Goal: Task Accomplishment & Management: Complete application form

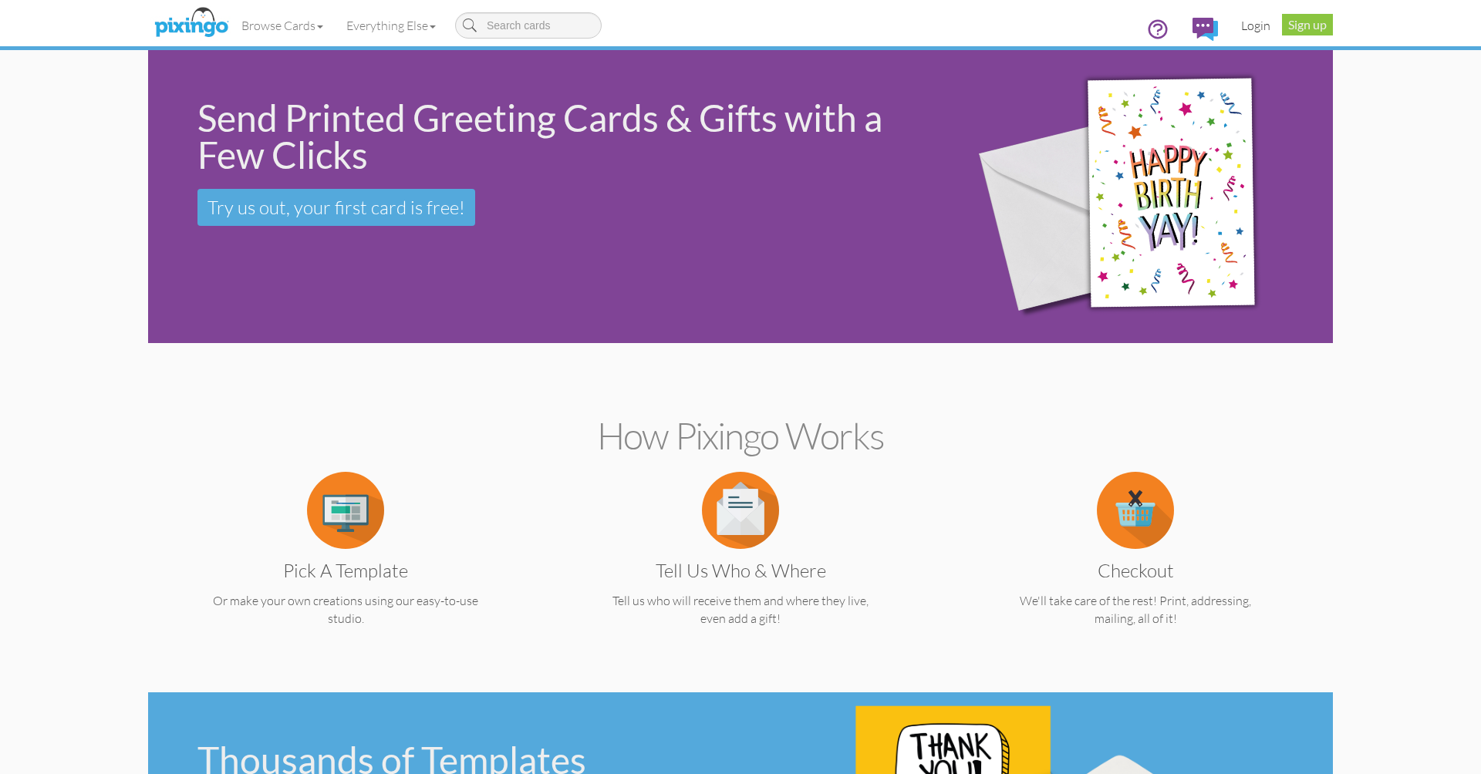
click at [1245, 29] on link "Login" at bounding box center [1256, 25] width 52 height 39
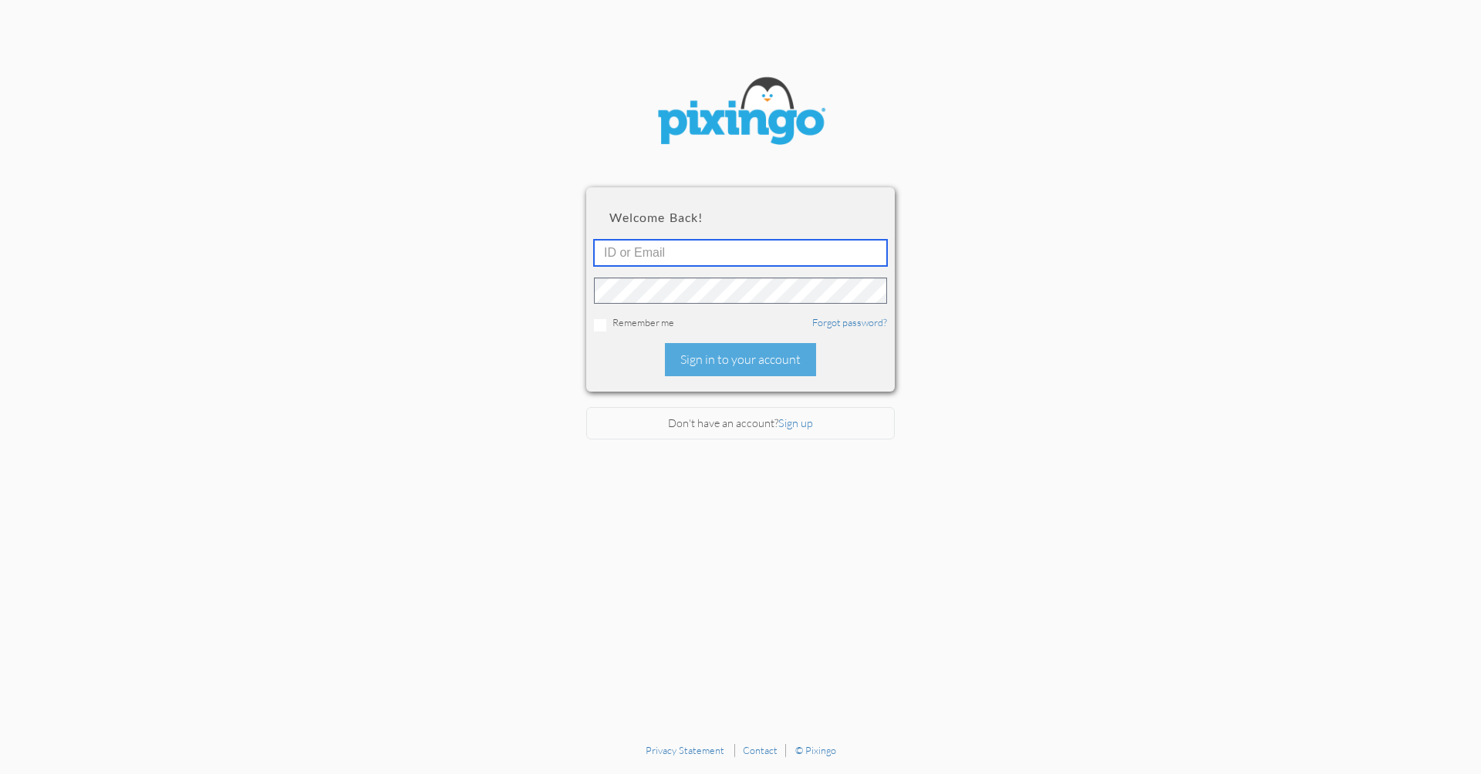
type input "Wendi@creatingmagicvacations.com"
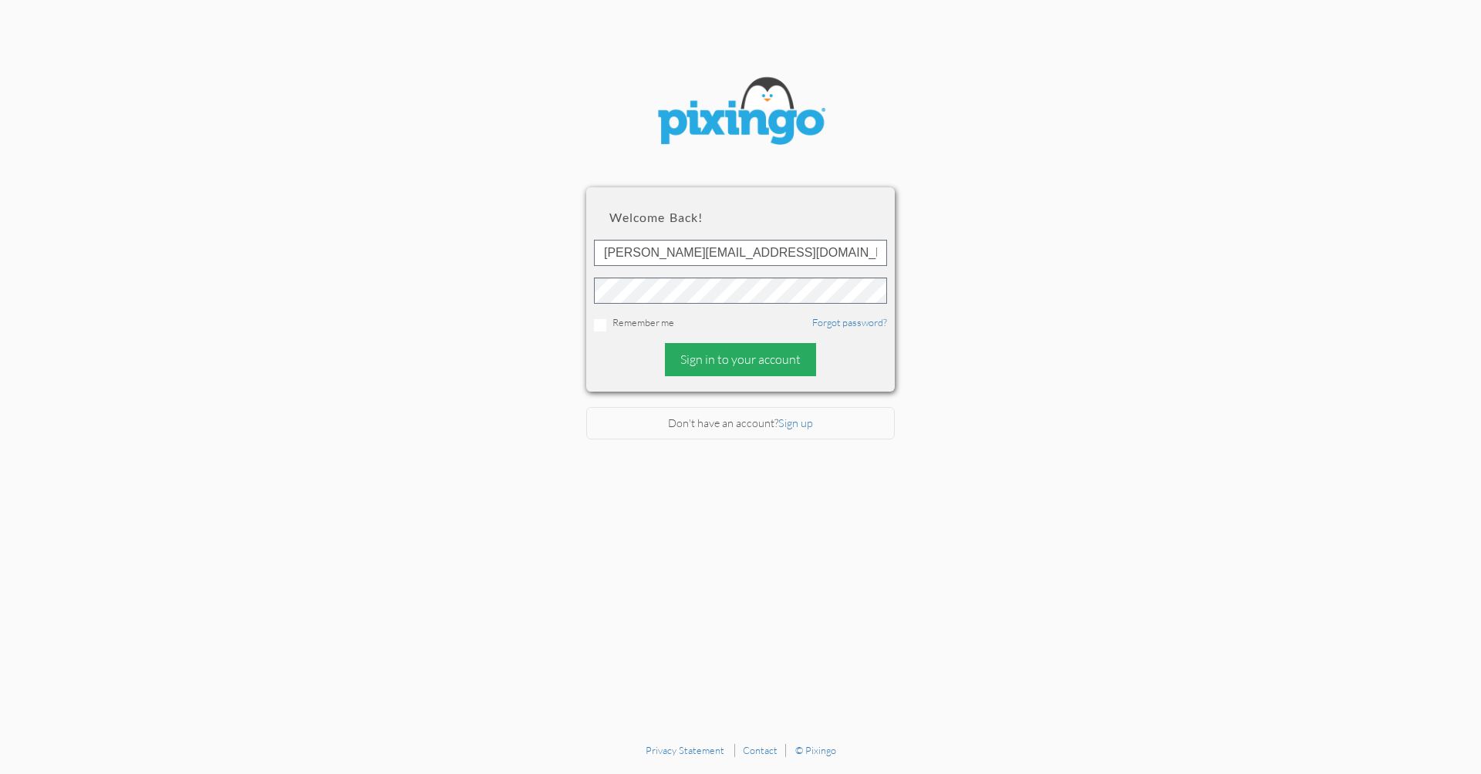
click at [704, 364] on div "Sign in to your account" at bounding box center [740, 359] width 151 height 33
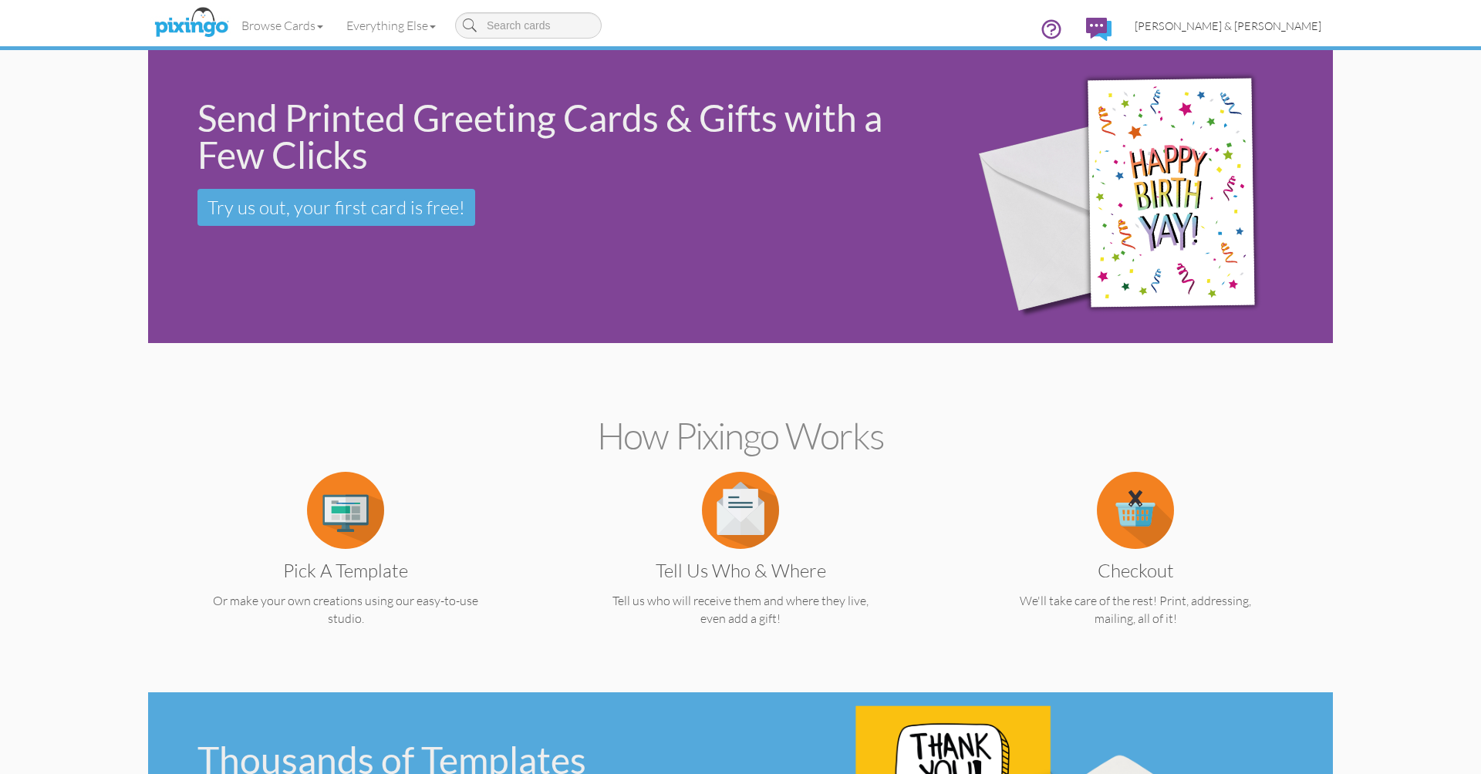
click at [1264, 26] on span "[PERSON_NAME] & [PERSON_NAME]" at bounding box center [1228, 25] width 187 height 13
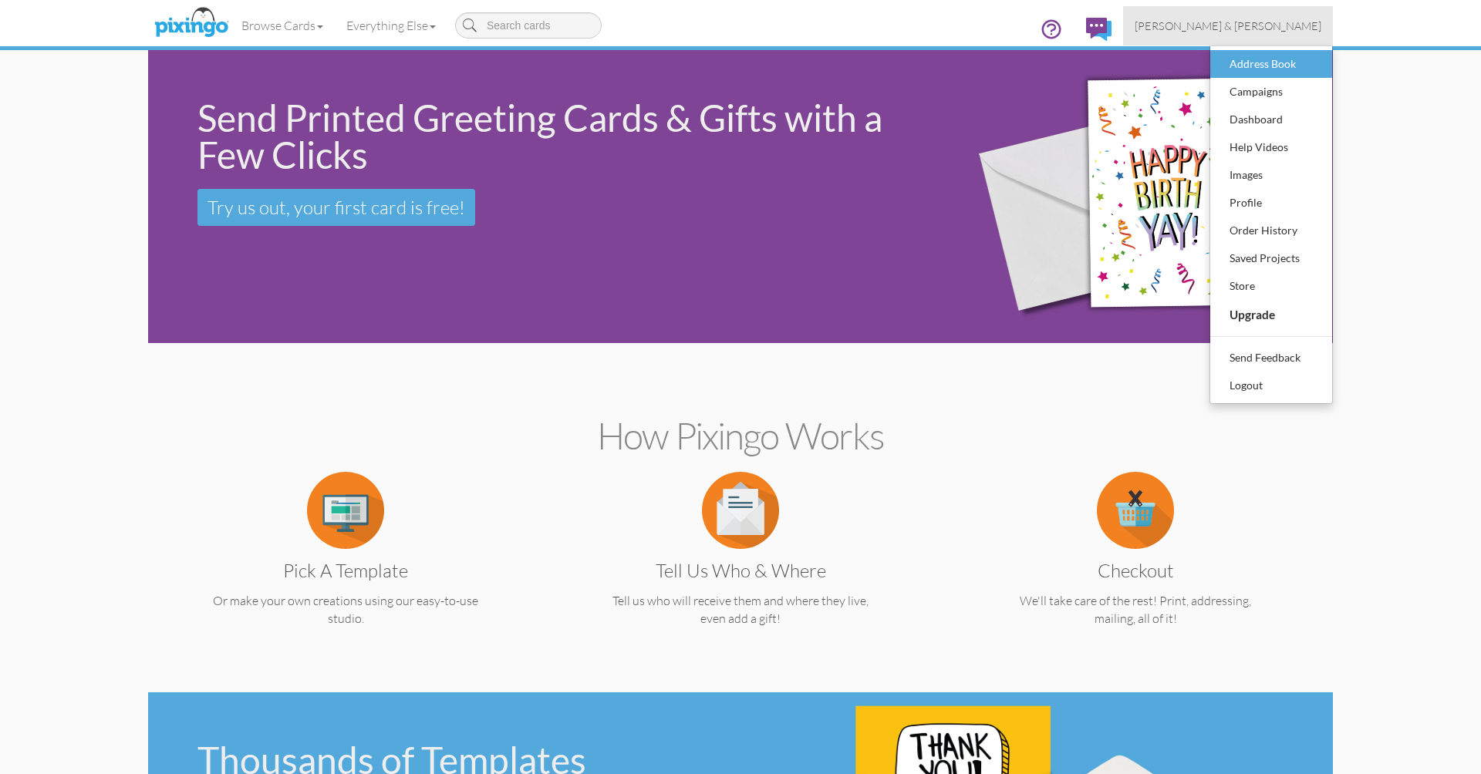
click at [1251, 64] on div "Address Book" at bounding box center [1271, 63] width 91 height 23
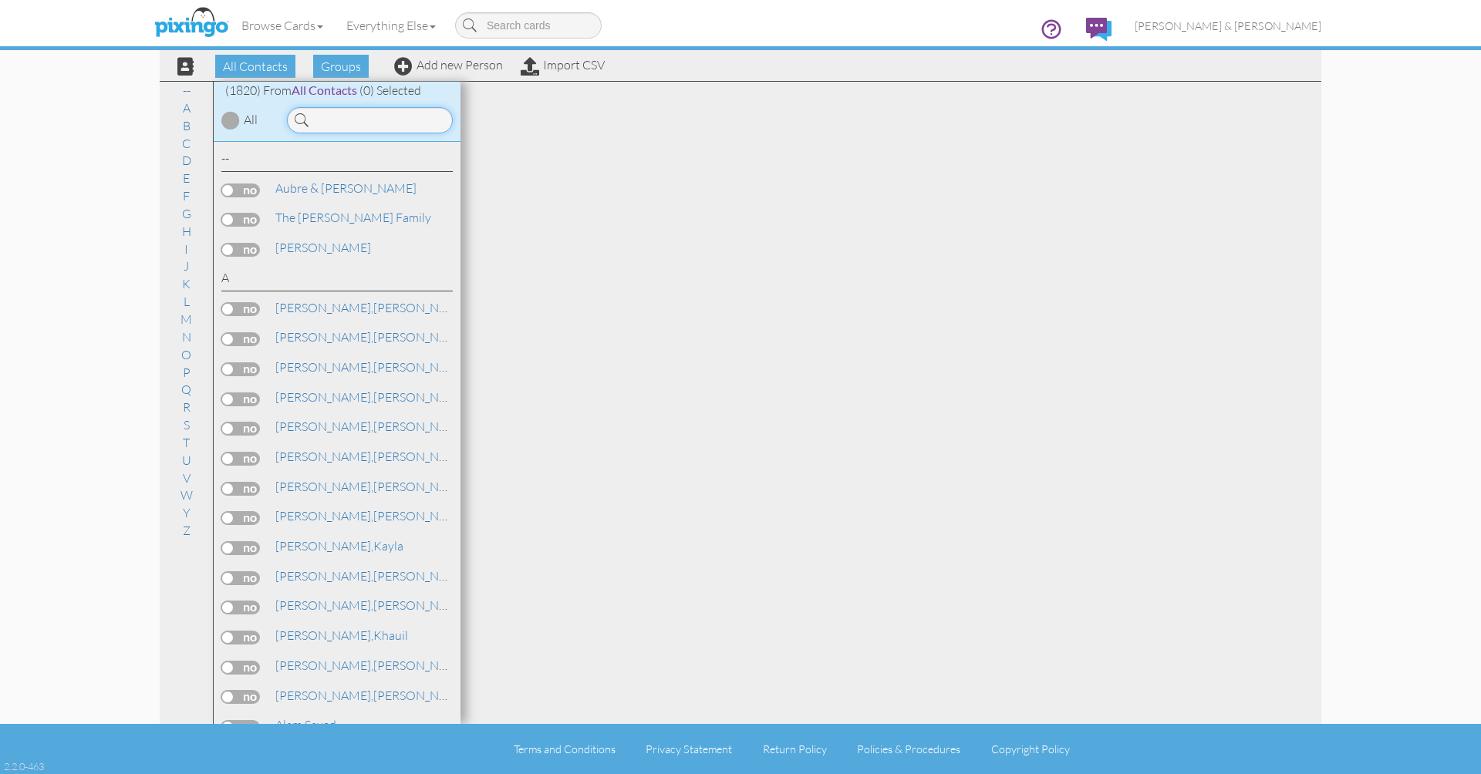
click at [396, 118] on input at bounding box center [370, 120] width 166 height 26
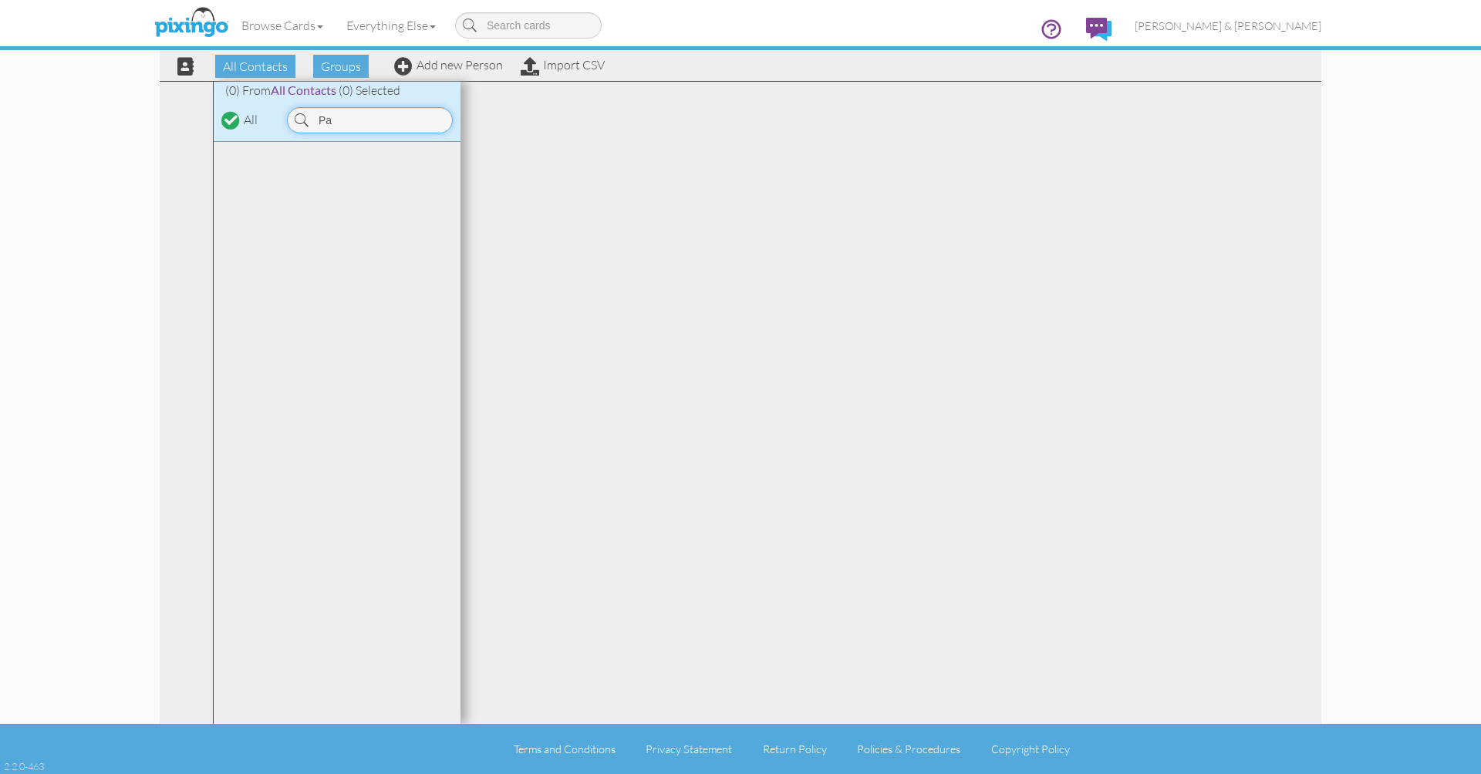
type input "P"
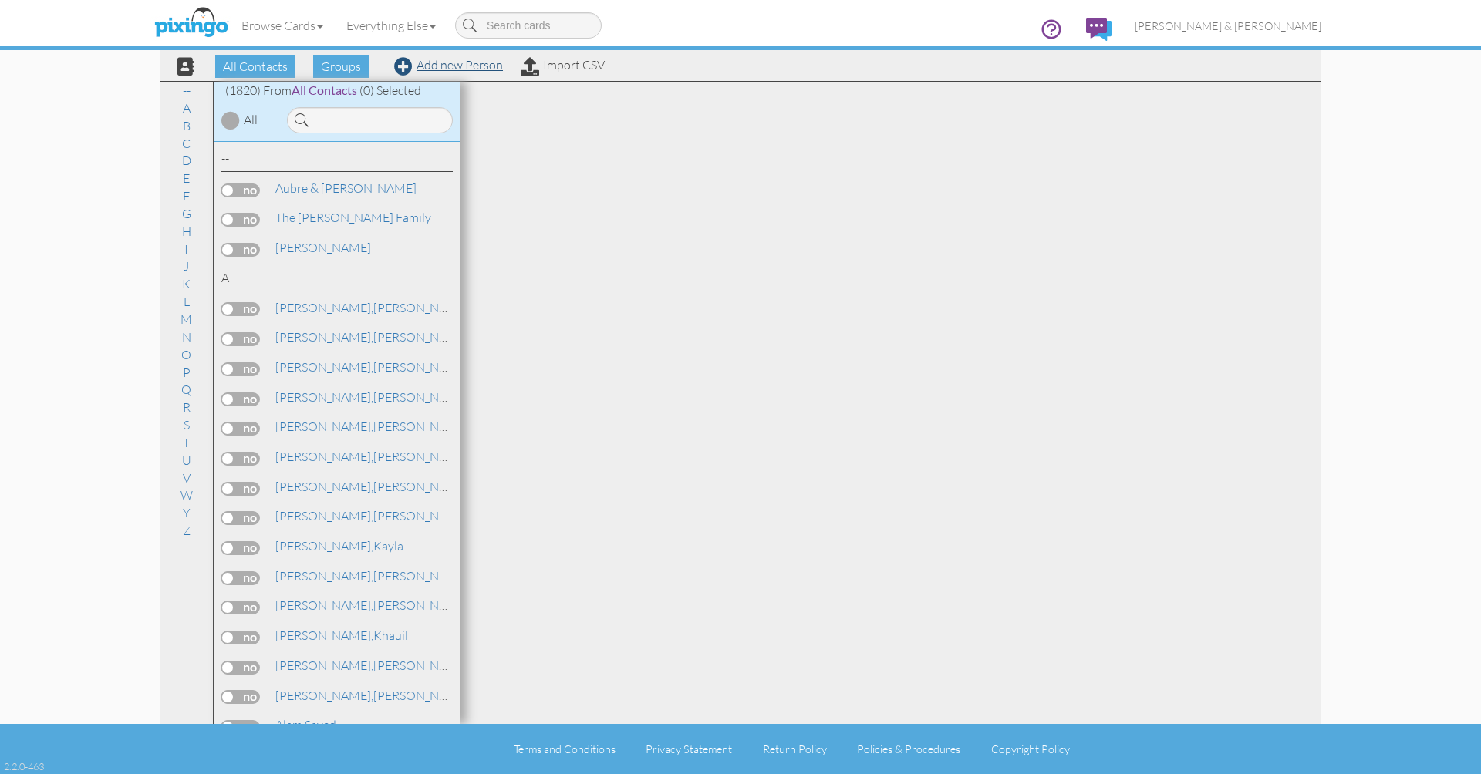
click at [443, 63] on link "Add new Person" at bounding box center [448, 64] width 109 height 15
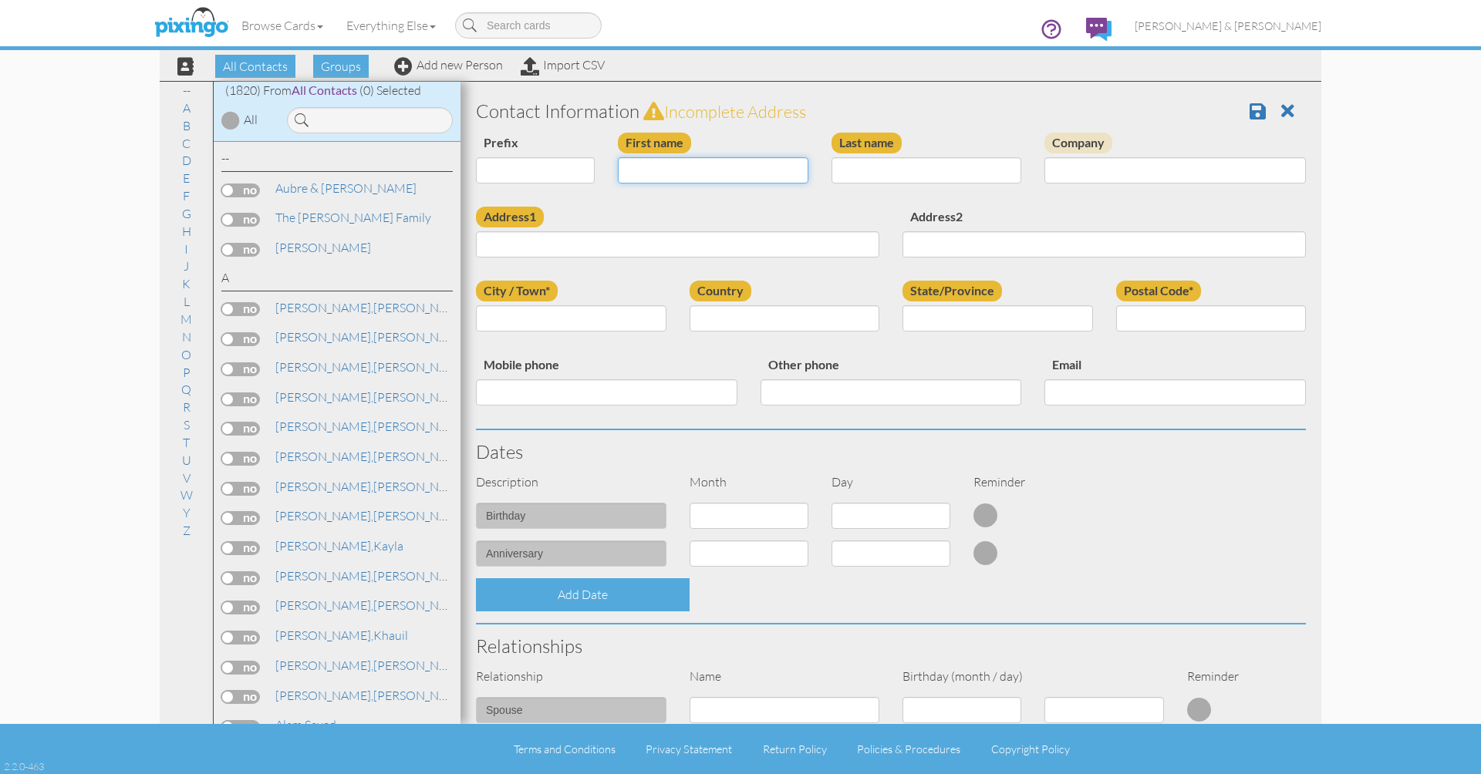
click at [673, 172] on input "First name" at bounding box center [713, 170] width 191 height 26
type input "[PERSON_NAME]"
type input "Page"
click at [595, 245] on input "Address1" at bounding box center [677, 244] width 403 height 26
select select "object:10011"
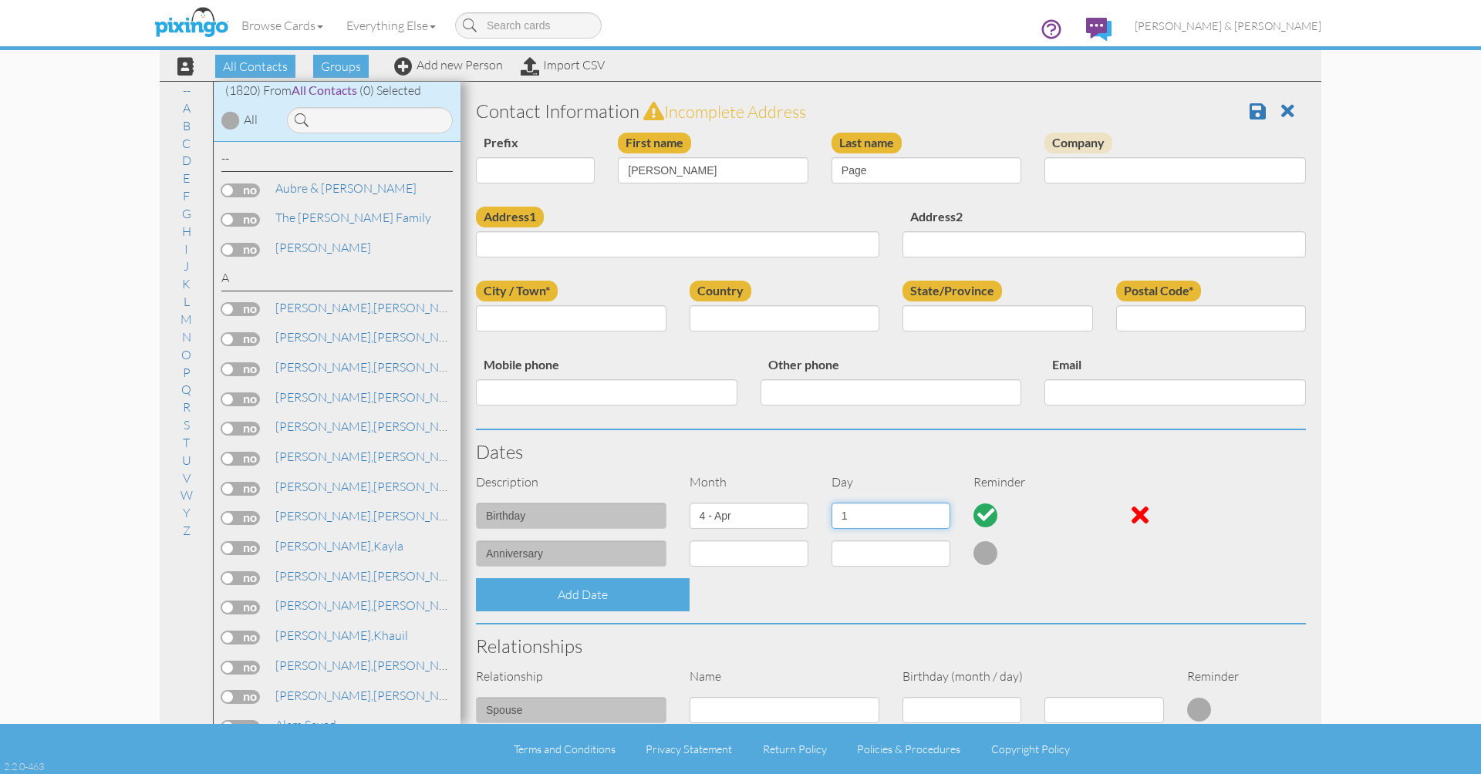
select select "number:19"
click at [836, 604] on div "Add Date" at bounding box center [890, 595] width 853 height 33
click at [645, 248] on input "Address1" at bounding box center [677, 244] width 403 height 26
paste input "3728 Pepperwood Lane Petersburg, VA 23805 · United States"
drag, startPoint x: 606, startPoint y: 241, endPoint x: 808, endPoint y: 248, distance: 202.2
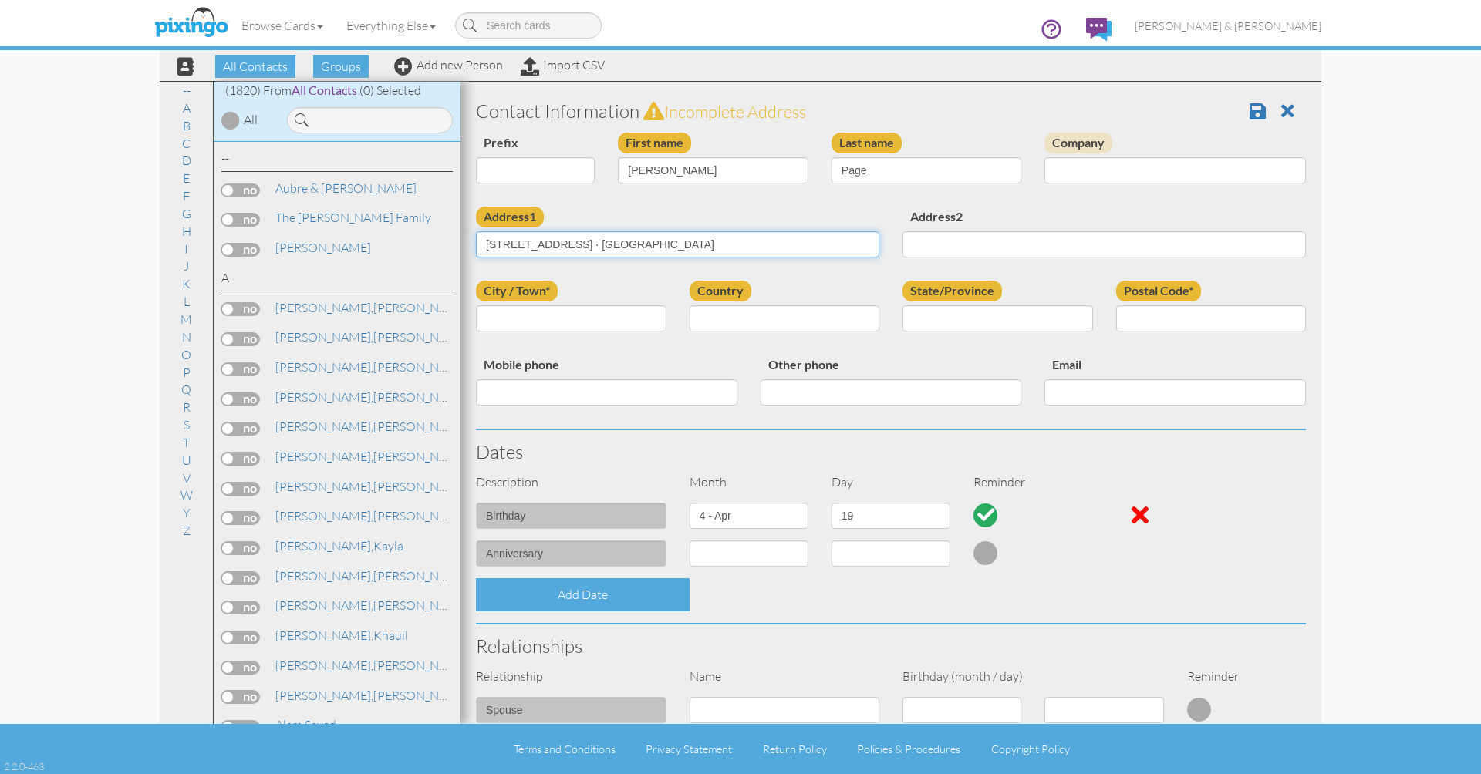
click at [808, 248] on input "3728 Pepperwood Lane Petersburg, VA 23805 · United States" at bounding box center [677, 244] width 403 height 26
type input "[STREET_ADDRESS]"
click at [601, 320] on input "City / Town*" at bounding box center [571, 318] width 191 height 26
paste input "Petersburg, VA 23805 · United States"
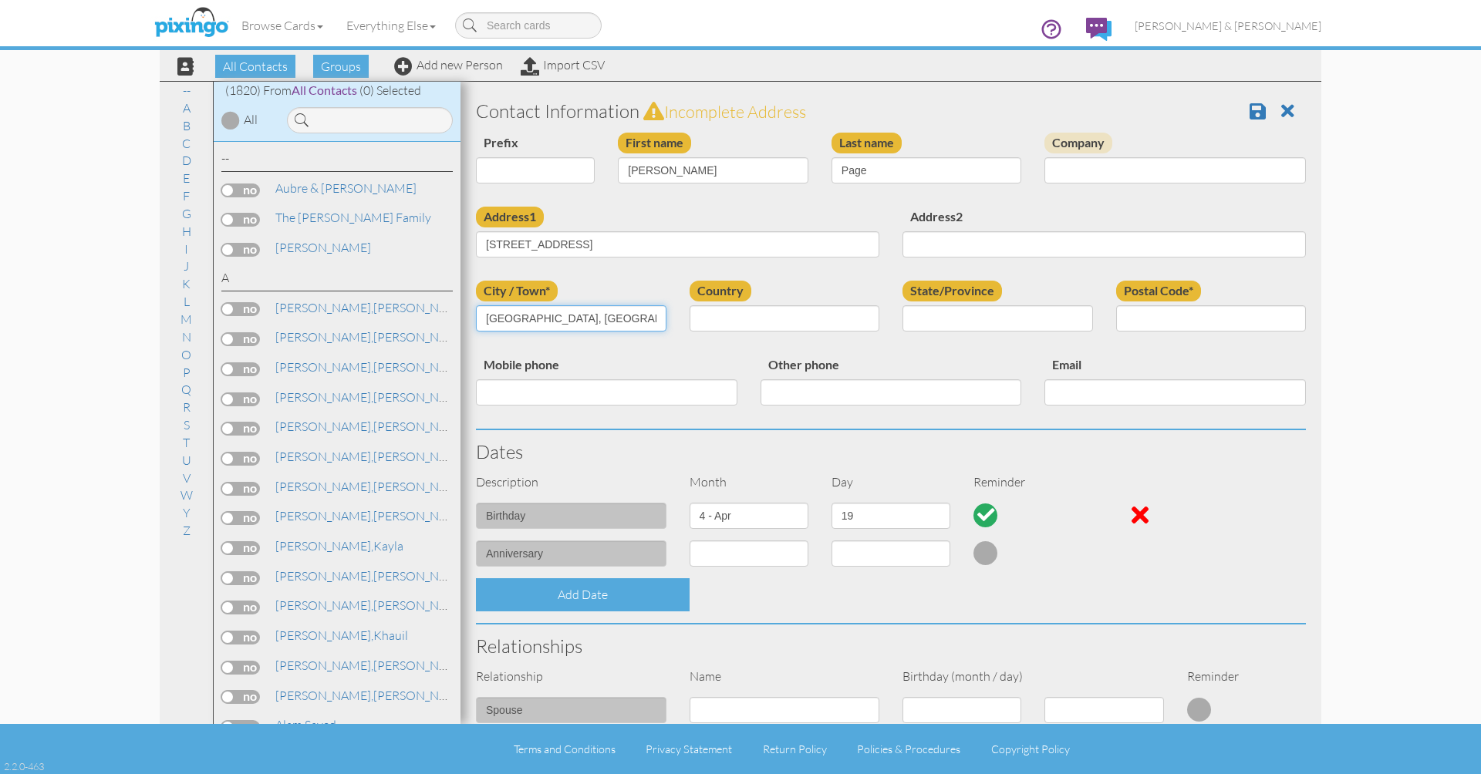
drag, startPoint x: 549, startPoint y: 316, endPoint x: 582, endPoint y: 317, distance: 32.4
click at [582, 317] on input "Petersburg, VA 23805 · United States" at bounding box center [571, 318] width 191 height 26
type input "Petersburg, VA · United States"
click at [1155, 318] on input "Postal Code*" at bounding box center [1211, 318] width 191 height 26
paste input "23805"
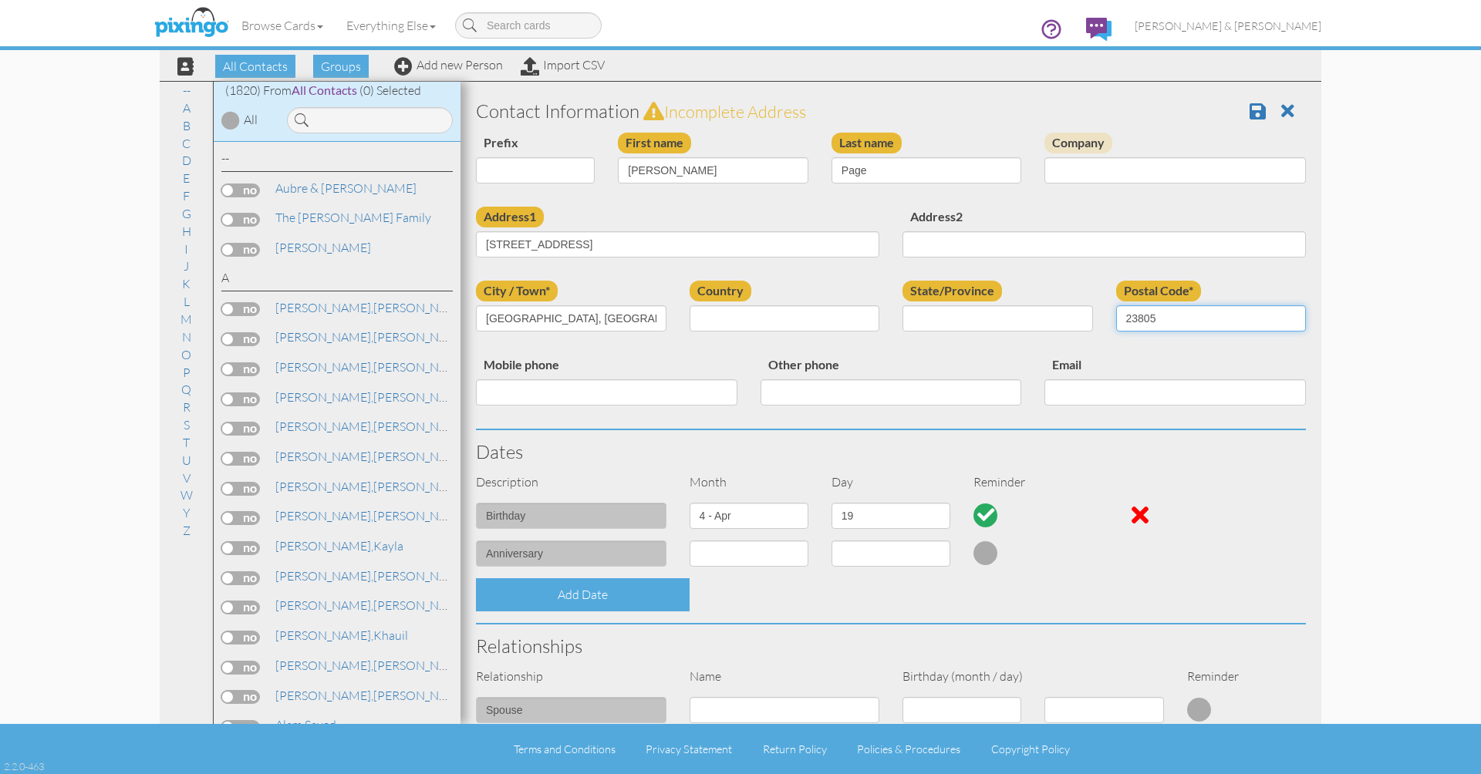
type input "23805"
select select "object:10020"
select select "object:10324"
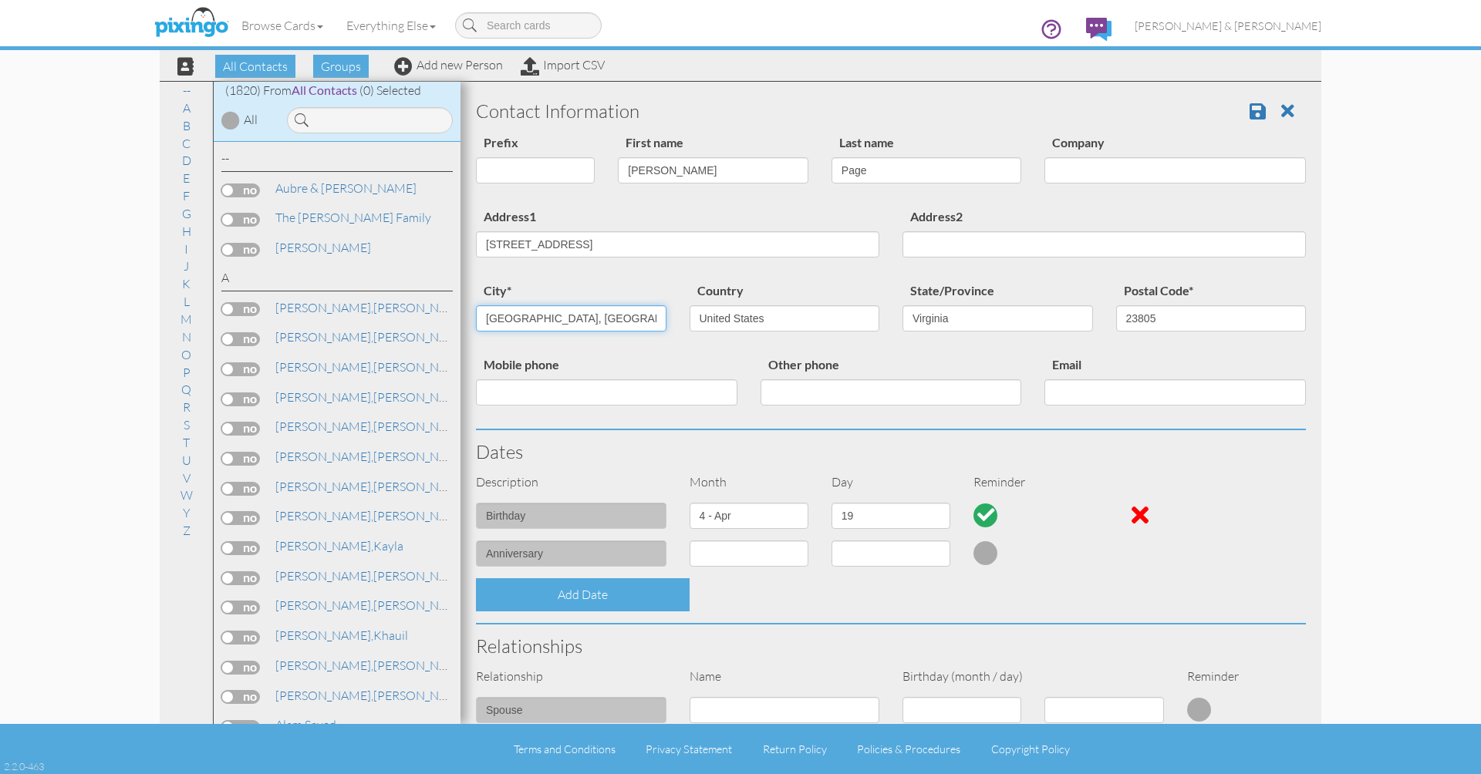
drag, startPoint x: 640, startPoint y: 317, endPoint x: 541, endPoint y: 319, distance: 98.8
click at [541, 319] on input "Petersburg, VA · United States" at bounding box center [571, 318] width 191 height 26
type input "Petersburg"
click at [566, 392] on input "Mobile phone" at bounding box center [606, 393] width 261 height 26
paste input "[PHONE_NUMBER]"
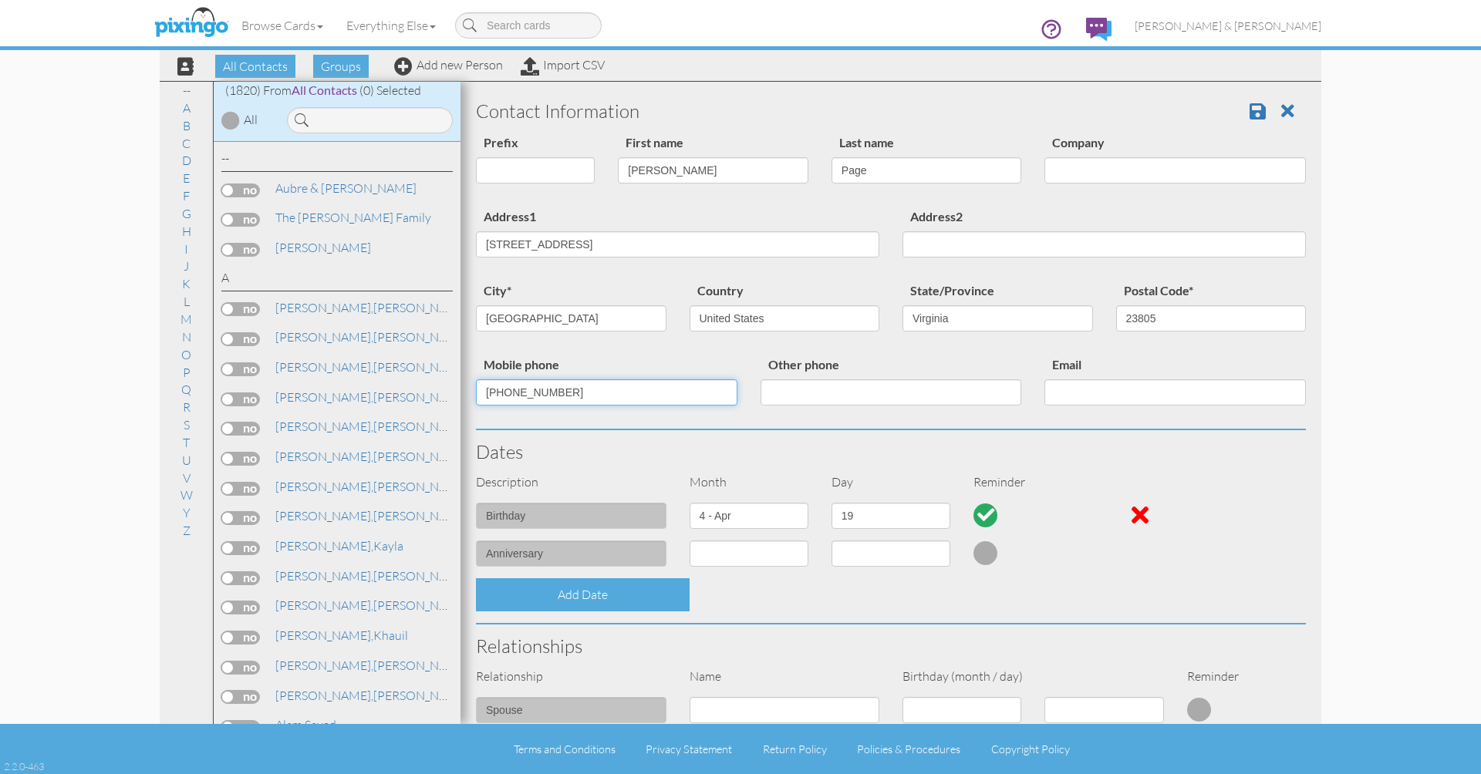
type input "[PHONE_NUMBER]"
click at [896, 393] on input "Other phone" at bounding box center [891, 393] width 261 height 26
click at [1101, 394] on input "Email" at bounding box center [1174, 393] width 261 height 26
paste input "[EMAIL_ADDRESS][DOMAIN_NAME]"
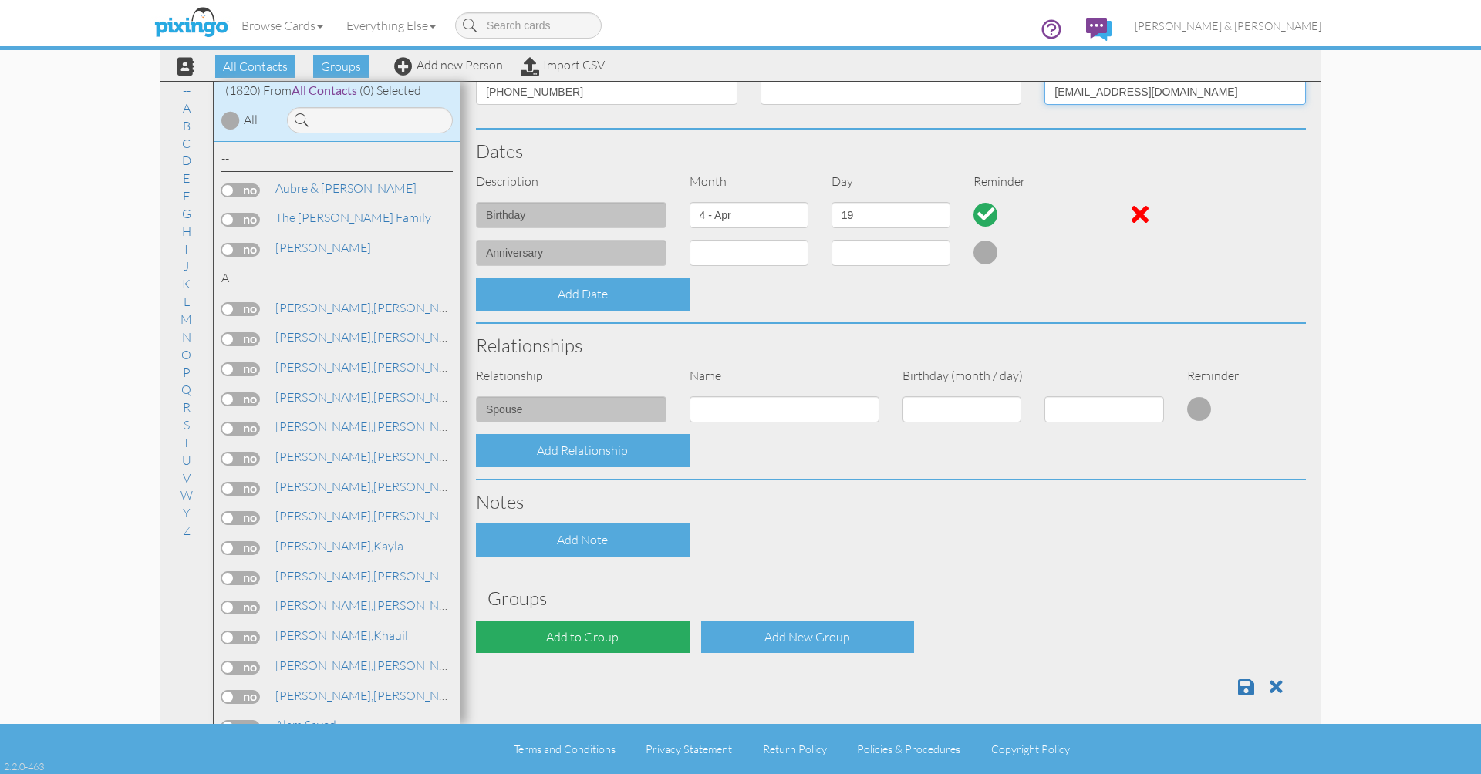
type input "[EMAIL_ADDRESS][DOMAIN_NAME]"
click at [628, 626] on div "Add to Group" at bounding box center [583, 637] width 214 height 33
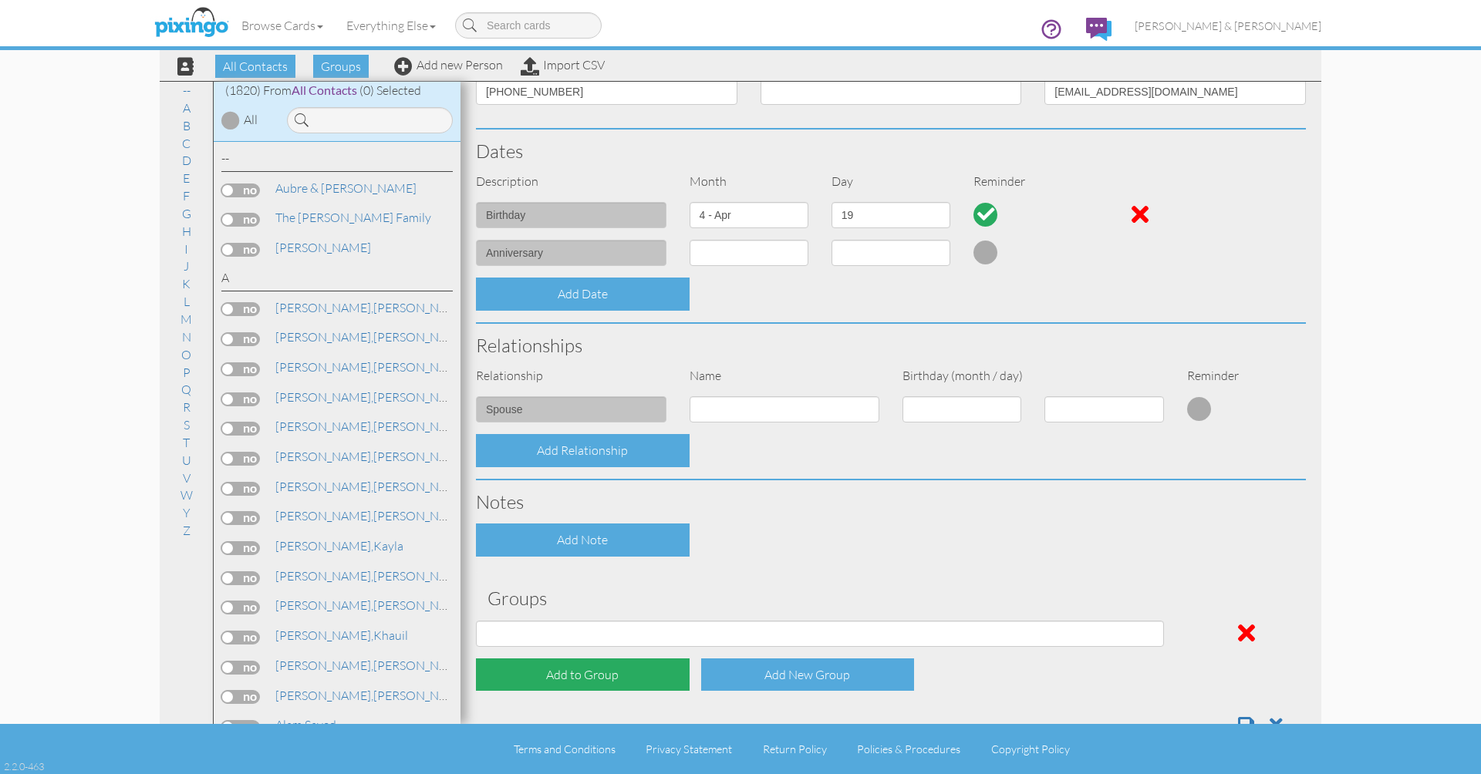
click at [609, 670] on div "Add to Group" at bounding box center [583, 675] width 214 height 33
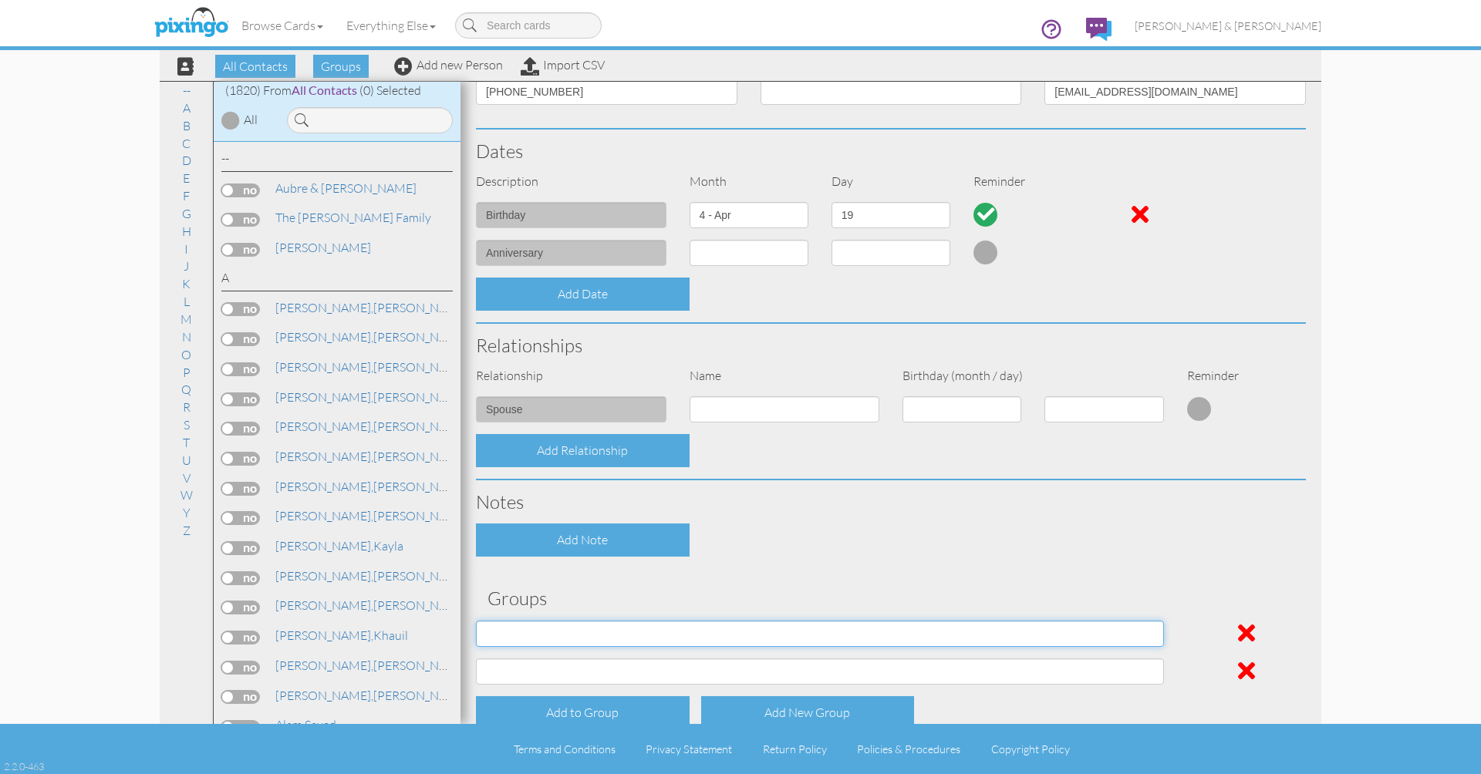
select select "object:10330"
select select "object:10331"
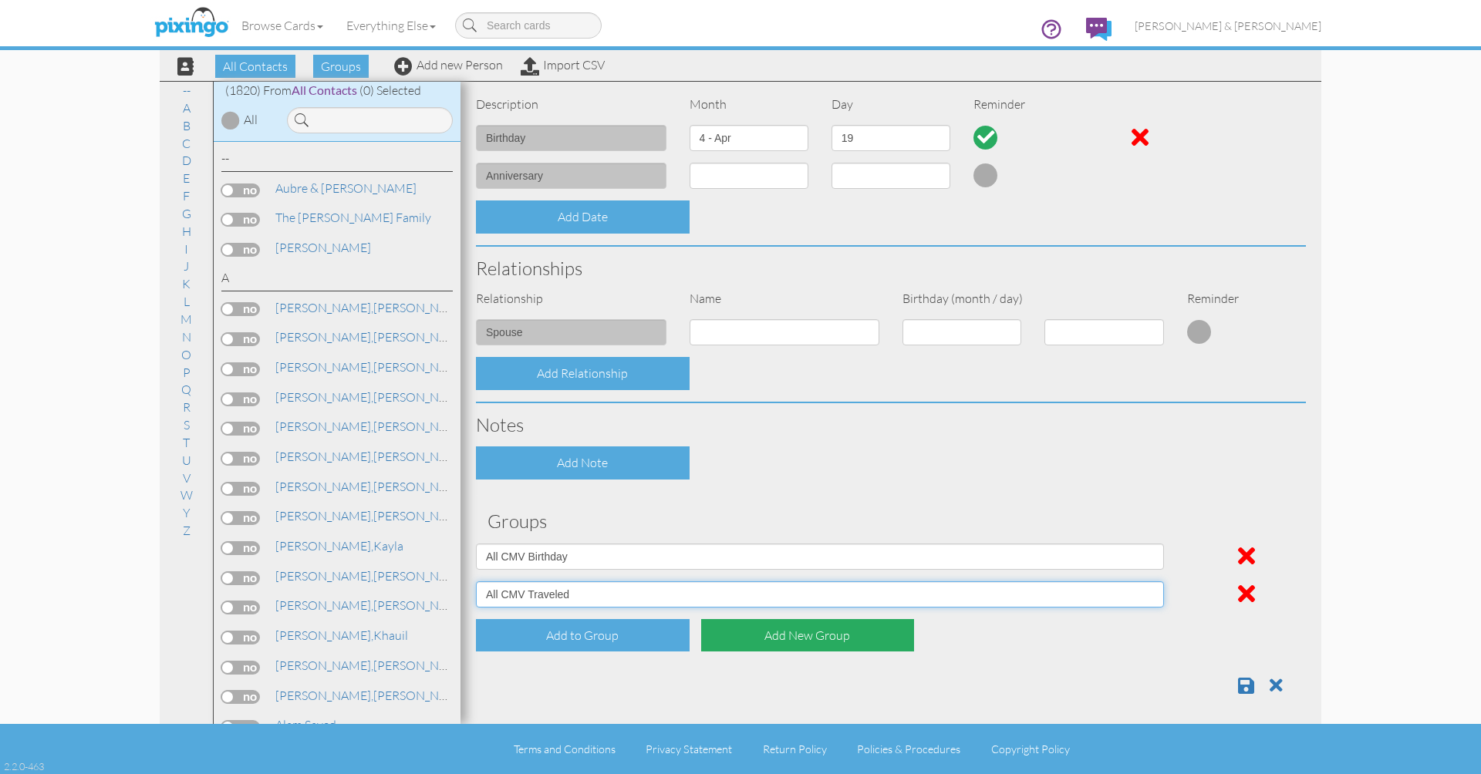
scroll to position [376, 0]
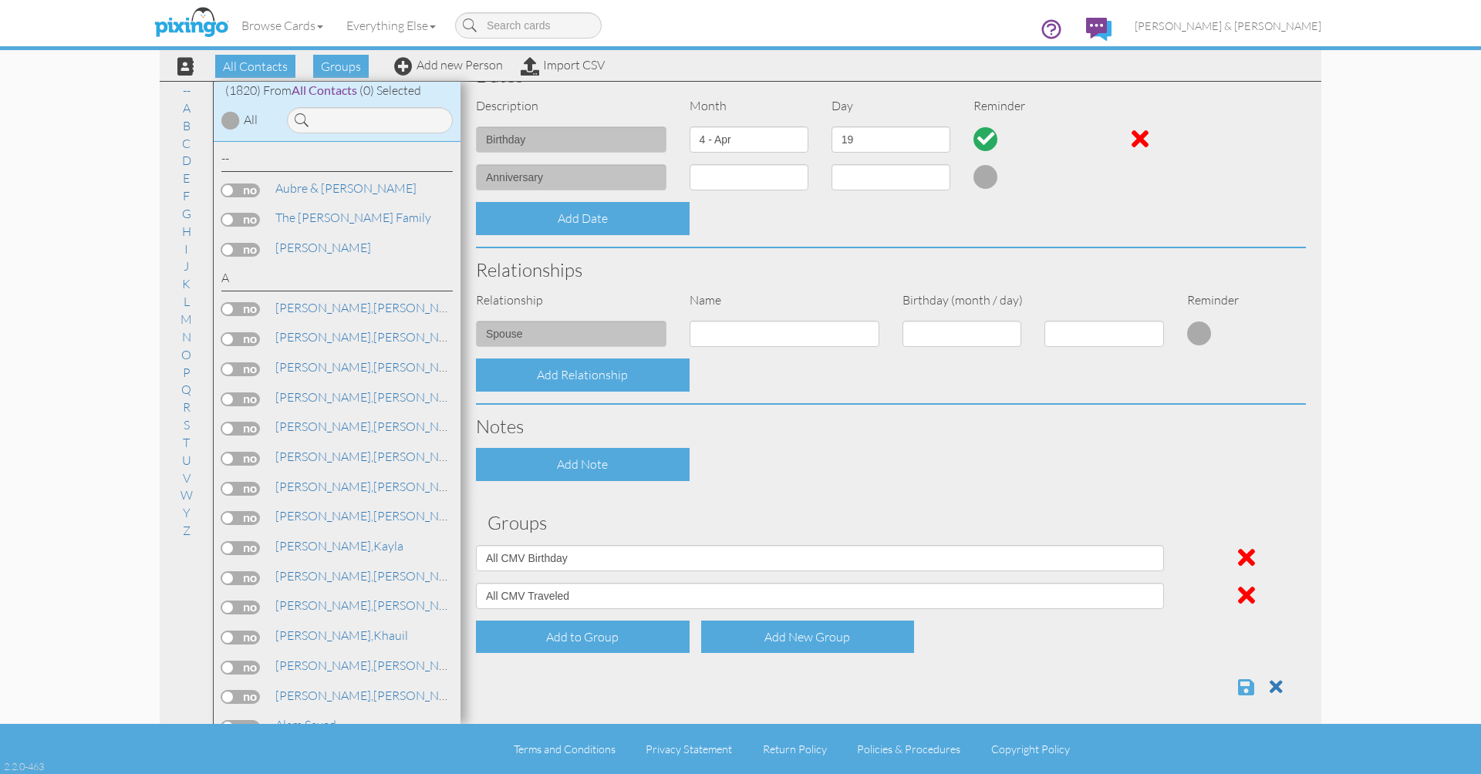
click at [1246, 683] on span at bounding box center [1246, 687] width 16 height 19
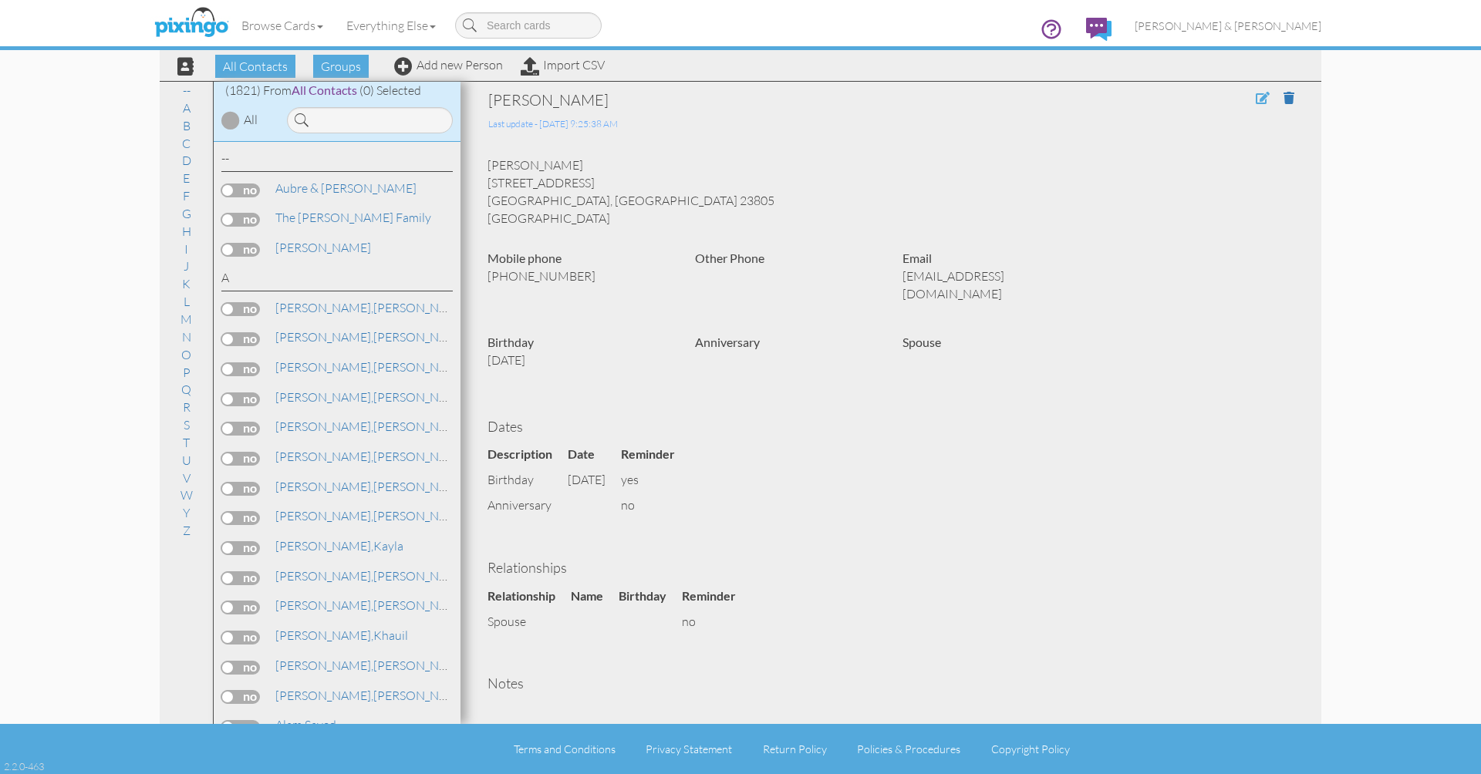
click at [1263, 99] on span at bounding box center [1263, 98] width 14 height 12
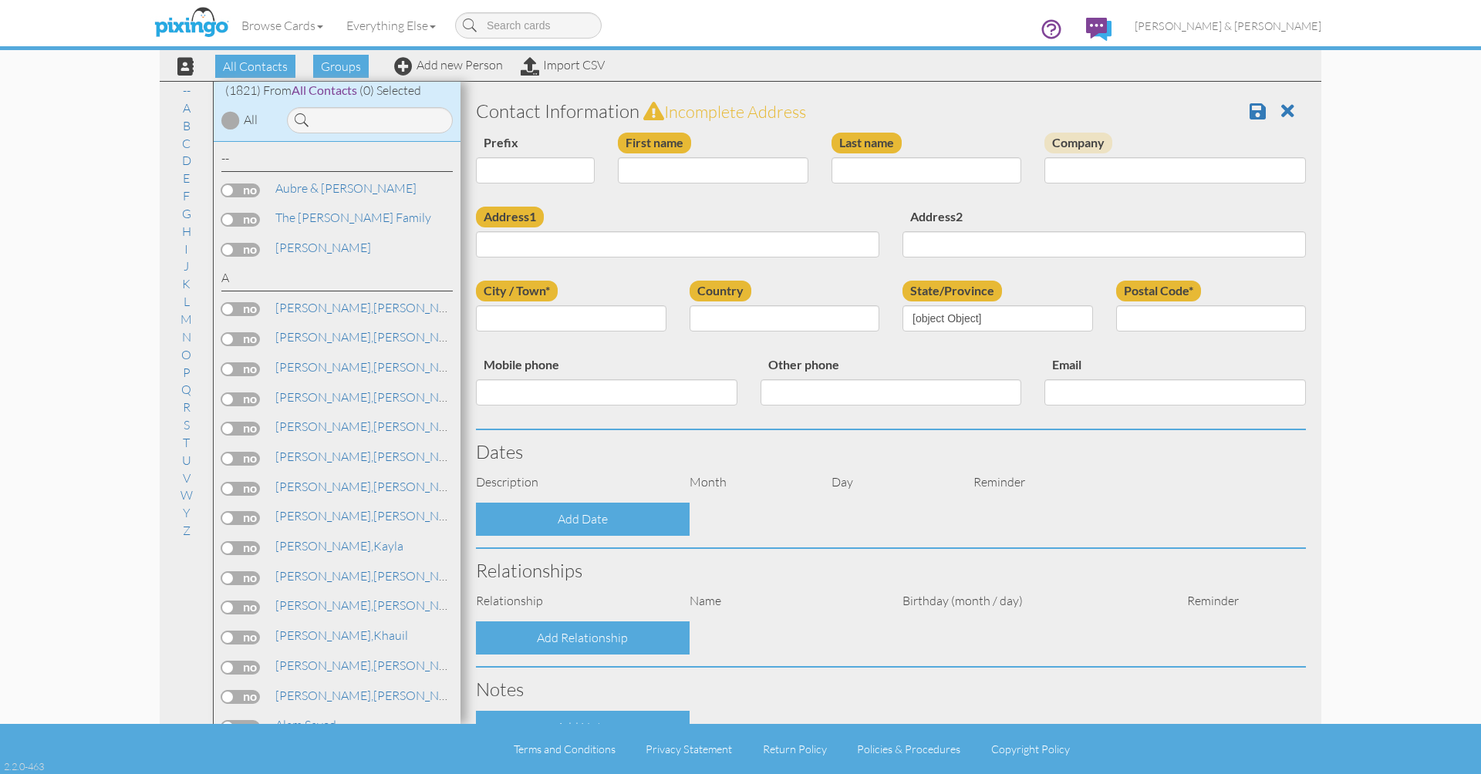
type input "[PERSON_NAME]"
type input "Page"
type input "[STREET_ADDRESS]"
type input "Petersburg"
type input "23805"
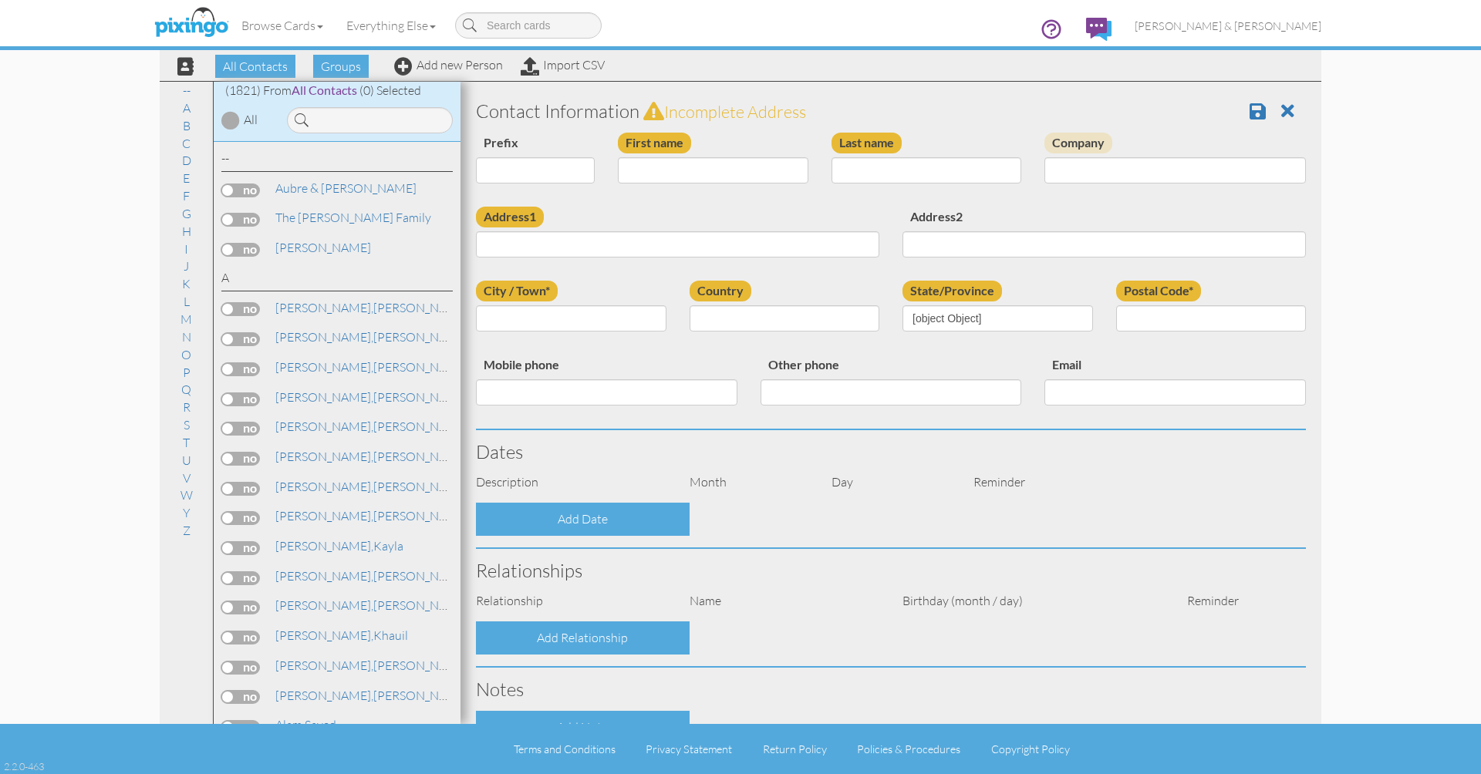
type input "[PHONE_NUMBER]"
type input "[EMAIL_ADDRESS][DOMAIN_NAME]"
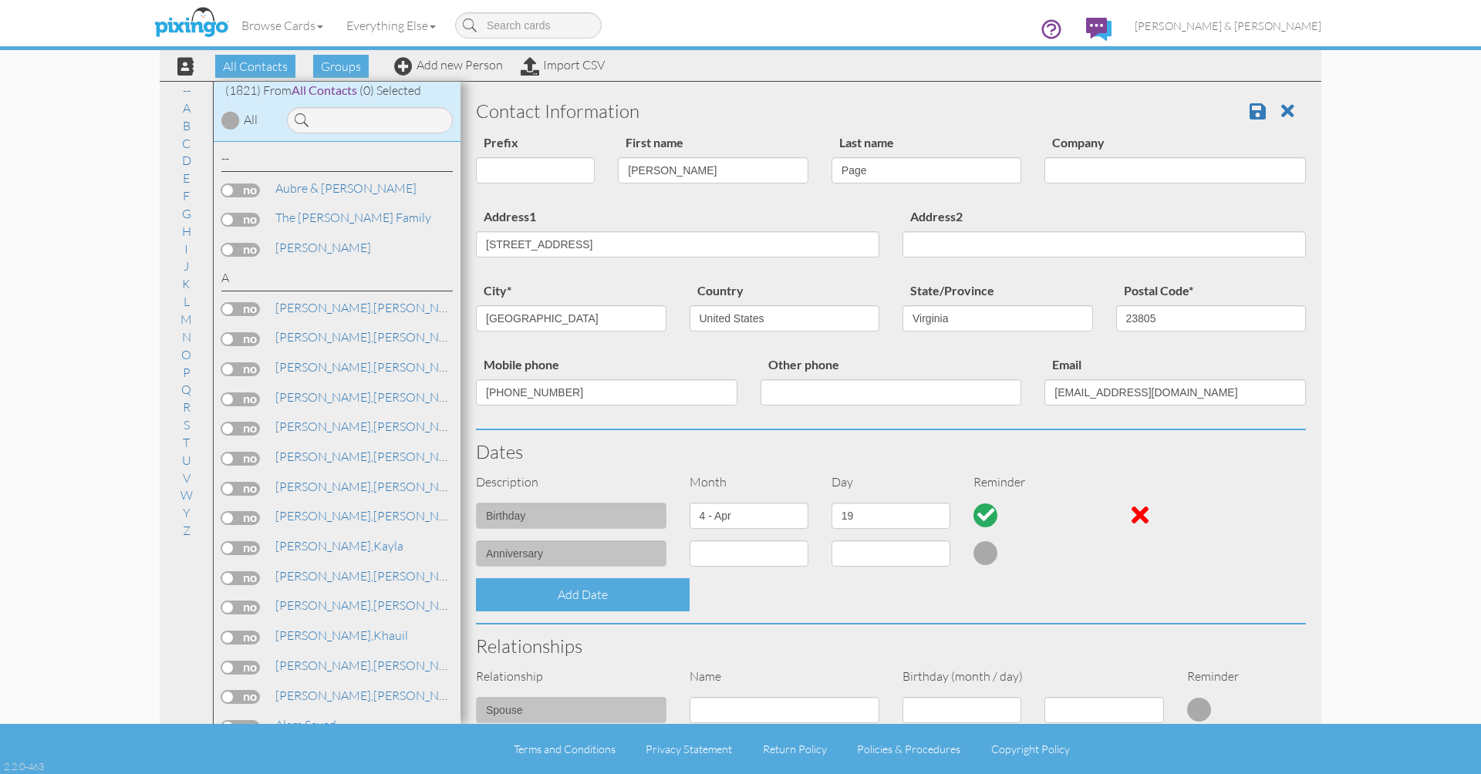
select select "object:5744"
select select "object:5989"
click at [1260, 110] on span at bounding box center [1258, 111] width 16 height 19
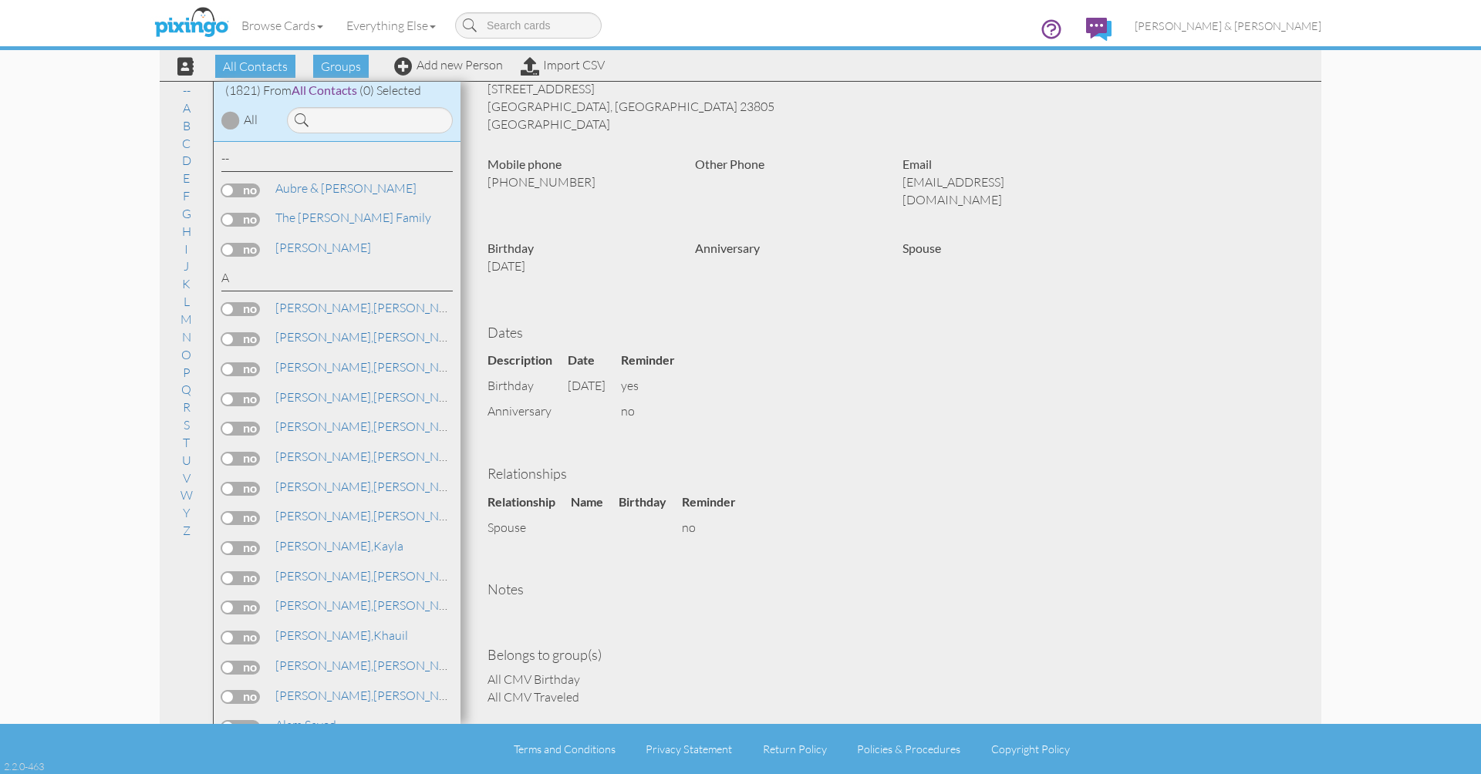
scroll to position [93, 0]
click at [1256, 28] on span "[PERSON_NAME] & [PERSON_NAME]" at bounding box center [1228, 25] width 187 height 13
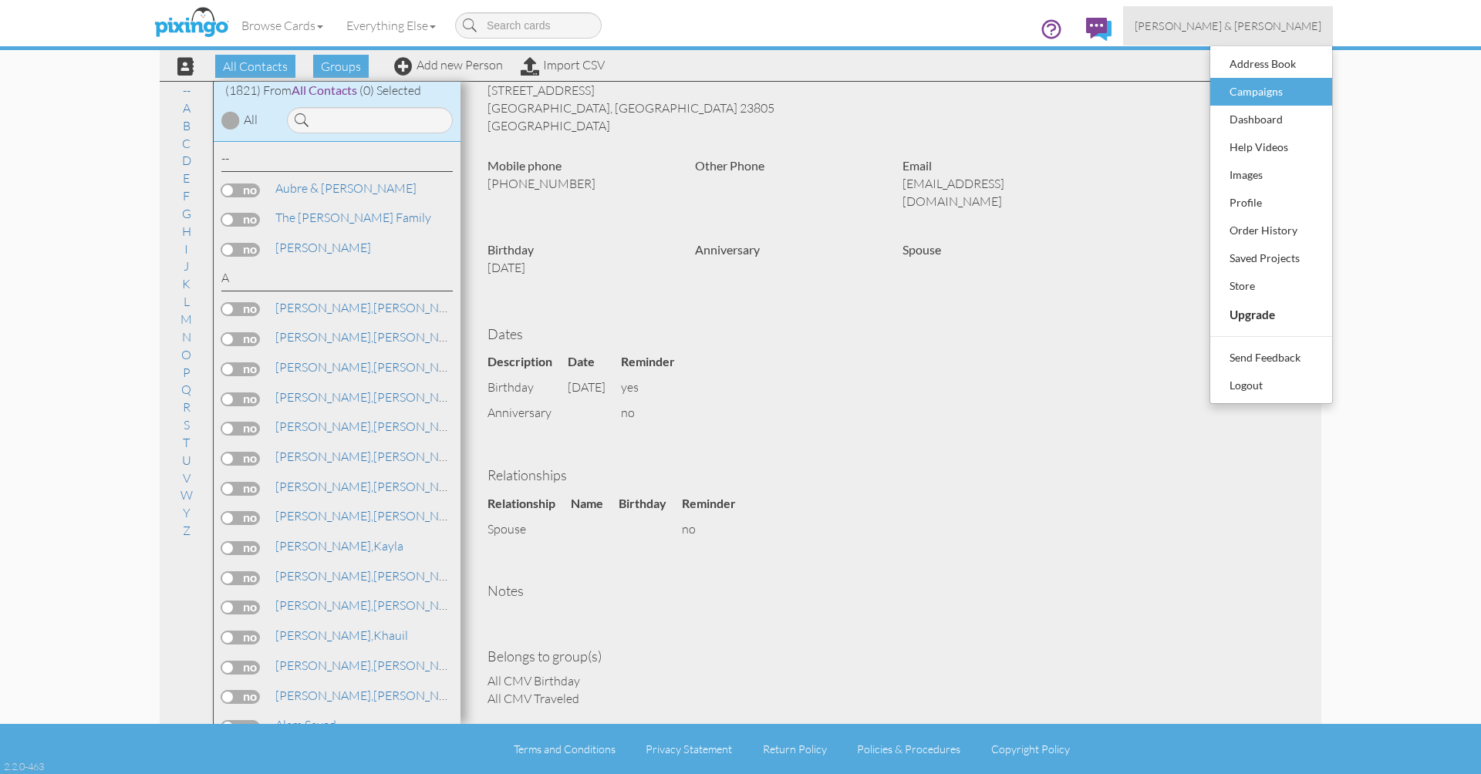
click at [1246, 93] on div "Campaigns" at bounding box center [1271, 91] width 91 height 23
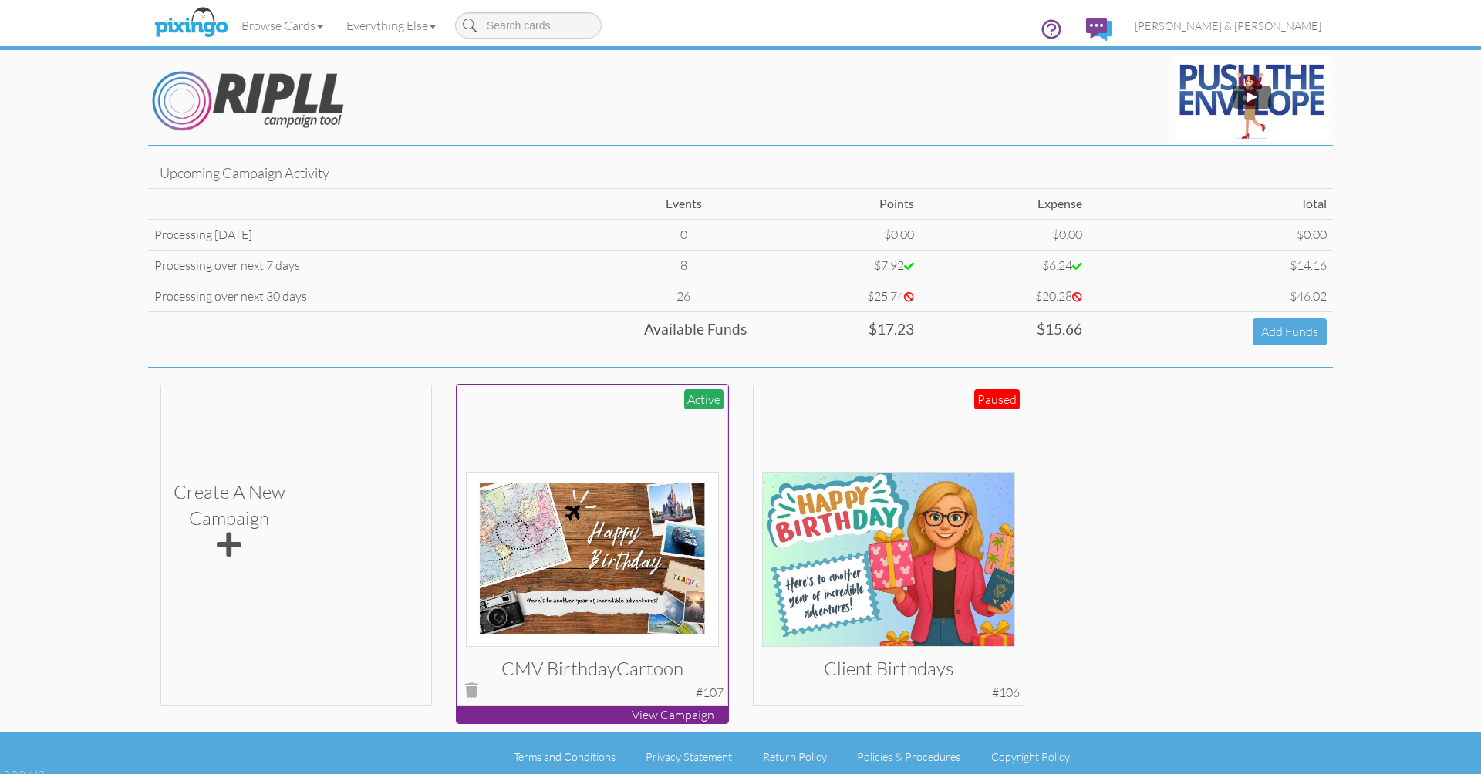
click at [576, 447] on div at bounding box center [593, 520] width 254 height 254
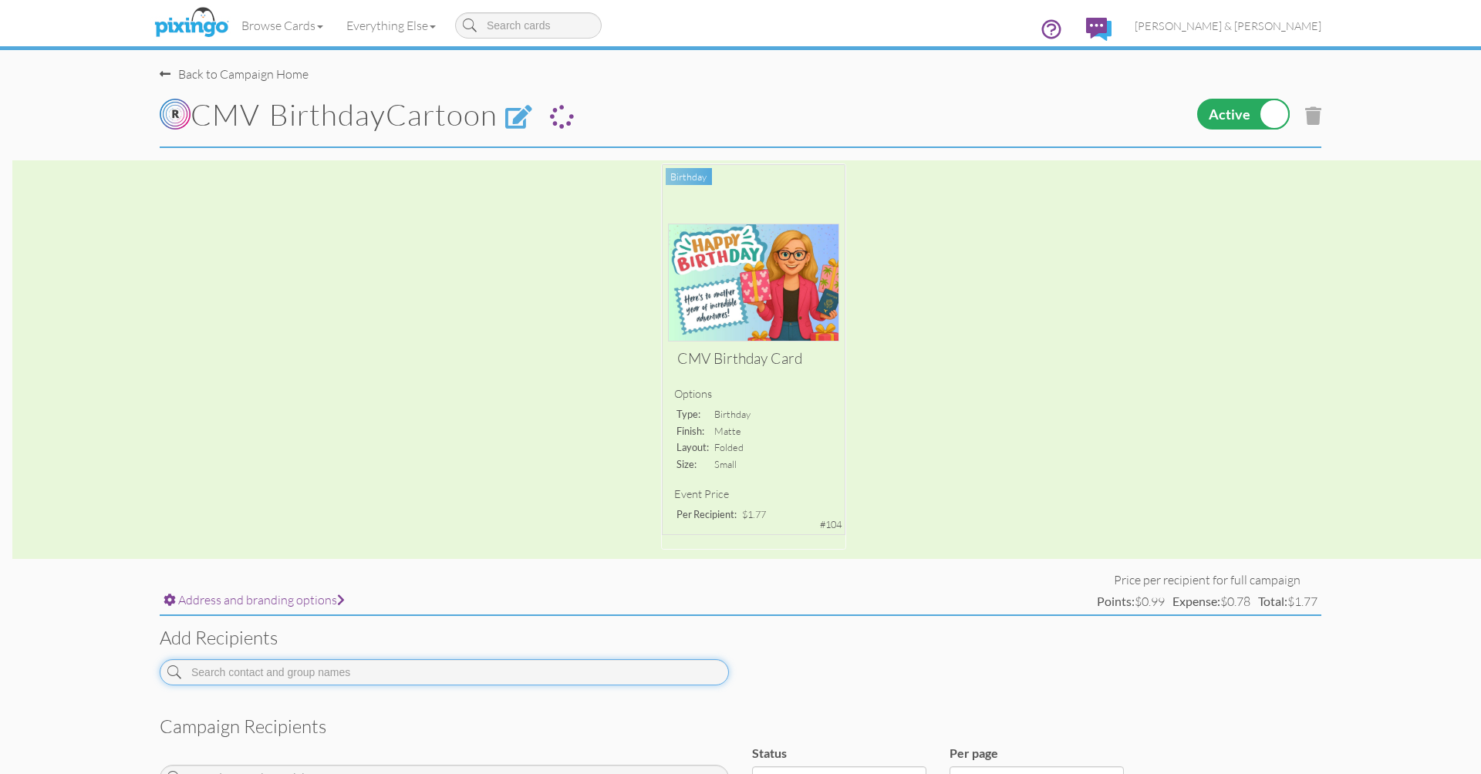
click at [330, 665] on input at bounding box center [444, 673] width 569 height 26
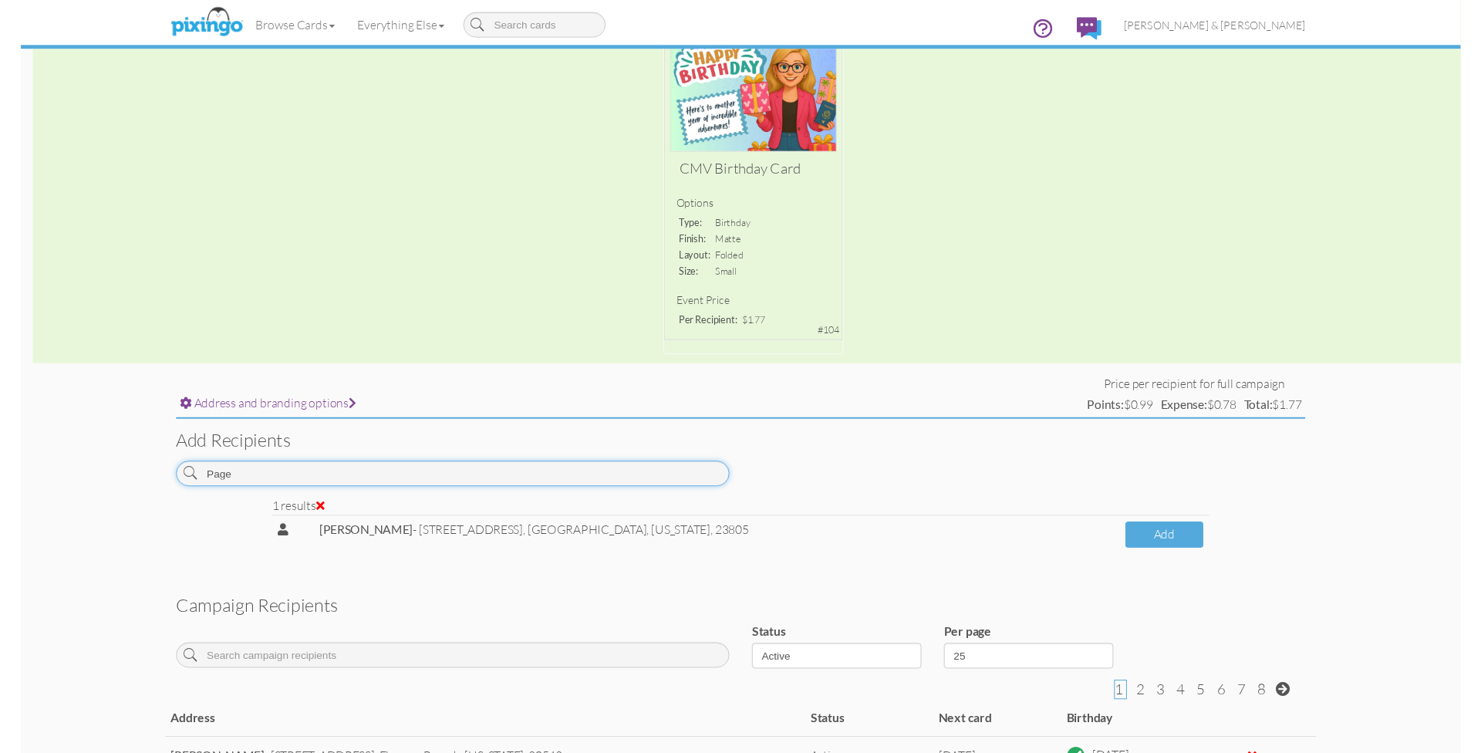
scroll to position [209, 0]
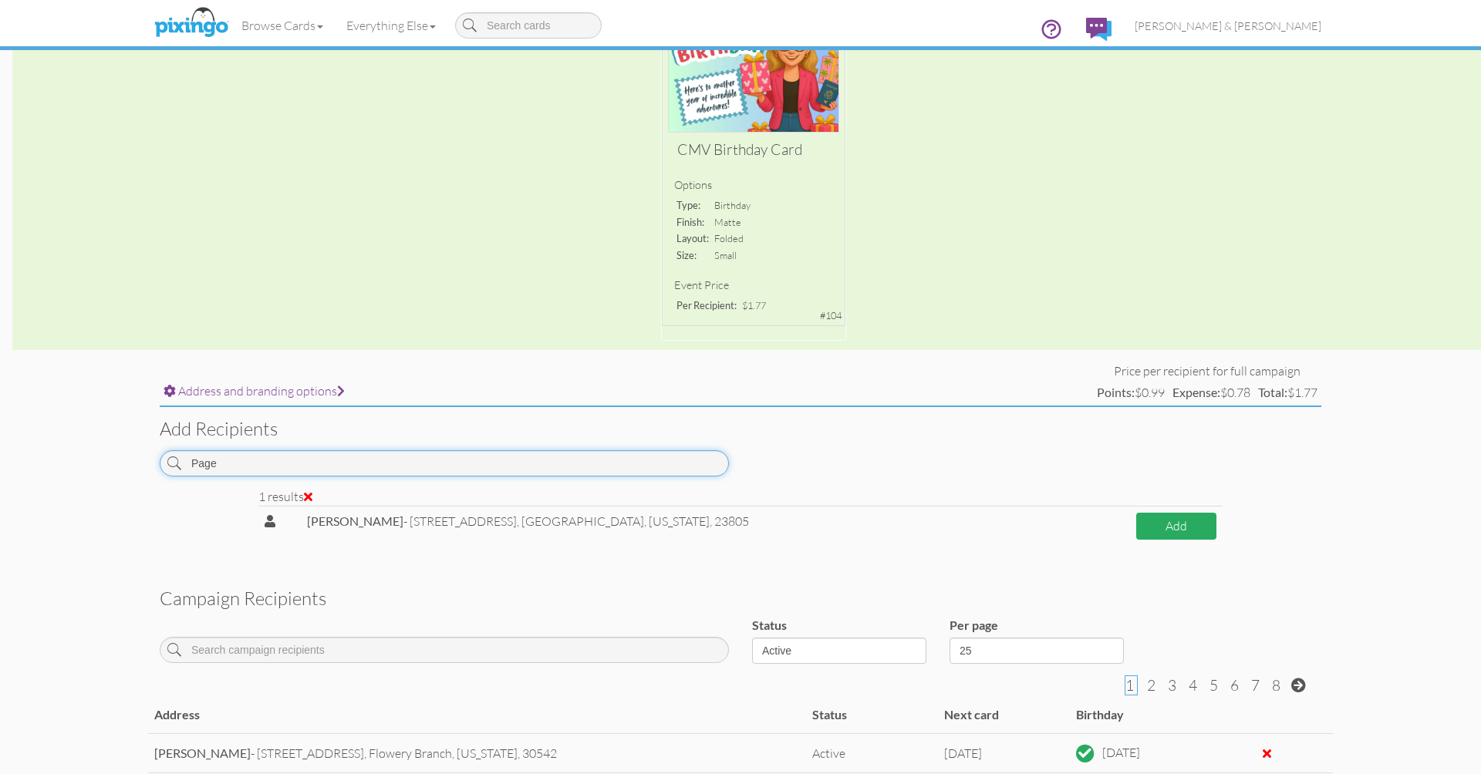
type input "Page"
click at [1151, 520] on button "Add" at bounding box center [1176, 526] width 80 height 27
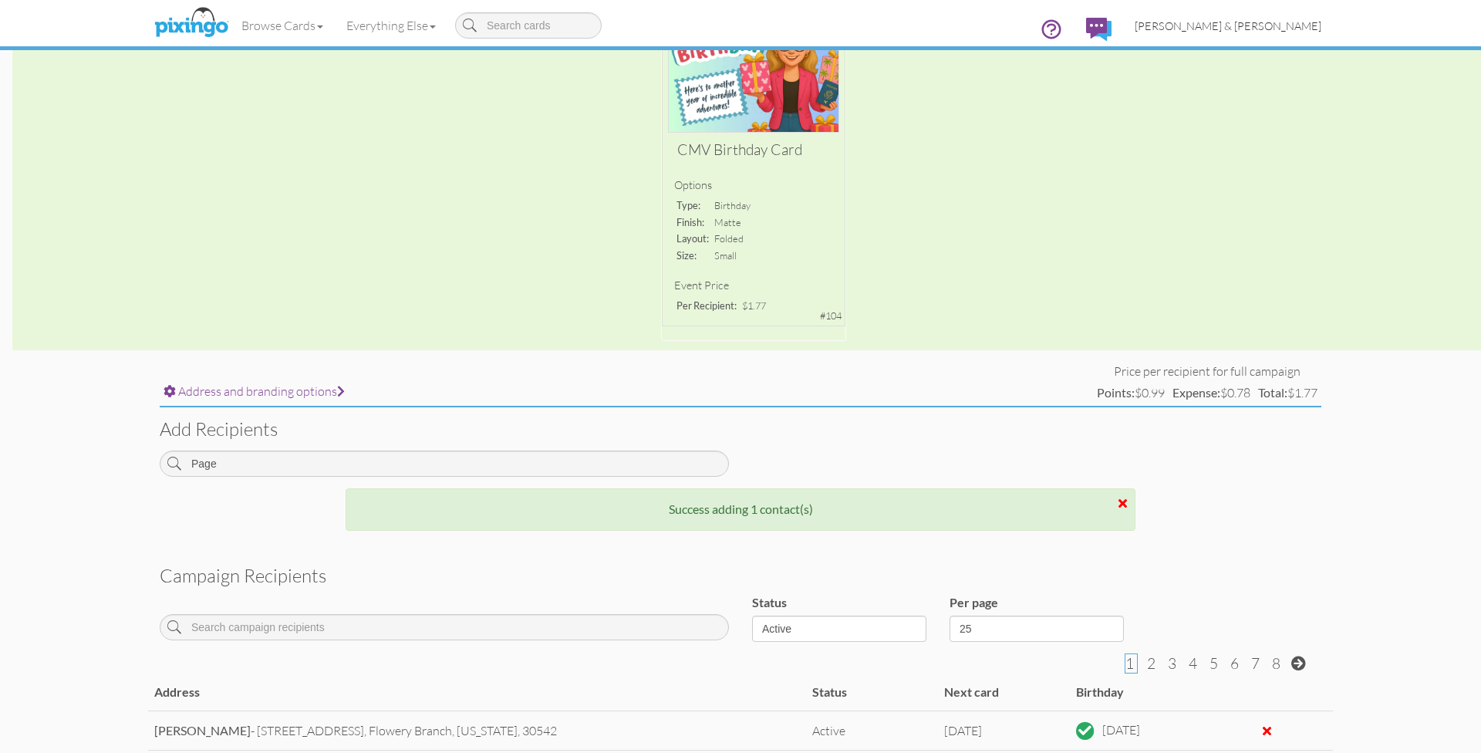
click at [1228, 29] on span "[PERSON_NAME] & [PERSON_NAME]" at bounding box center [1228, 25] width 187 height 13
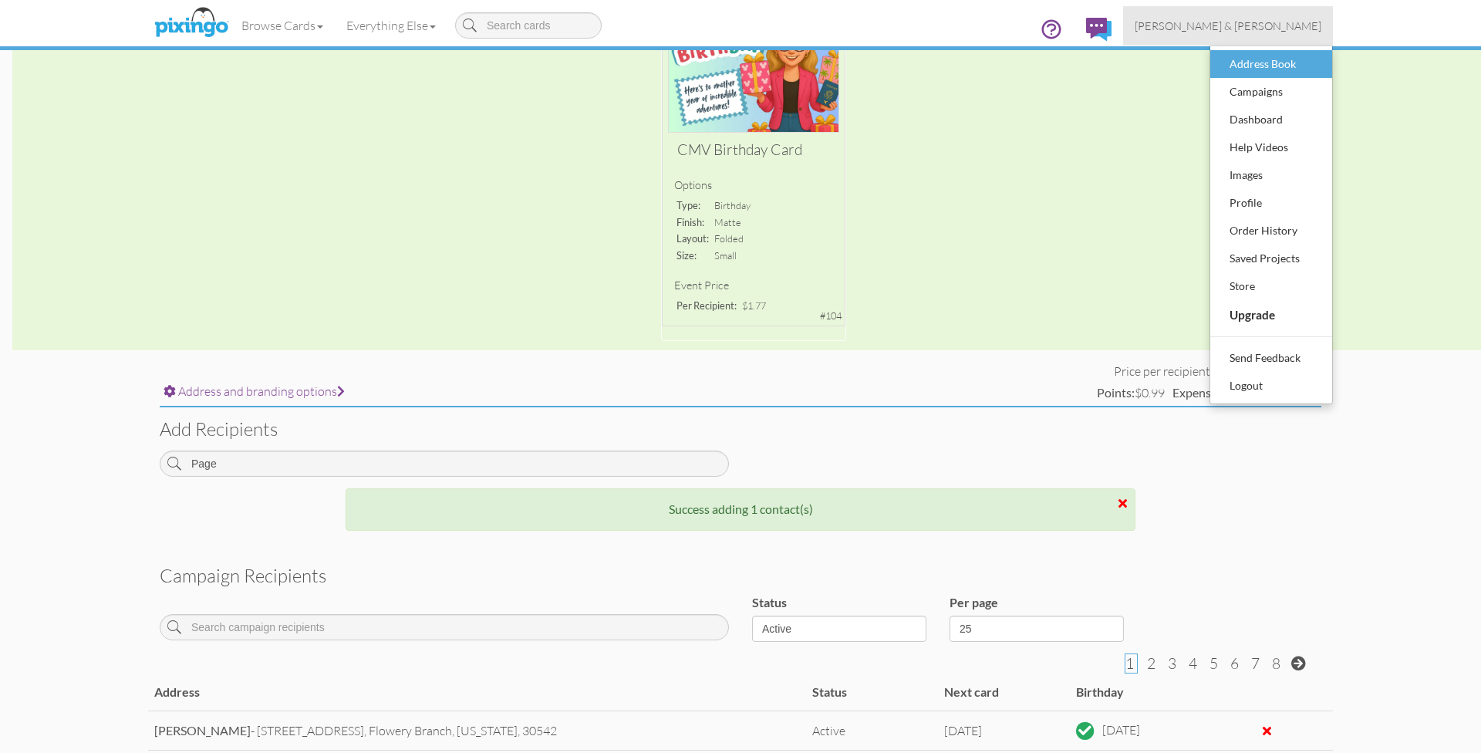
click at [1231, 65] on div "Address Book" at bounding box center [1271, 63] width 91 height 23
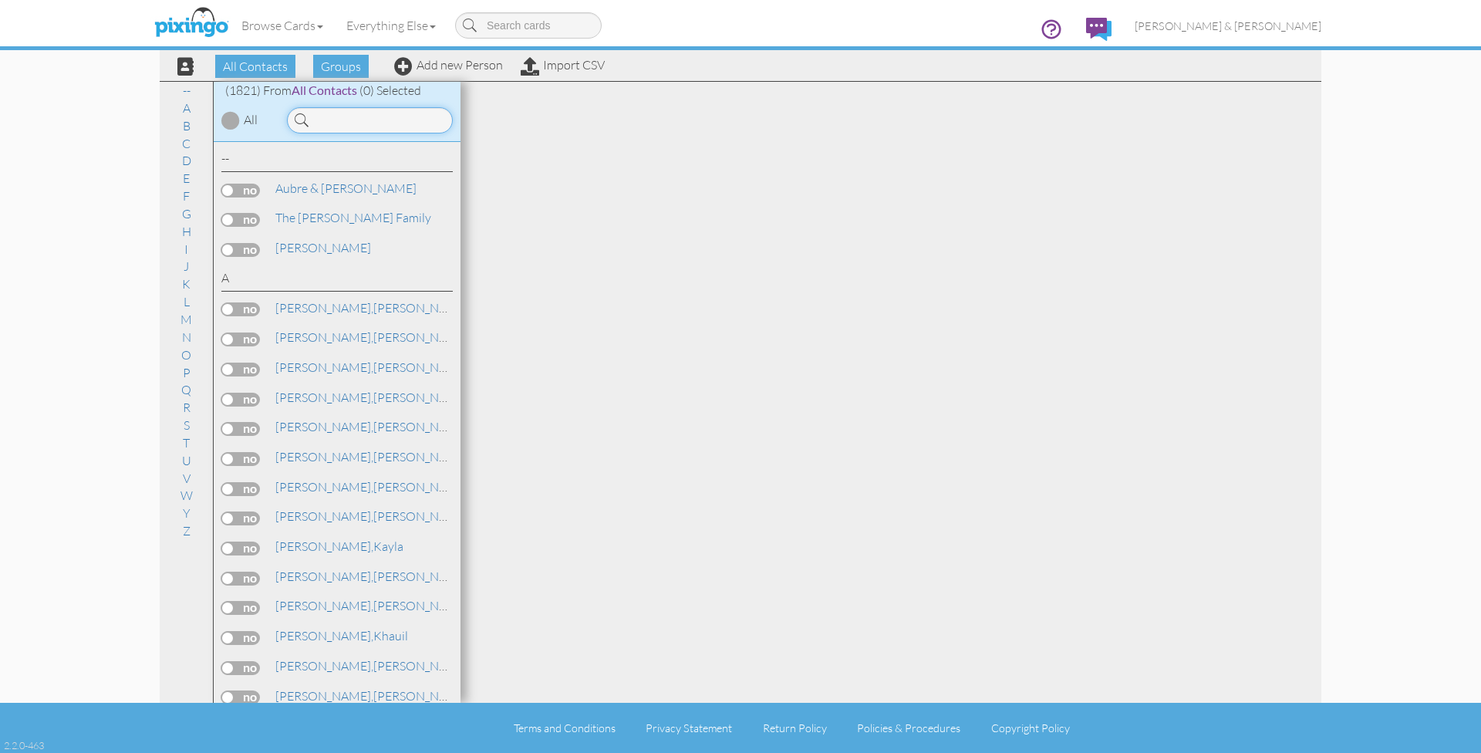
click at [368, 118] on input at bounding box center [370, 120] width 166 height 26
click at [377, 121] on input at bounding box center [370, 120] width 166 height 26
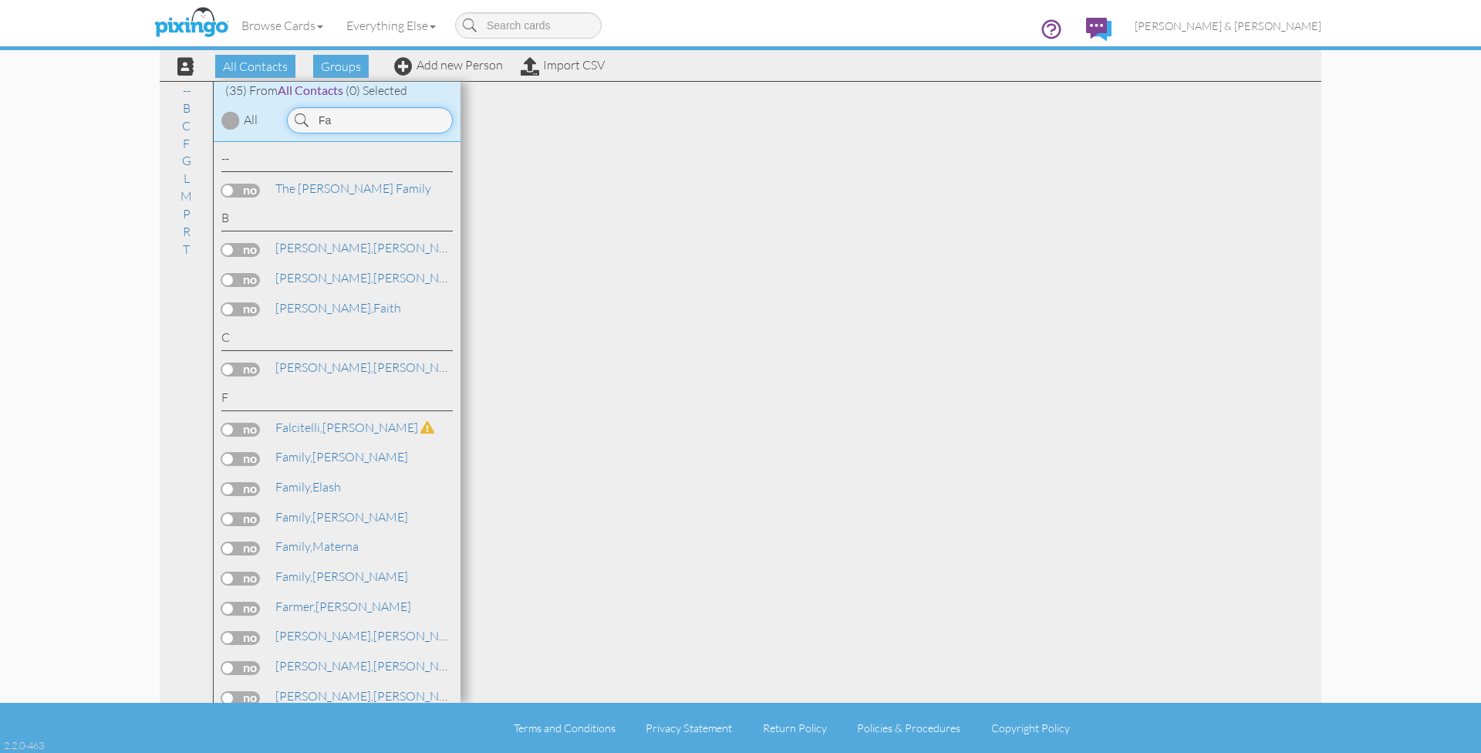
type input "F"
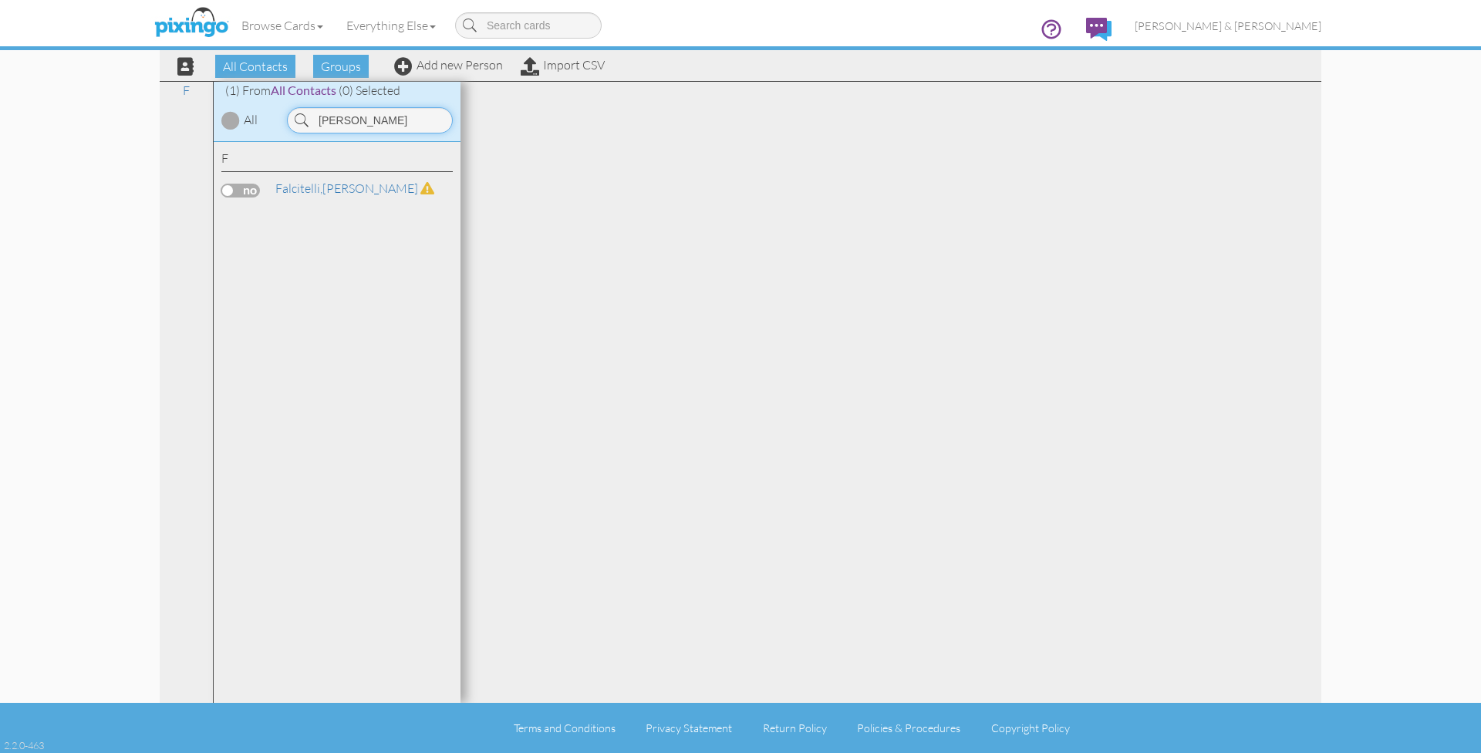
type input "[PERSON_NAME]"
drag, startPoint x: 355, startPoint y: 145, endPoint x: 328, endPoint y: 184, distance: 47.7
click at [328, 184] on link "[PERSON_NAME]" at bounding box center [355, 188] width 162 height 19
click at [327, 187] on link "[PERSON_NAME]" at bounding box center [355, 188] width 162 height 19
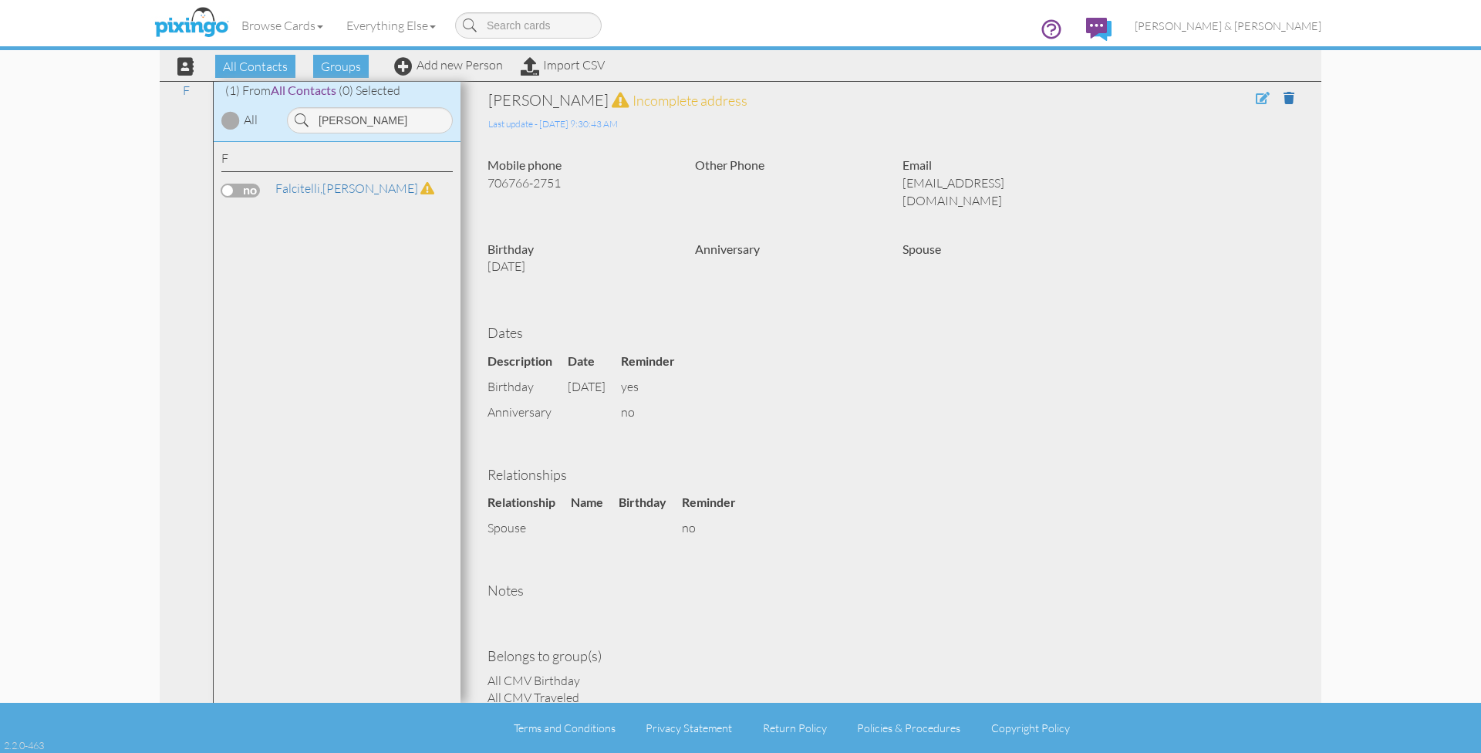
click at [1260, 100] on span at bounding box center [1263, 98] width 14 height 12
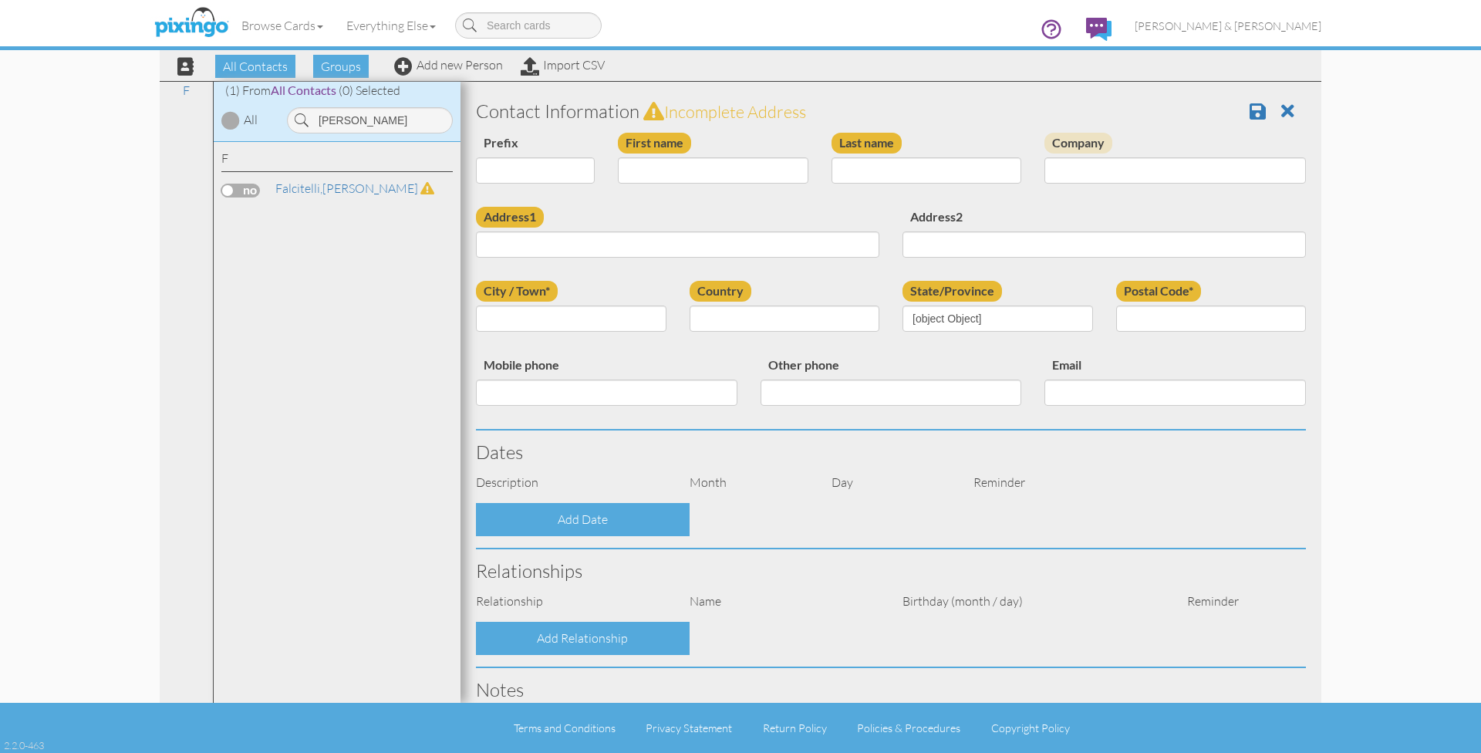
type input "[PERSON_NAME]"
type input "Falcitelli"
type input "706766-2751"
type input "[EMAIL_ADDRESS][DOMAIN_NAME]"
select select "object:14414"
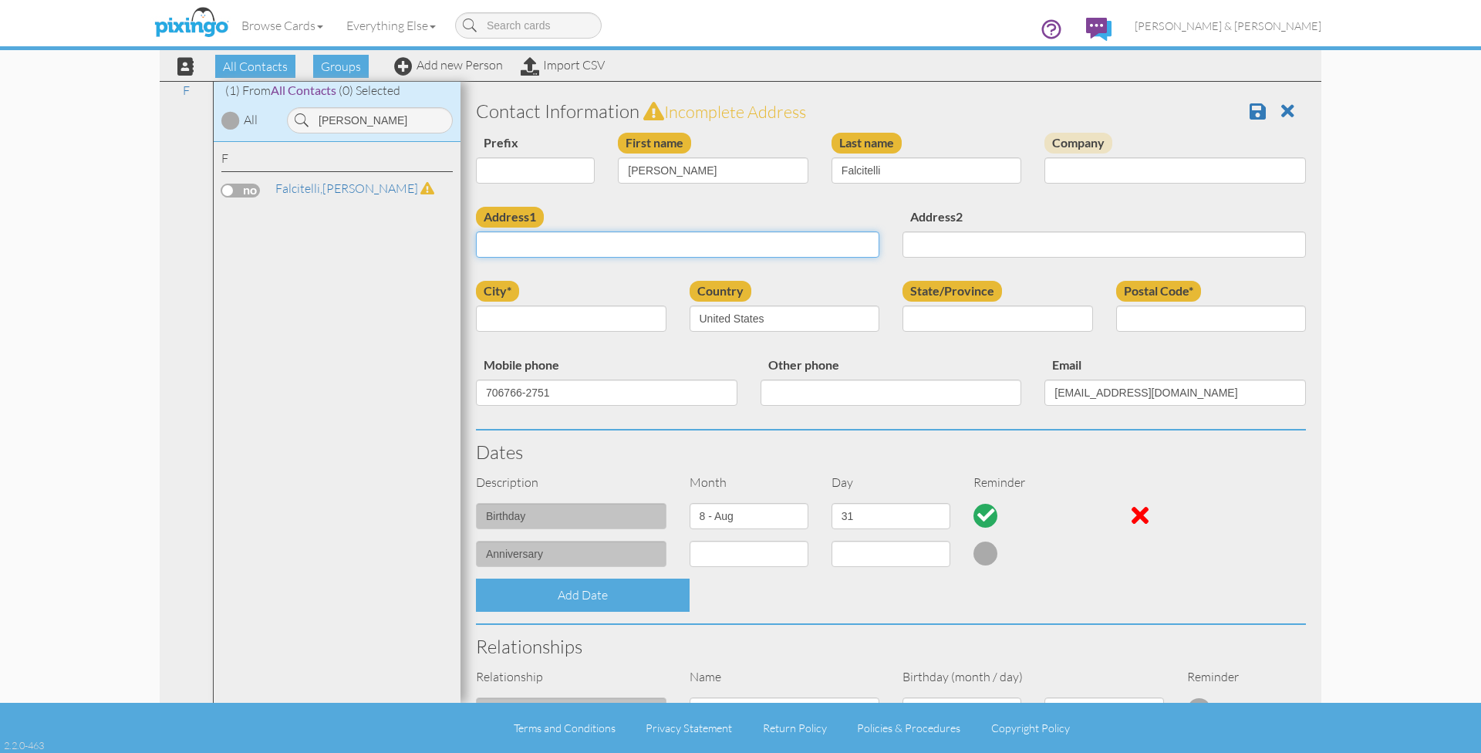
click at [528, 253] on input "Address1" at bounding box center [677, 244] width 403 height 26
click at [512, 245] on input "Address1" at bounding box center [677, 244] width 403 height 26
paste input "[STREET_ADDRESS][PERSON_NAME][US_STATE] · [GEOGRAPHIC_DATA]"
drag, startPoint x: 596, startPoint y: 243, endPoint x: 768, endPoint y: 248, distance: 172.1
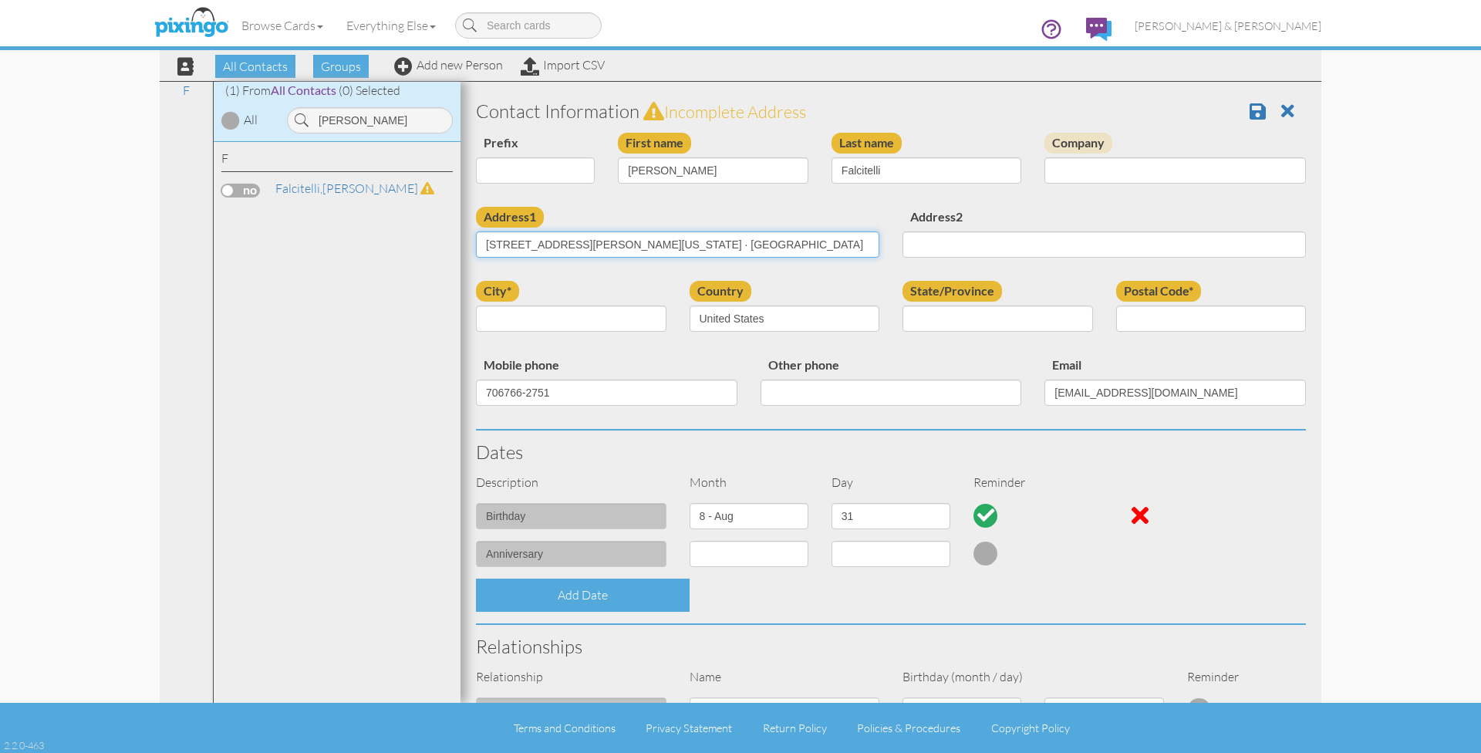
click at [768, 248] on input "[STREET_ADDRESS][PERSON_NAME][US_STATE] · [GEOGRAPHIC_DATA]" at bounding box center [677, 244] width 403 height 26
type input "[STREET_ADDRESS][PERSON_NAME]"
click at [643, 319] on input "city*" at bounding box center [571, 318] width 191 height 26
type input "[GEOGRAPHIC_DATA]"
select select "object:14674"
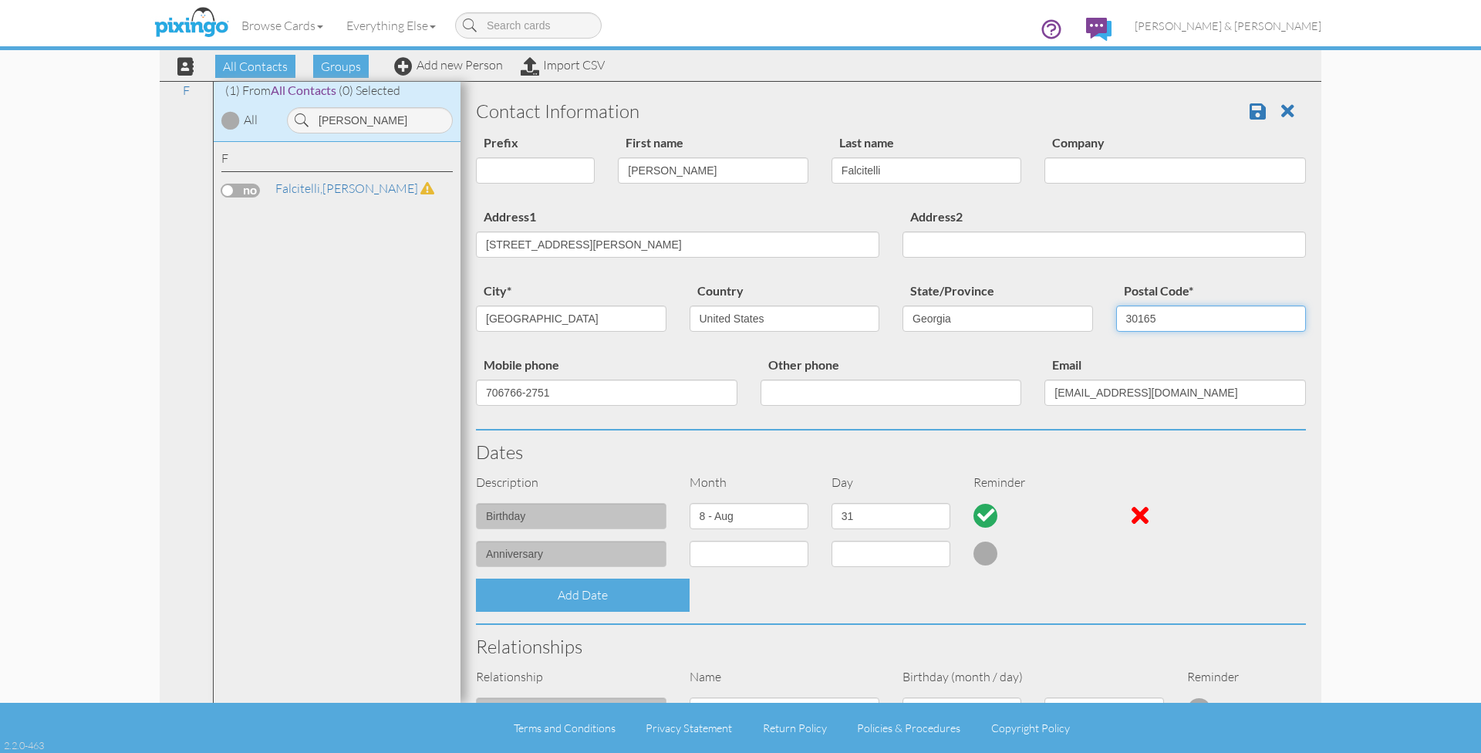
type input "30165"
click at [690, 433] on div "Dates" at bounding box center [890, 451] width 853 height 43
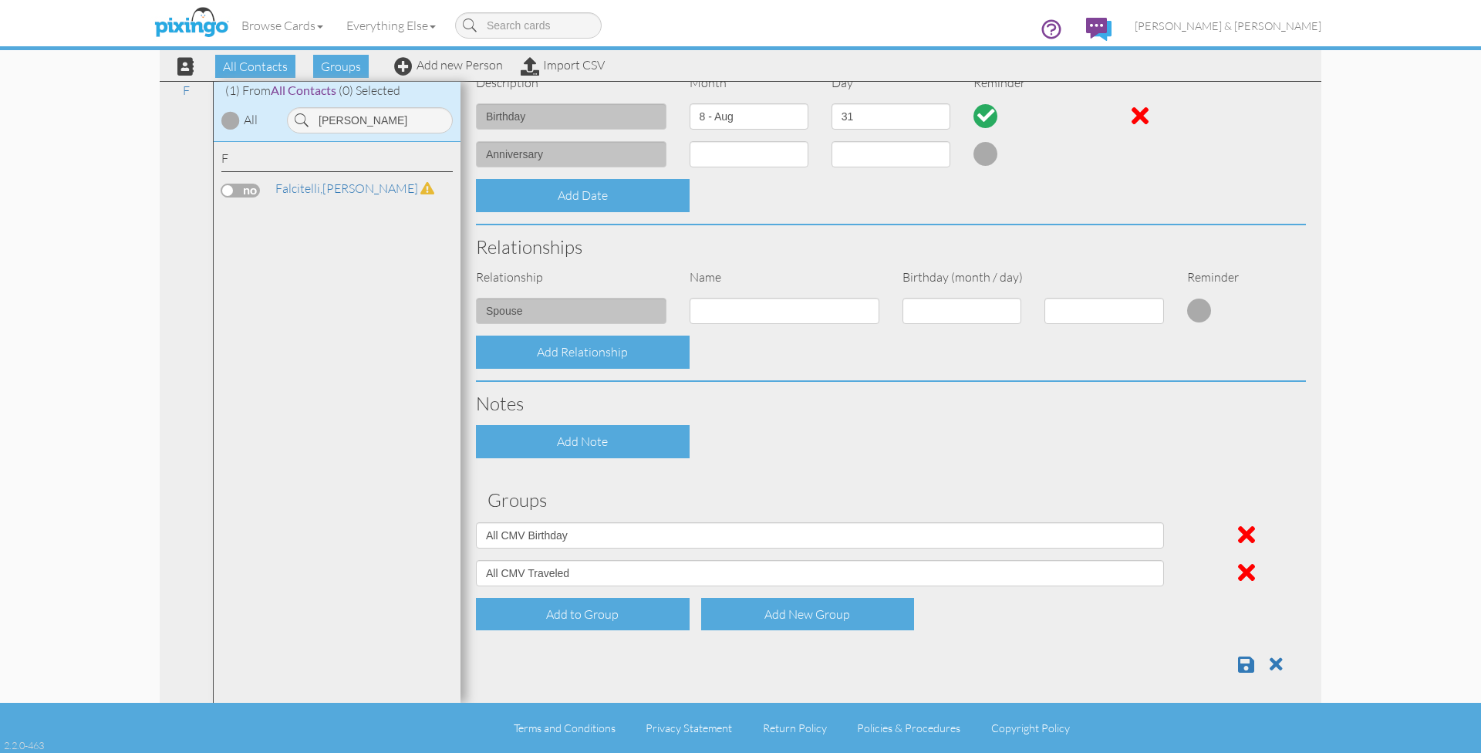
scroll to position [398, 0]
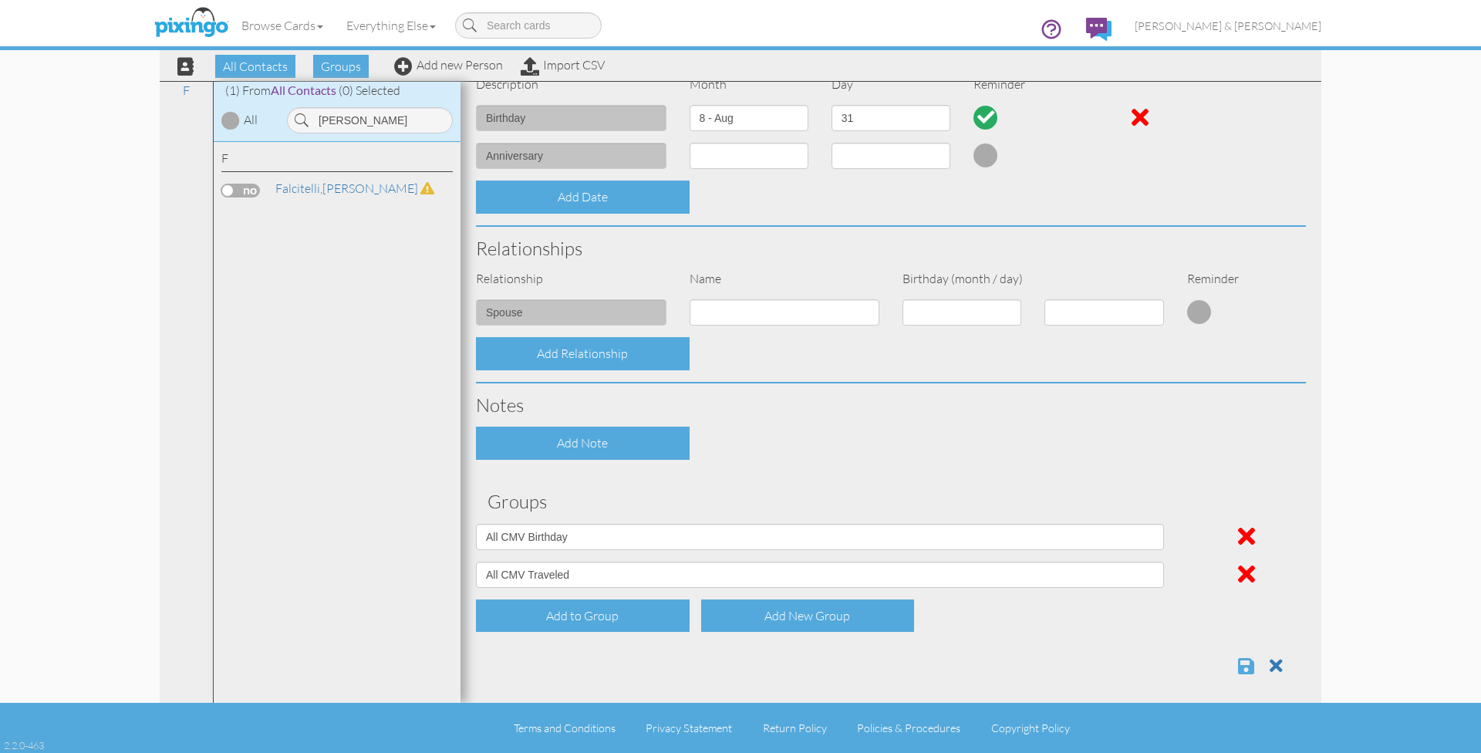
click at [1250, 660] on span at bounding box center [1246, 665] width 16 height 19
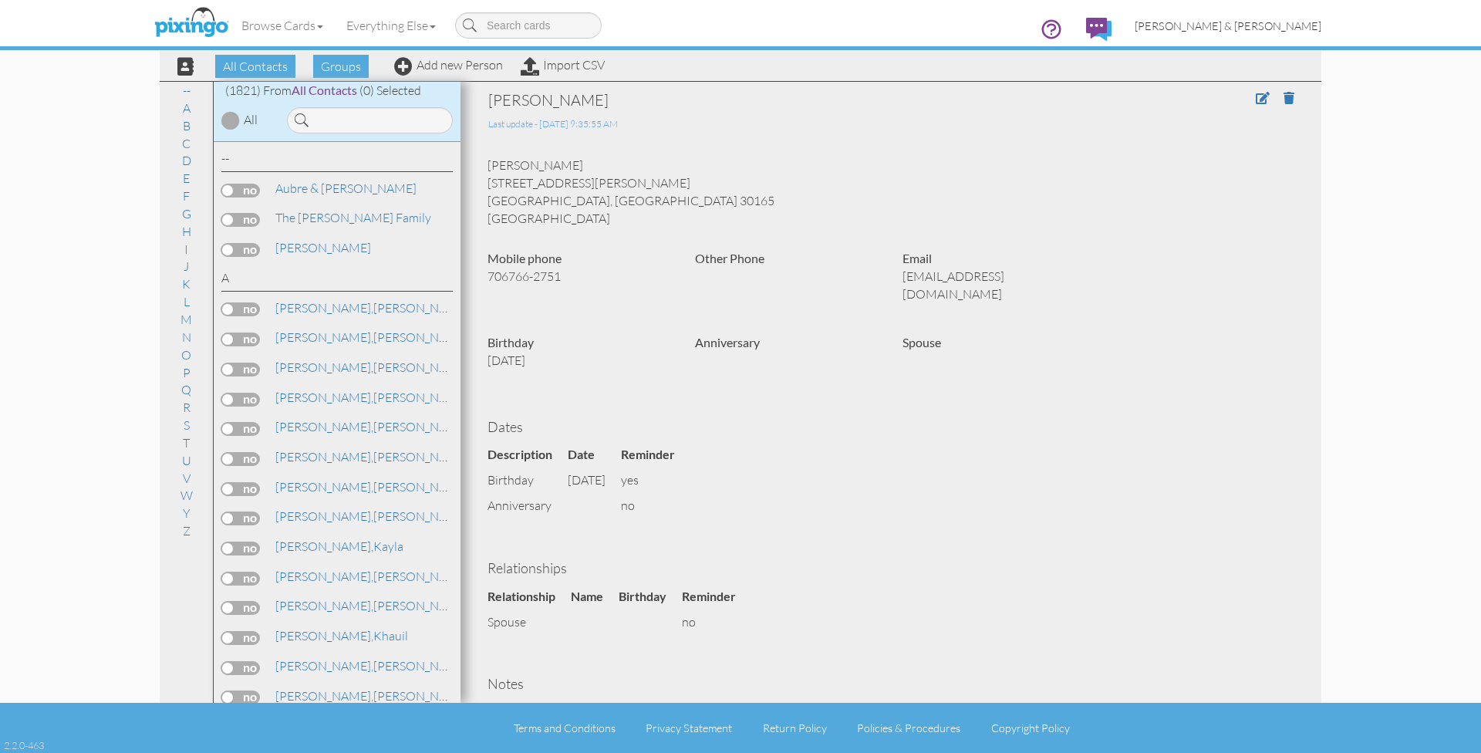
click at [1255, 22] on span "[PERSON_NAME] & [PERSON_NAME]" at bounding box center [1228, 25] width 187 height 13
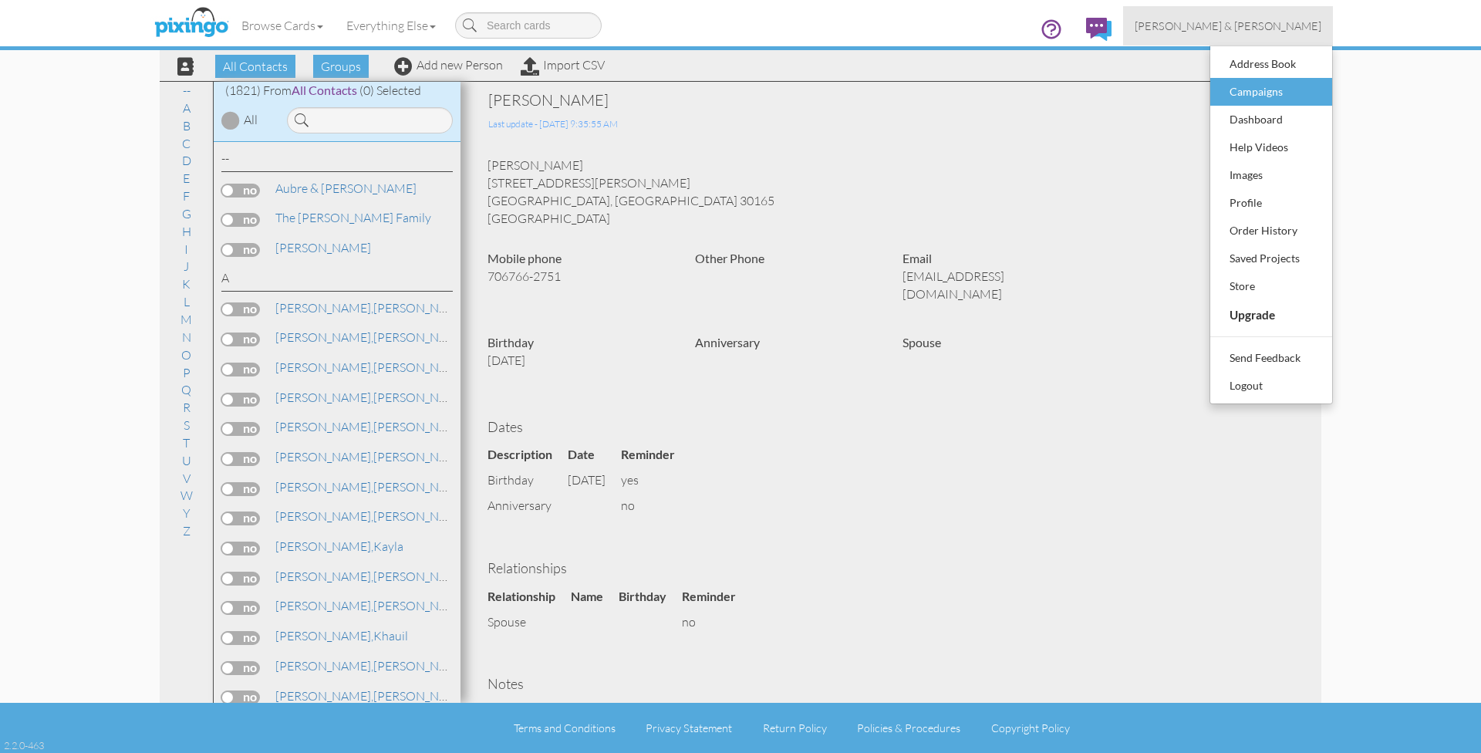
click at [1249, 89] on div "Campaigns" at bounding box center [1271, 91] width 91 height 23
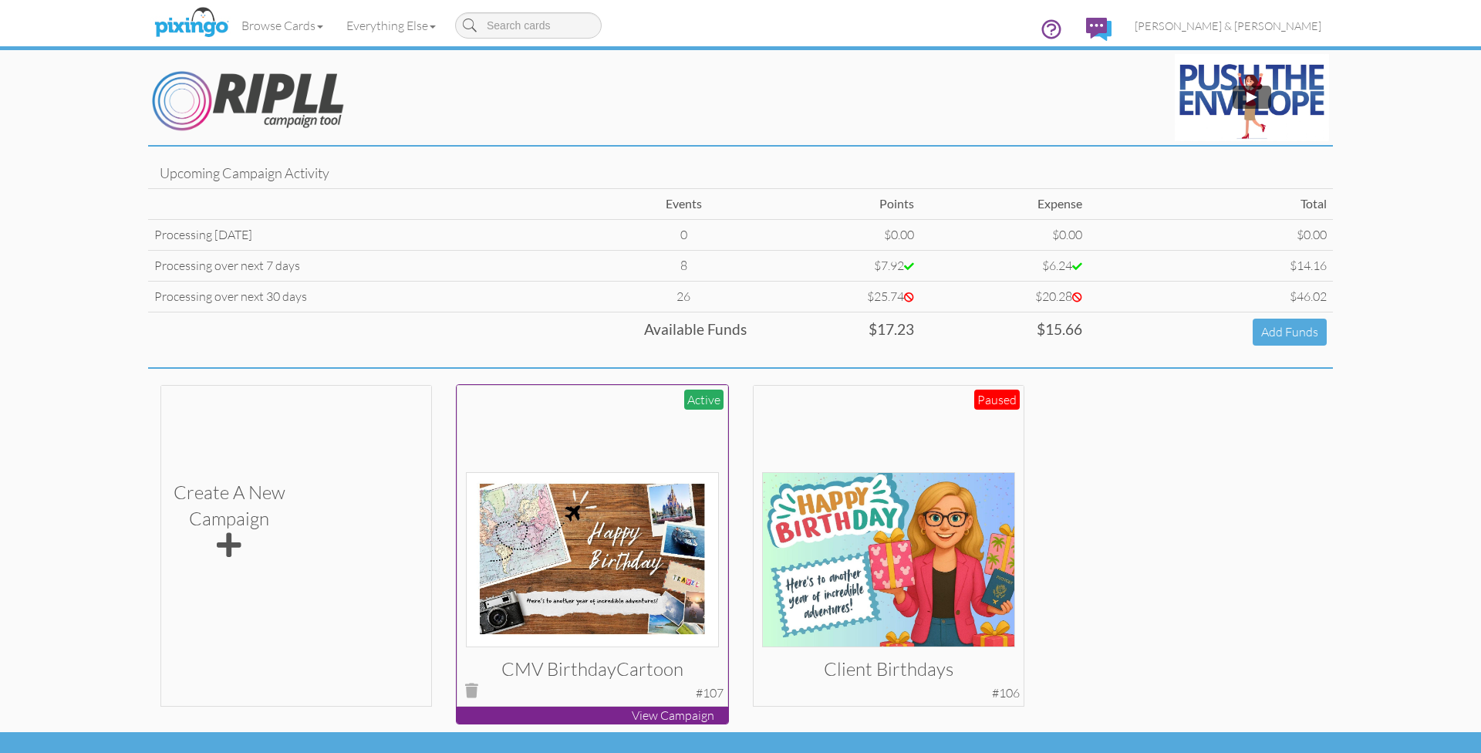
click at [643, 444] on div at bounding box center [593, 520] width 254 height 254
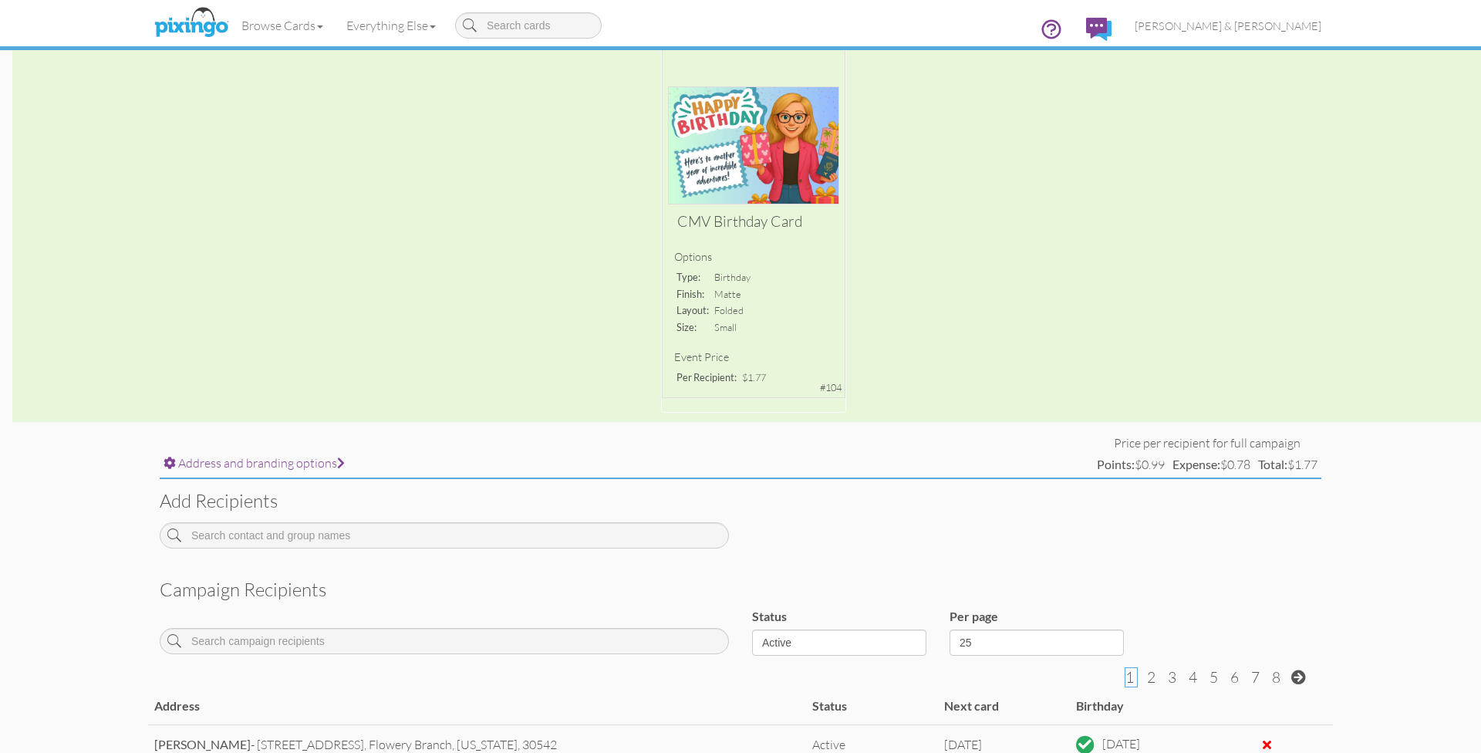
scroll to position [265, 0]
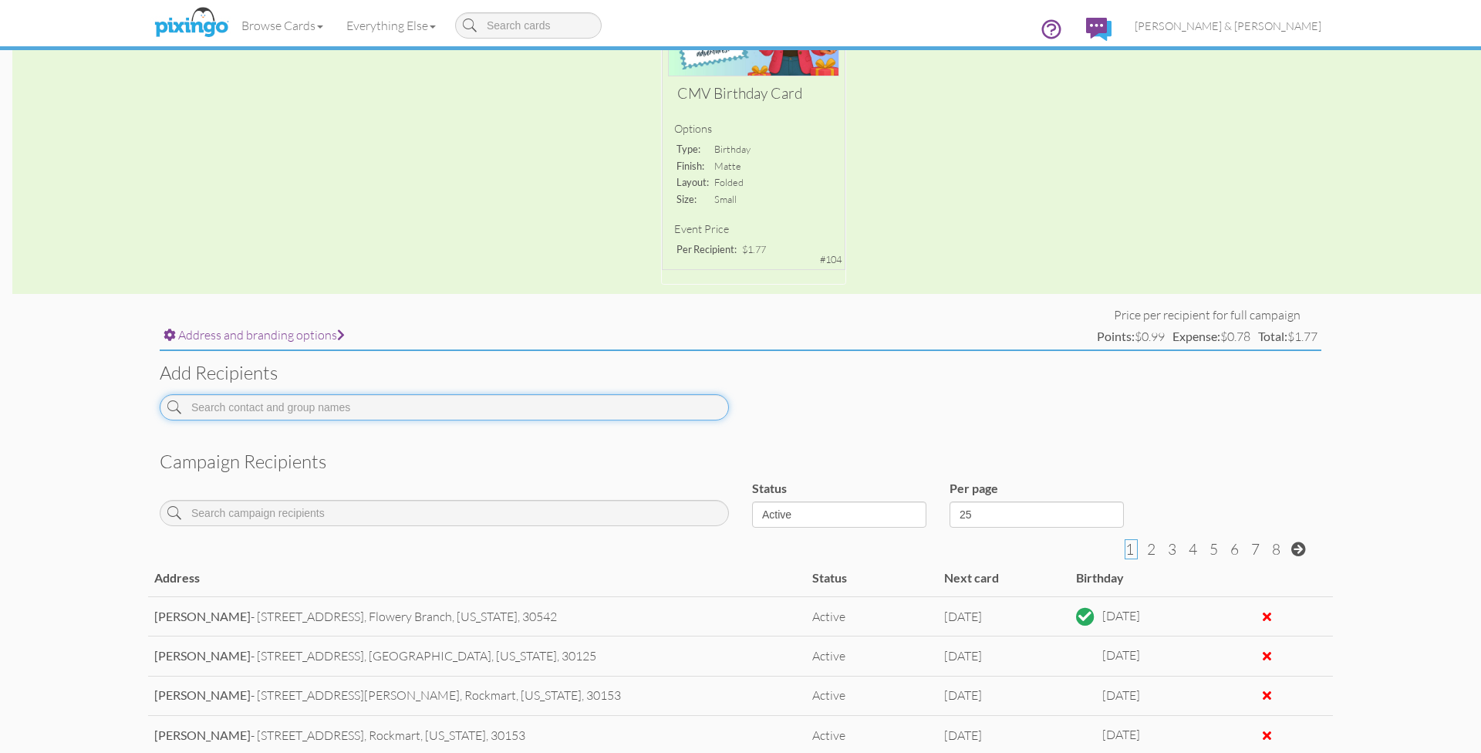
click at [372, 404] on input at bounding box center [444, 407] width 569 height 26
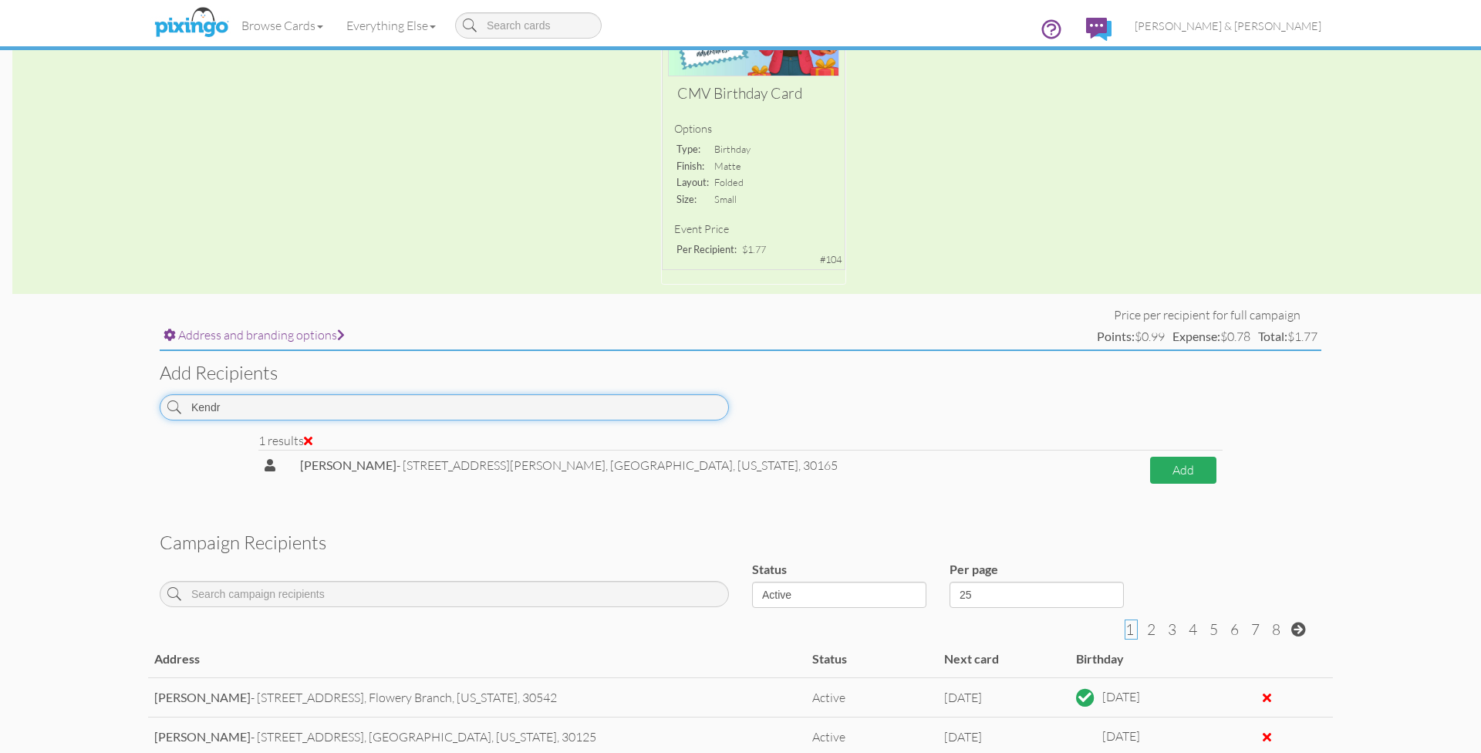
type input "Kendr"
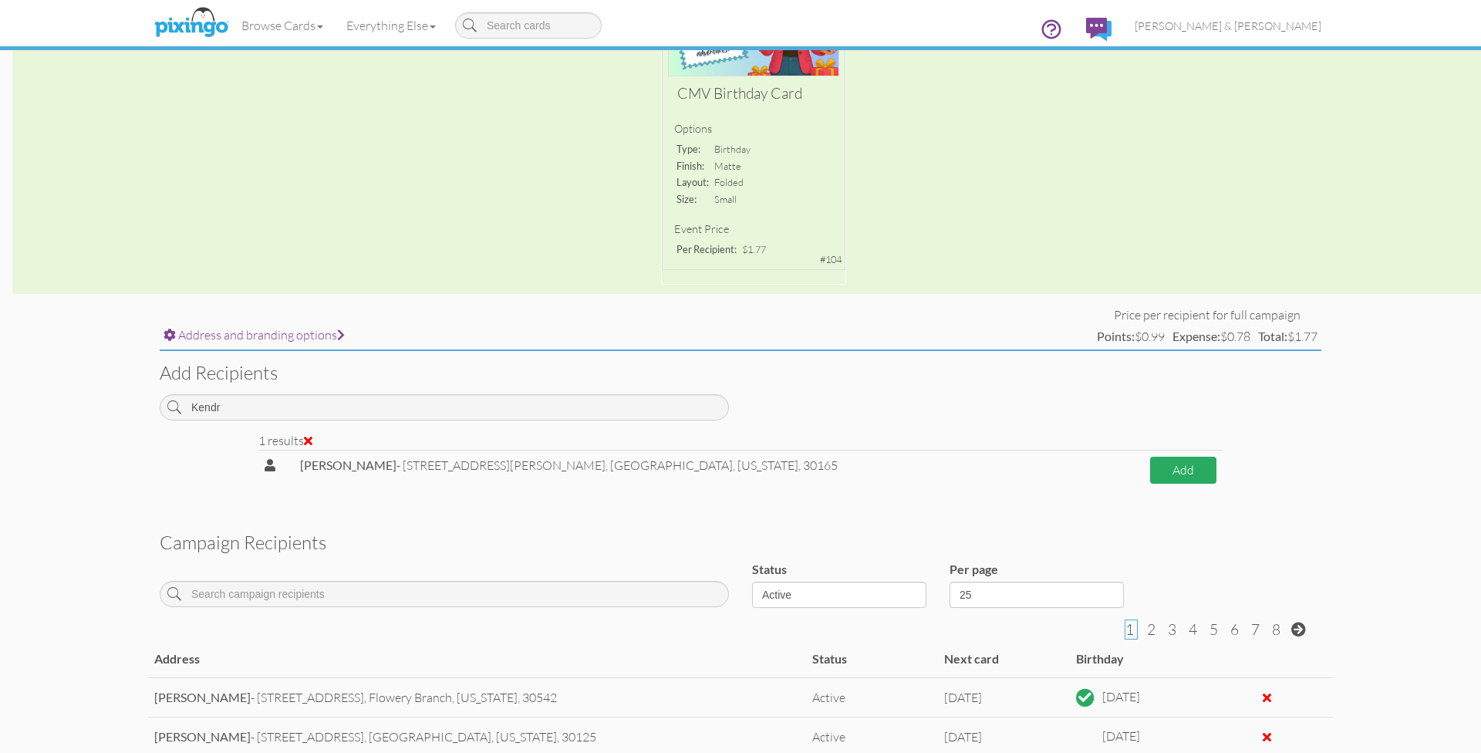
click at [1193, 464] on button "Add" at bounding box center [1183, 470] width 66 height 27
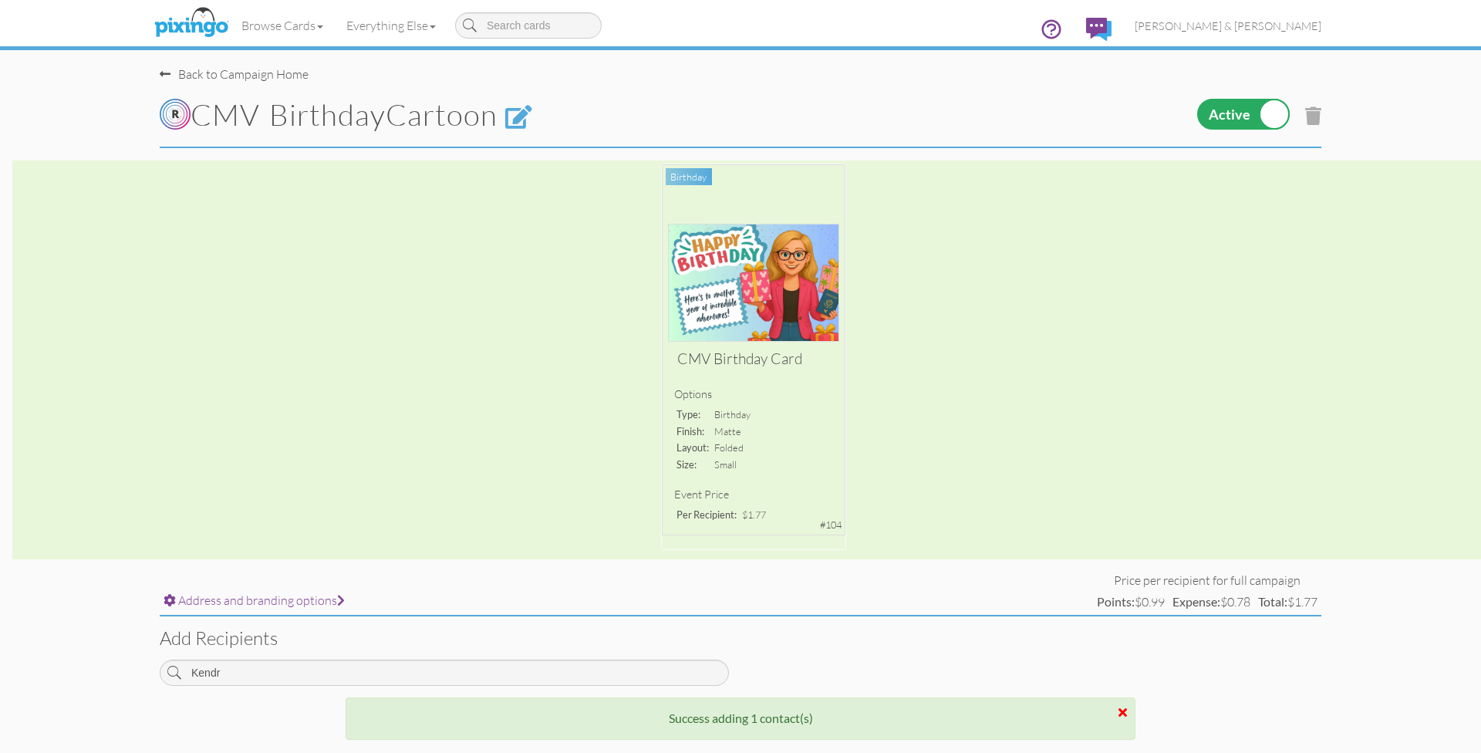
scroll to position [0, 0]
click at [1246, 19] on span "[PERSON_NAME] & [PERSON_NAME]" at bounding box center [1228, 25] width 187 height 13
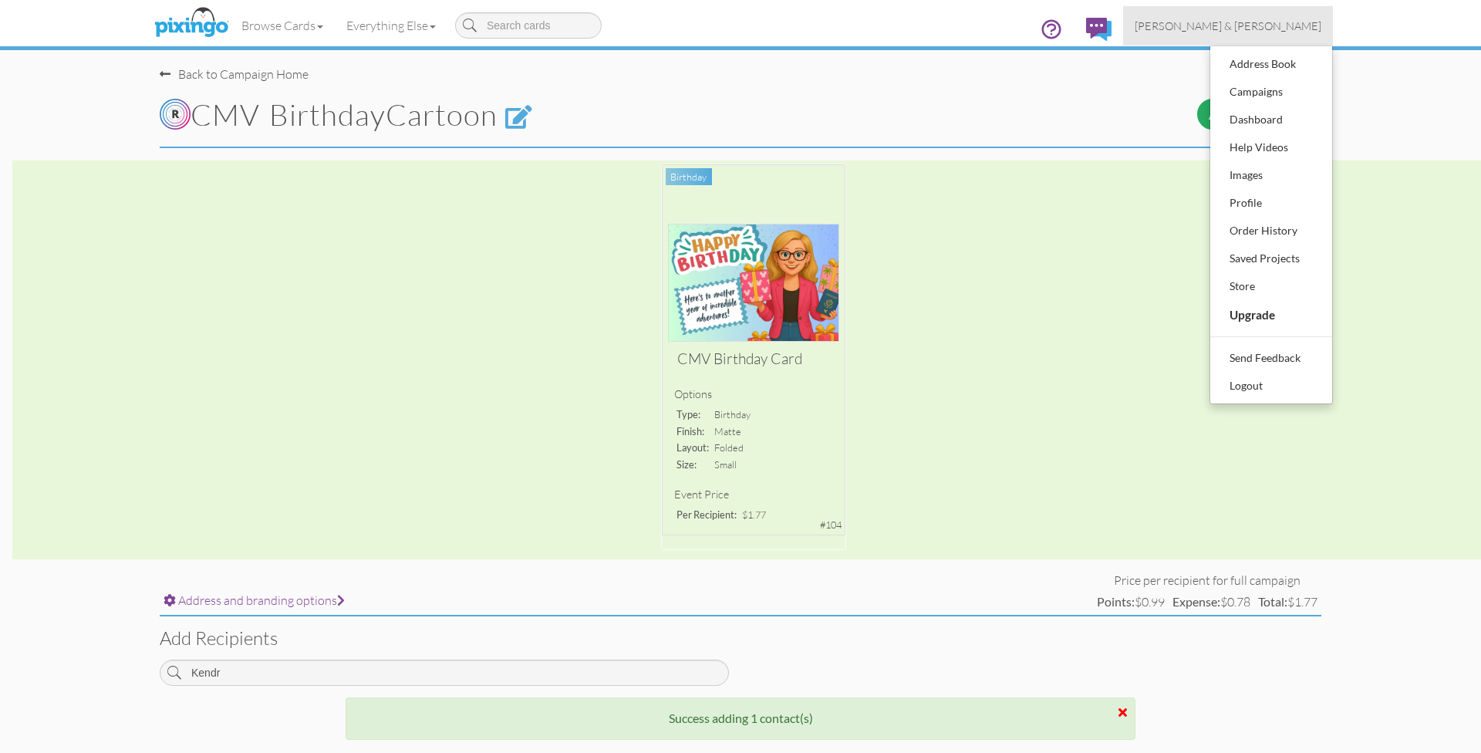
click at [1252, 257] on div "Saved Projects" at bounding box center [1271, 258] width 91 height 23
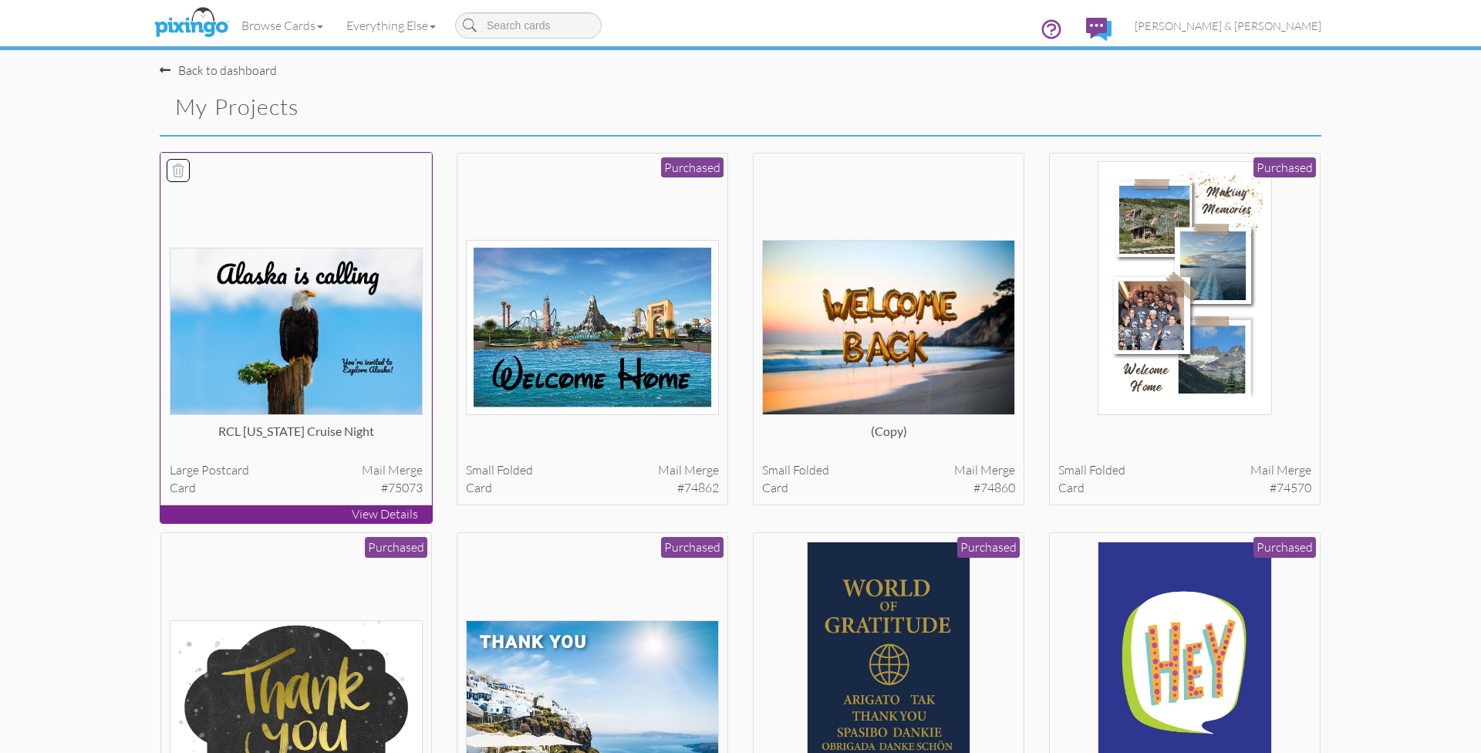
click at [327, 205] on div at bounding box center [297, 288] width 254 height 254
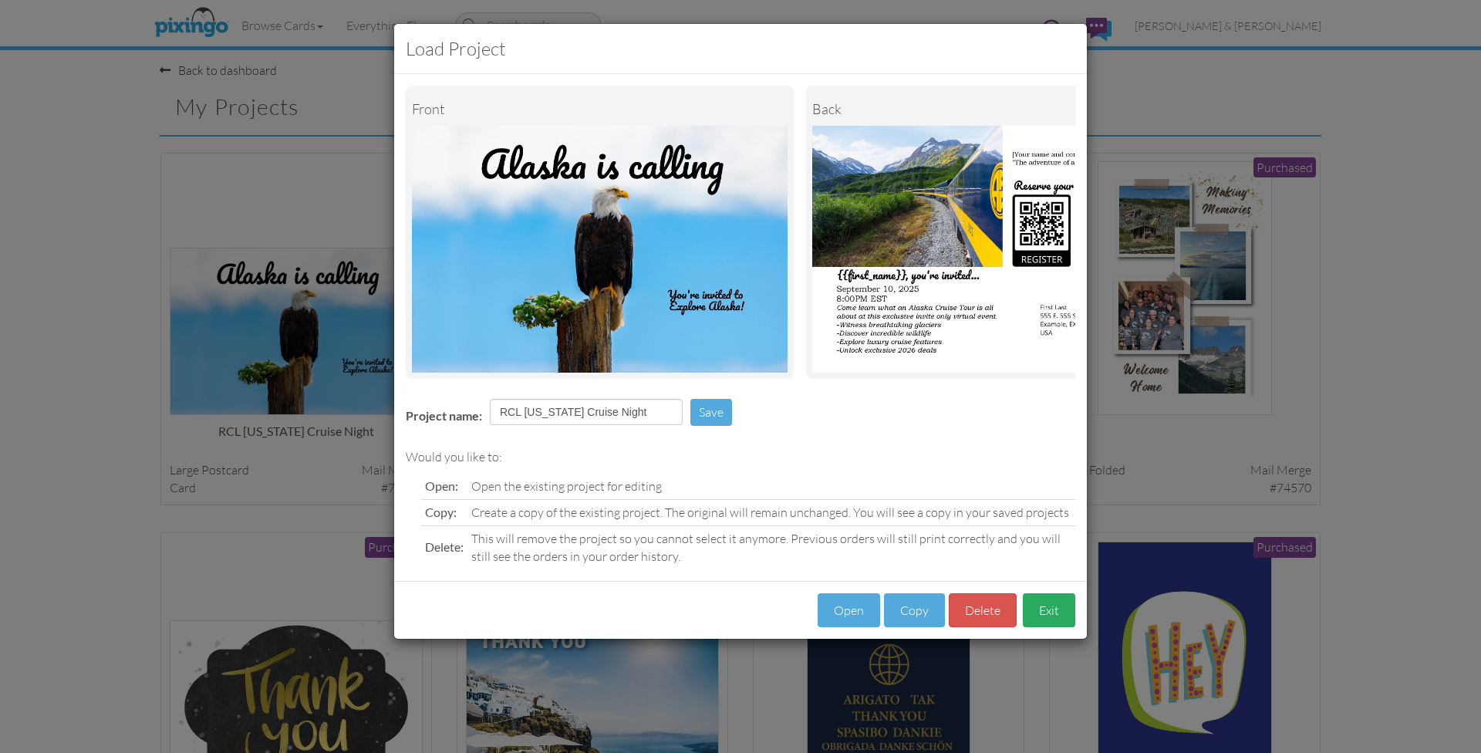
click at [1047, 606] on button "Exit" at bounding box center [1049, 610] width 52 height 35
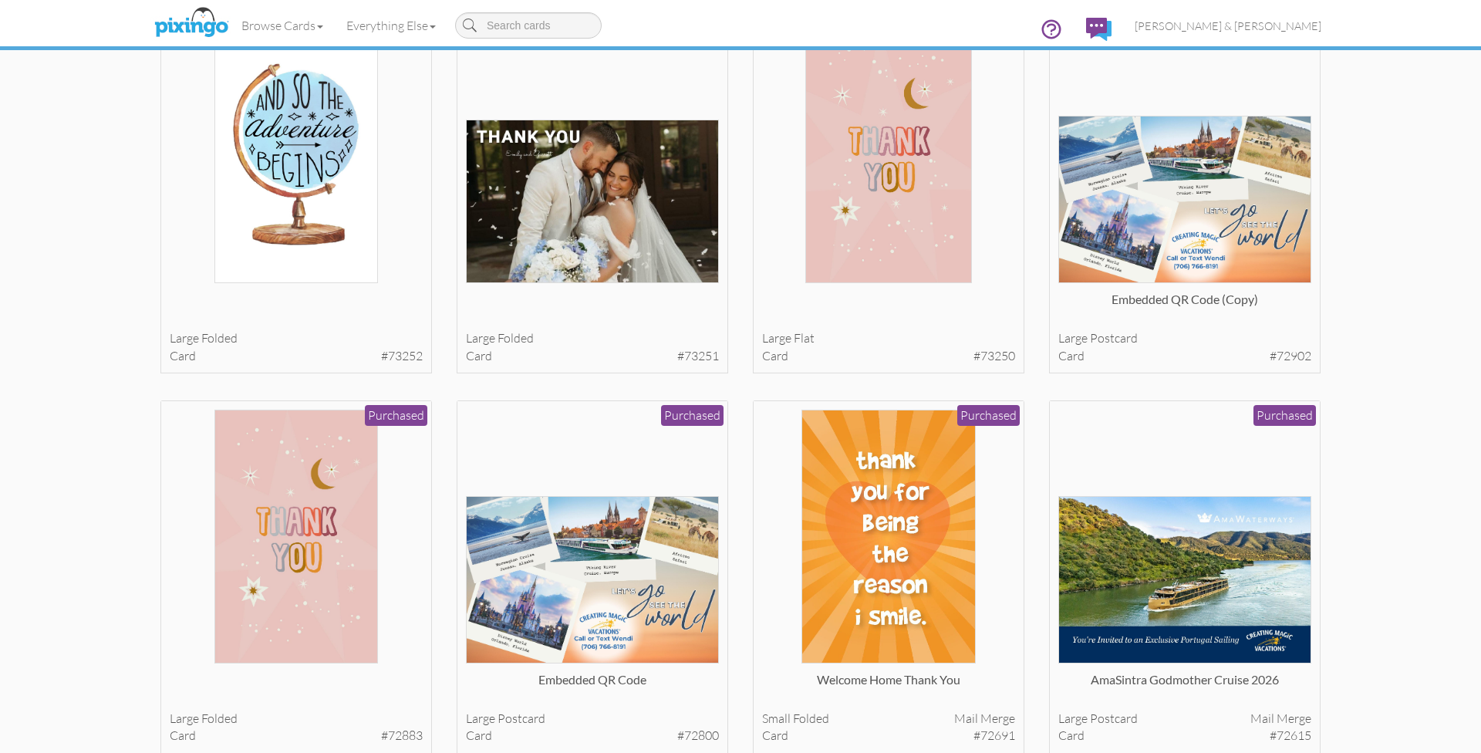
scroll to position [1673, 0]
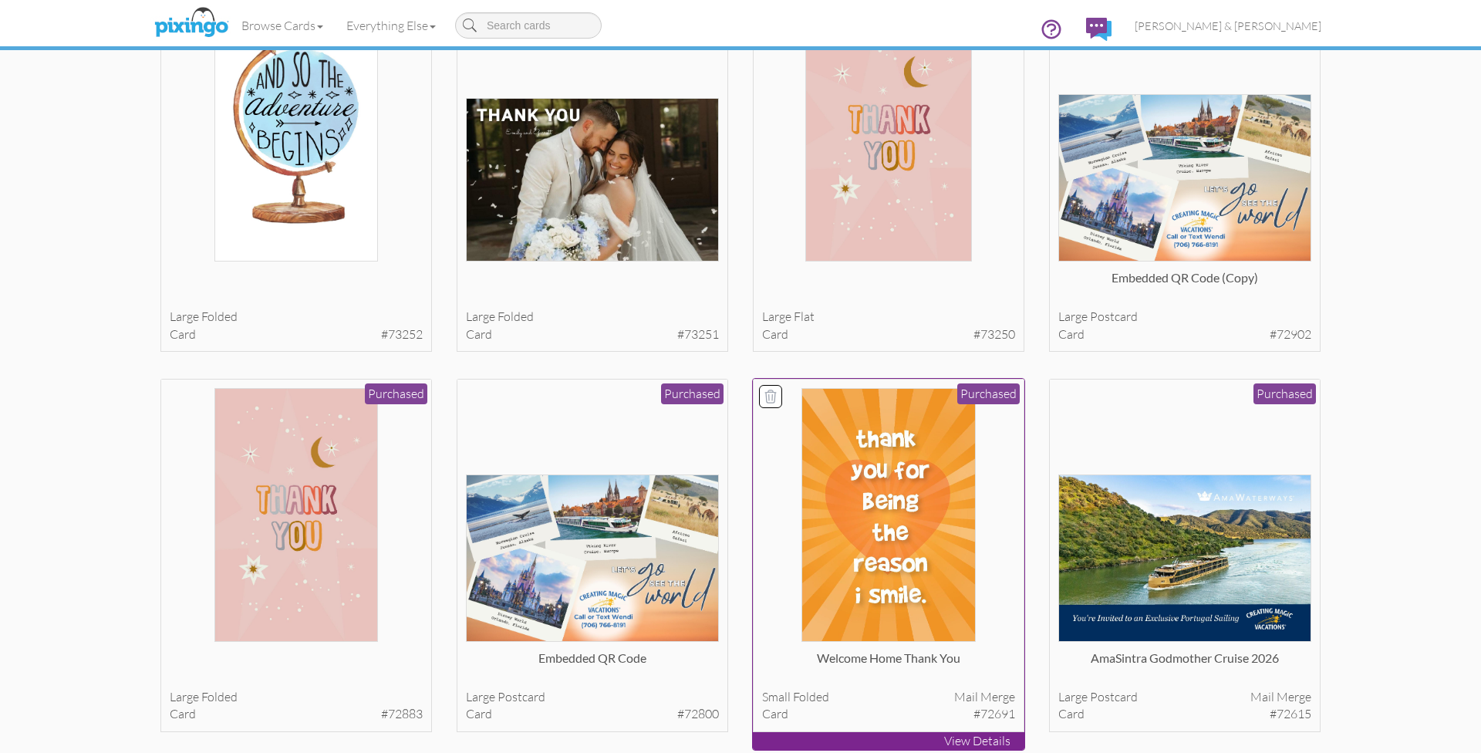
click at [919, 511] on img at bounding box center [888, 515] width 175 height 254
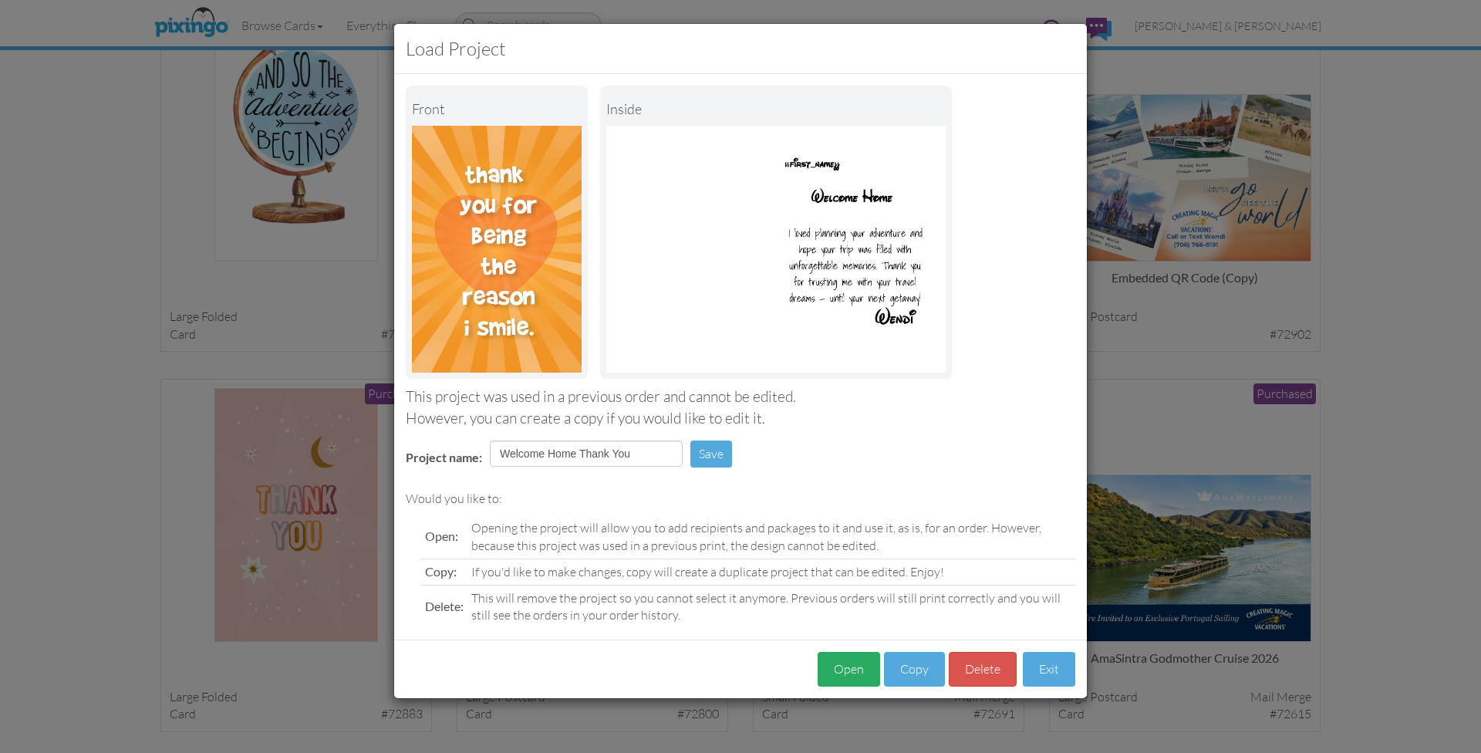
click at [856, 663] on button "Open" at bounding box center [849, 669] width 62 height 35
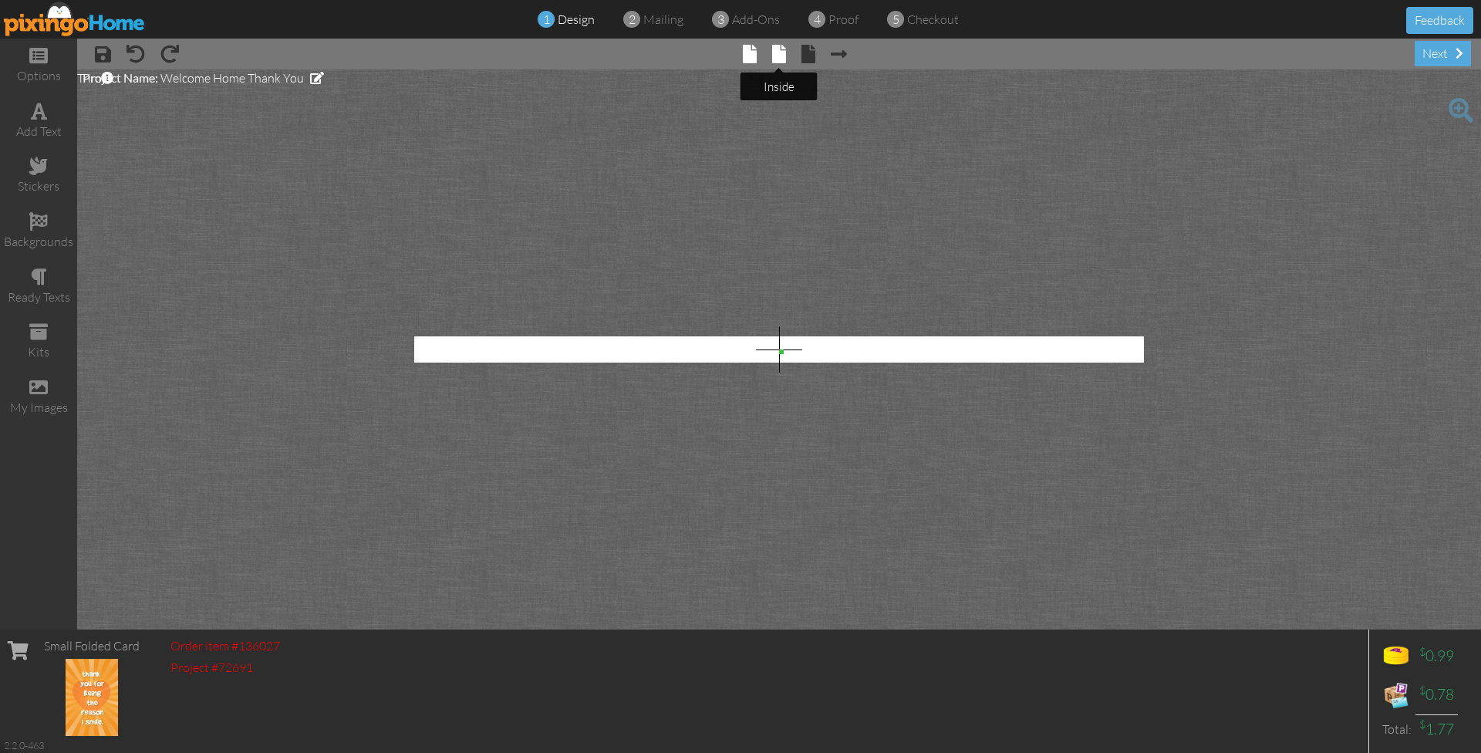
click at [785, 47] on span at bounding box center [779, 54] width 14 height 19
click at [747, 61] on span at bounding box center [750, 54] width 14 height 19
click at [87, 17] on img at bounding box center [75, 19] width 142 height 35
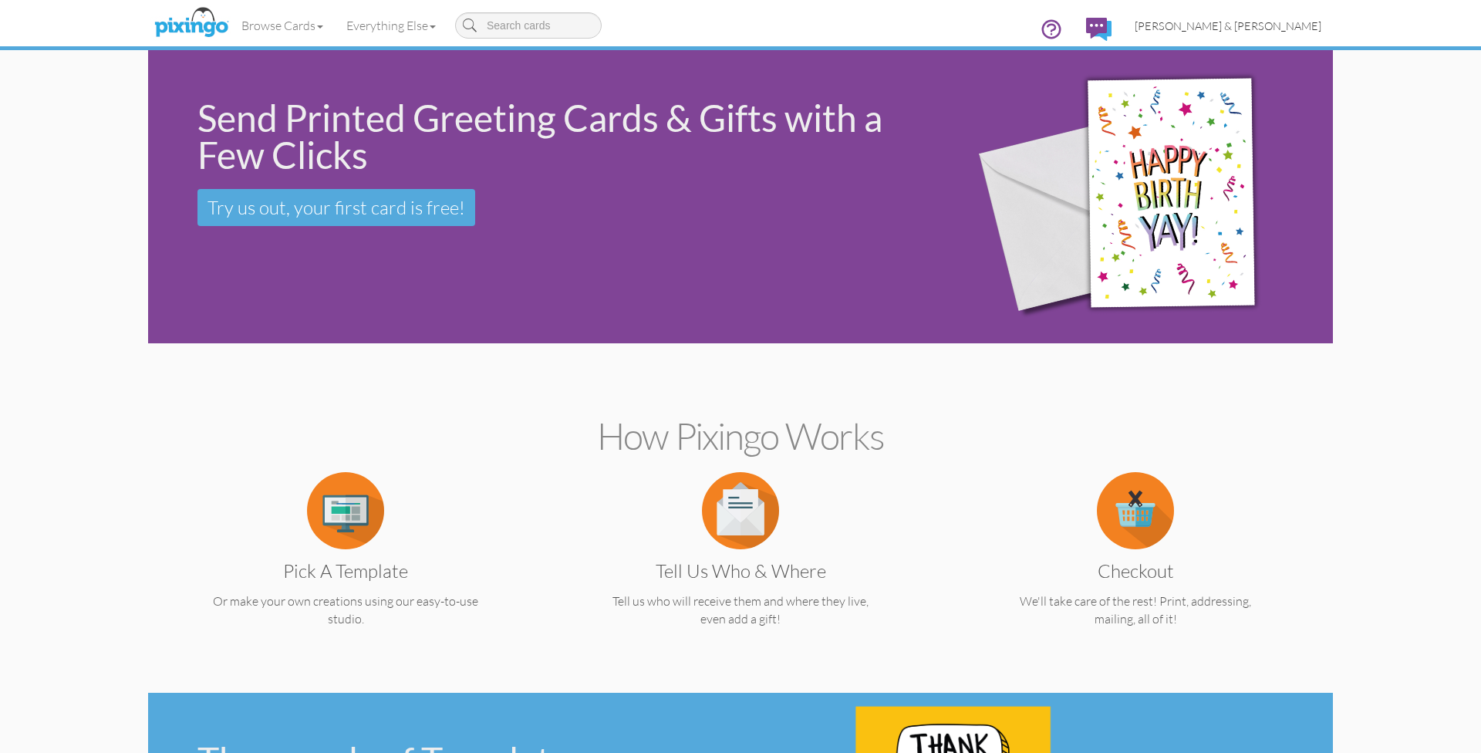
click at [1240, 22] on span "[PERSON_NAME] & [PERSON_NAME]" at bounding box center [1228, 25] width 187 height 13
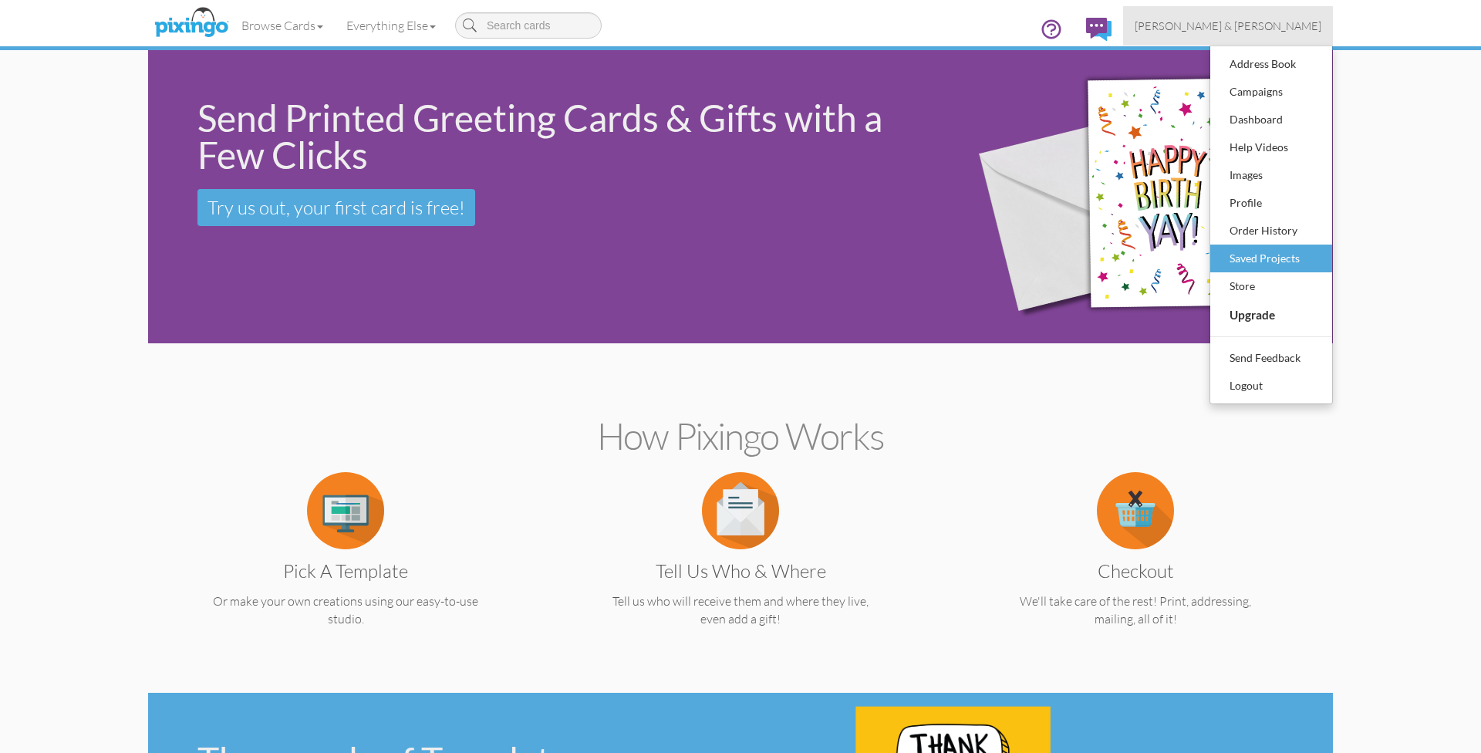
click at [1240, 262] on div "Saved Projects" at bounding box center [1271, 258] width 91 height 23
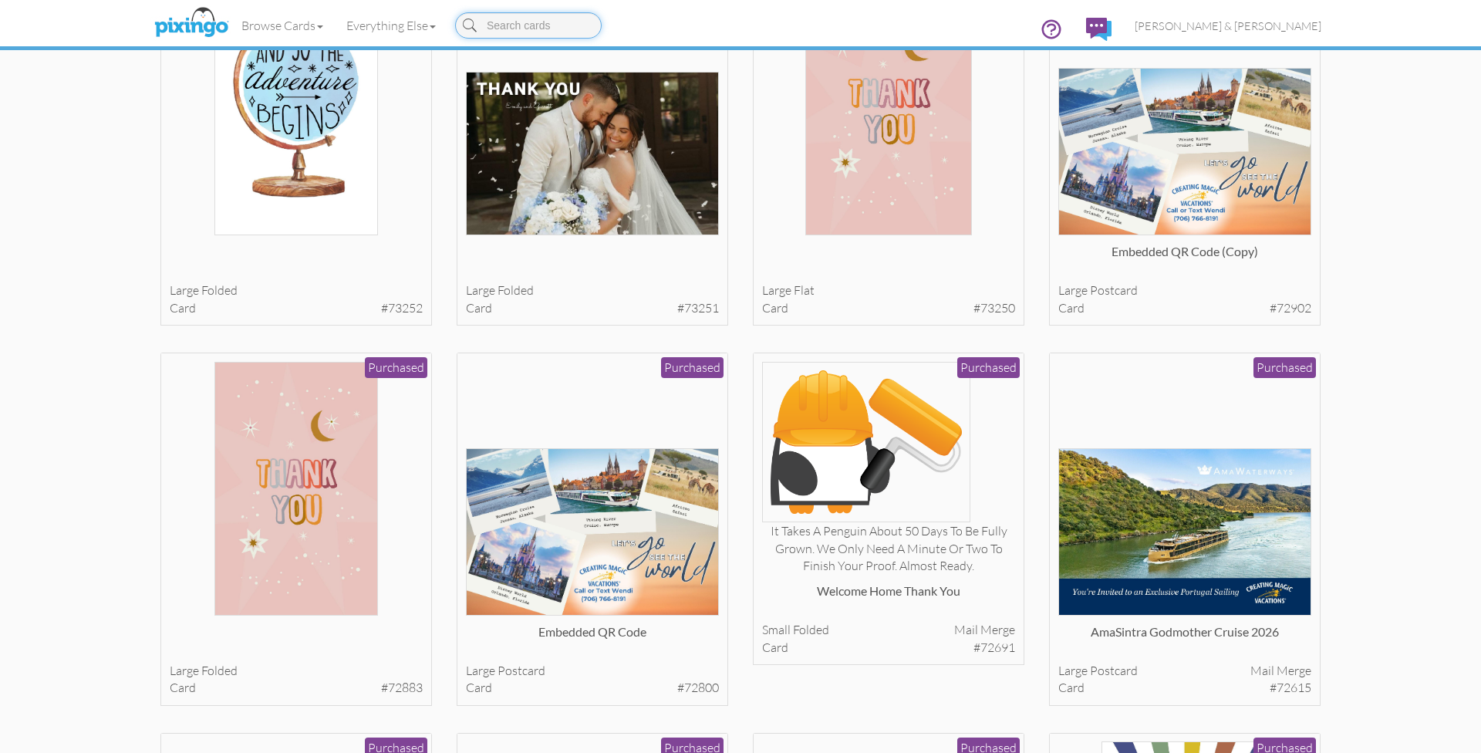
scroll to position [1810, 0]
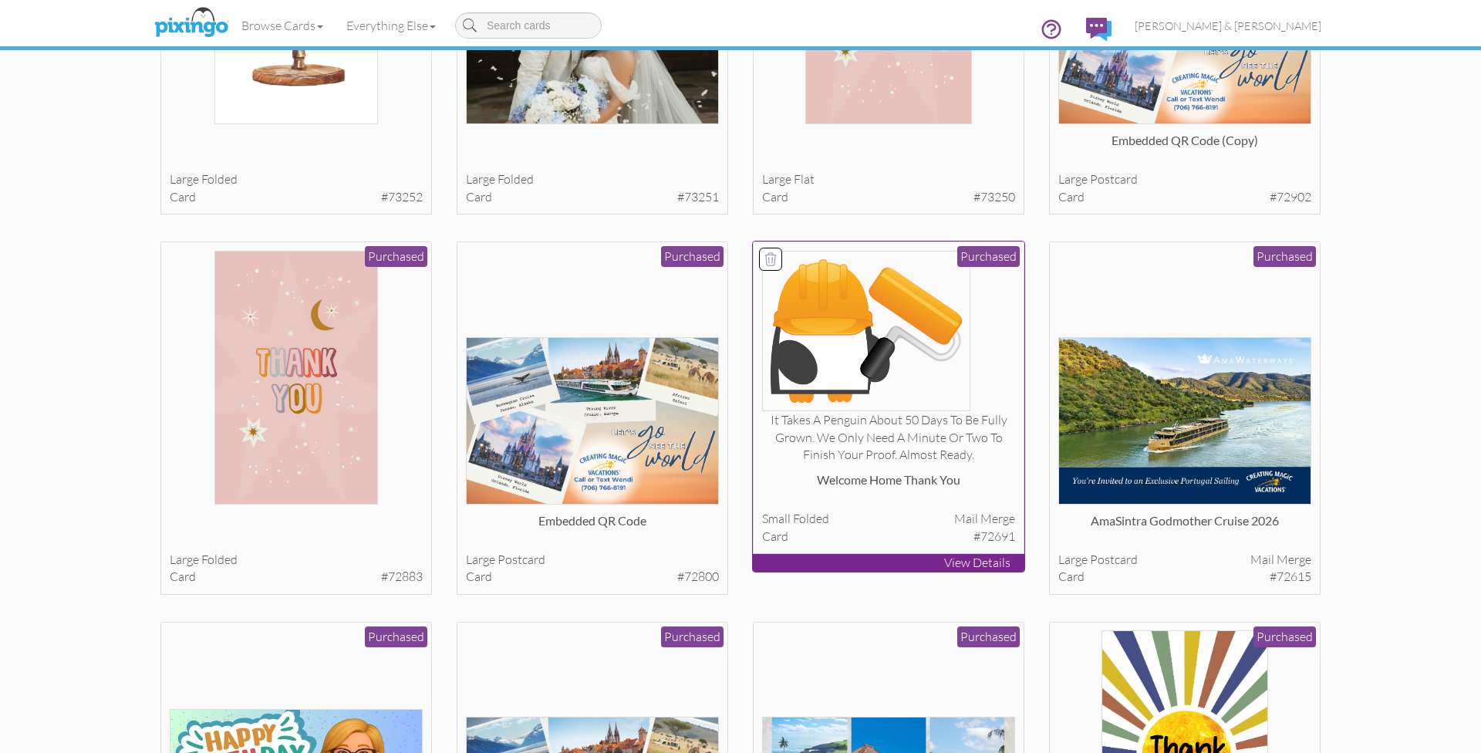
click at [834, 440] on div "It takes a penguin about 50 days to be fully grown. We only need a minute or tw…" at bounding box center [889, 437] width 254 height 53
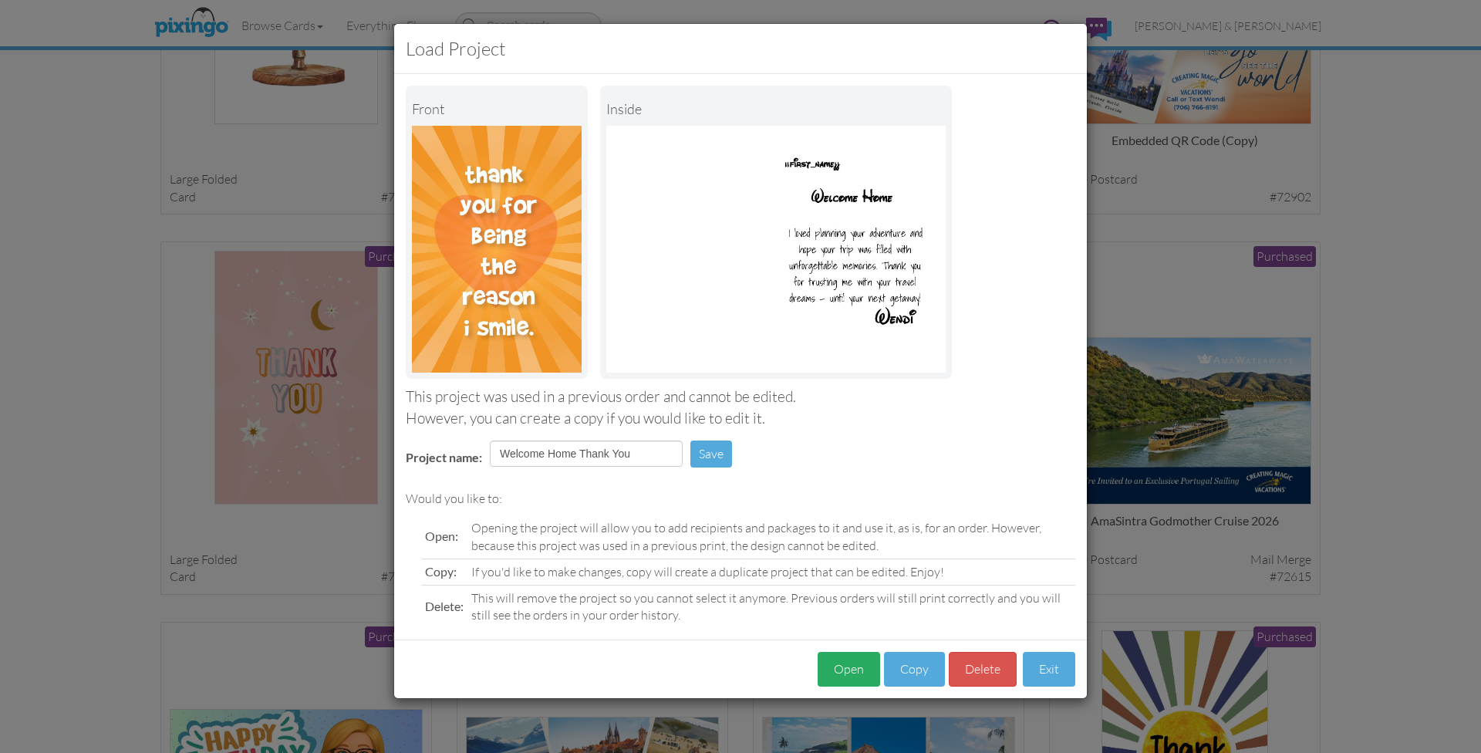
click at [857, 663] on button "Open" at bounding box center [849, 669] width 62 height 35
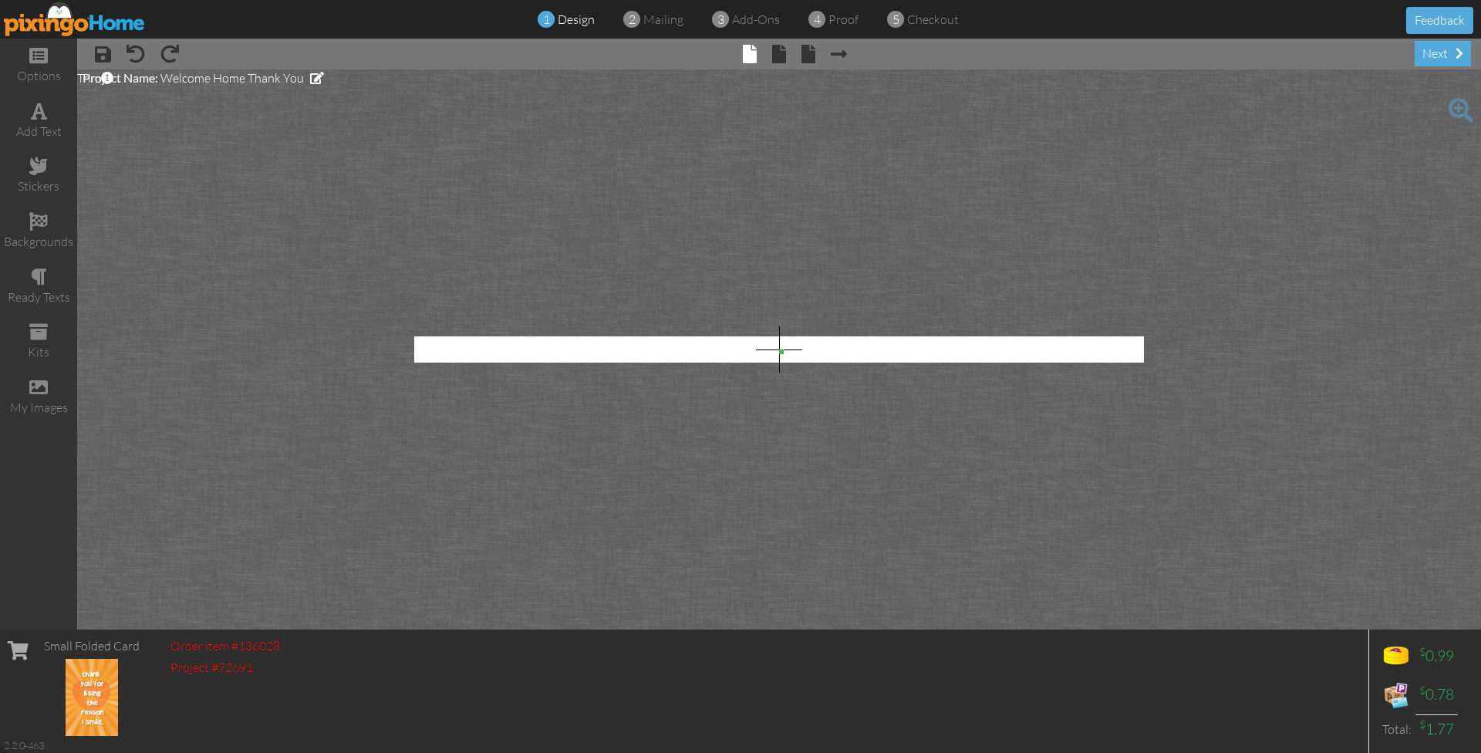
click at [56, 19] on img at bounding box center [75, 19] width 142 height 35
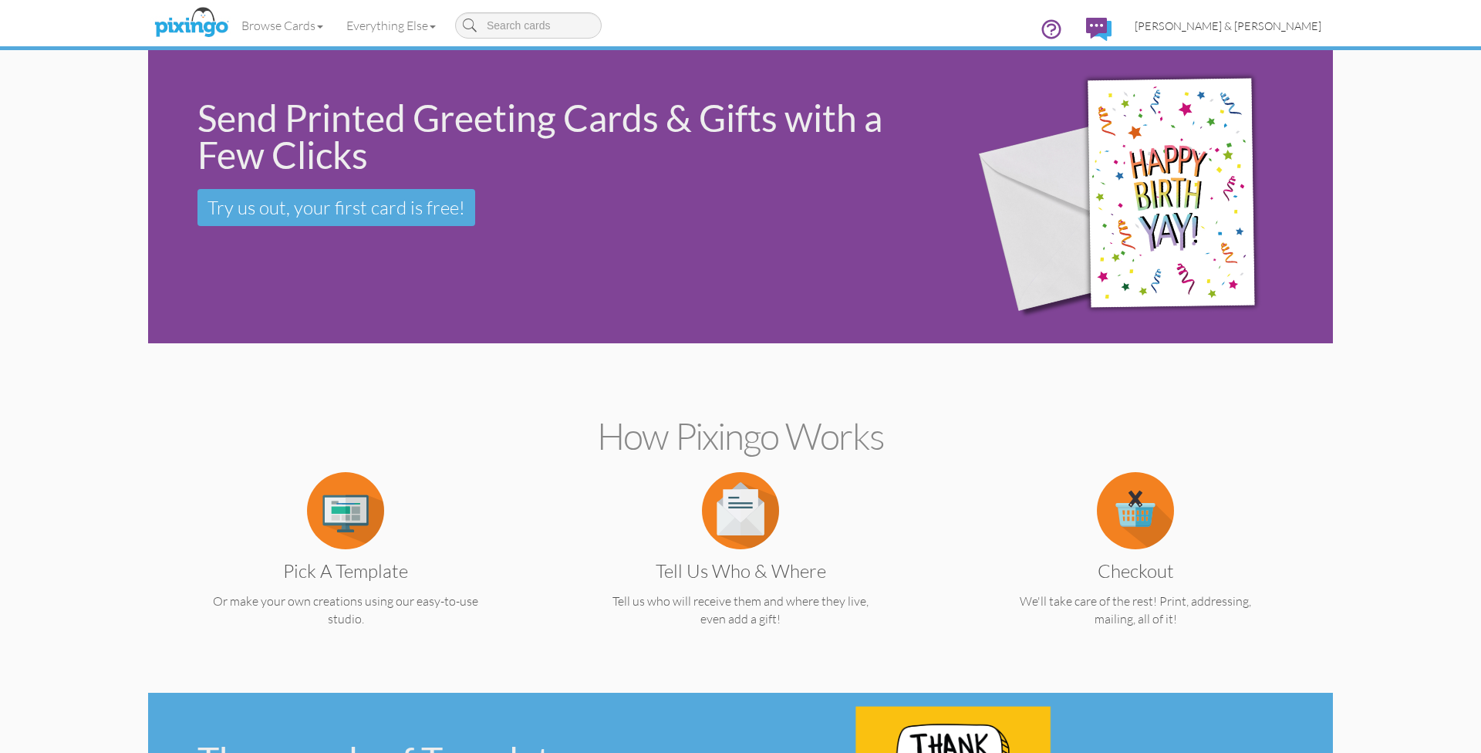
click at [1250, 25] on span "[PERSON_NAME] & [PERSON_NAME]" at bounding box center [1228, 25] width 187 height 13
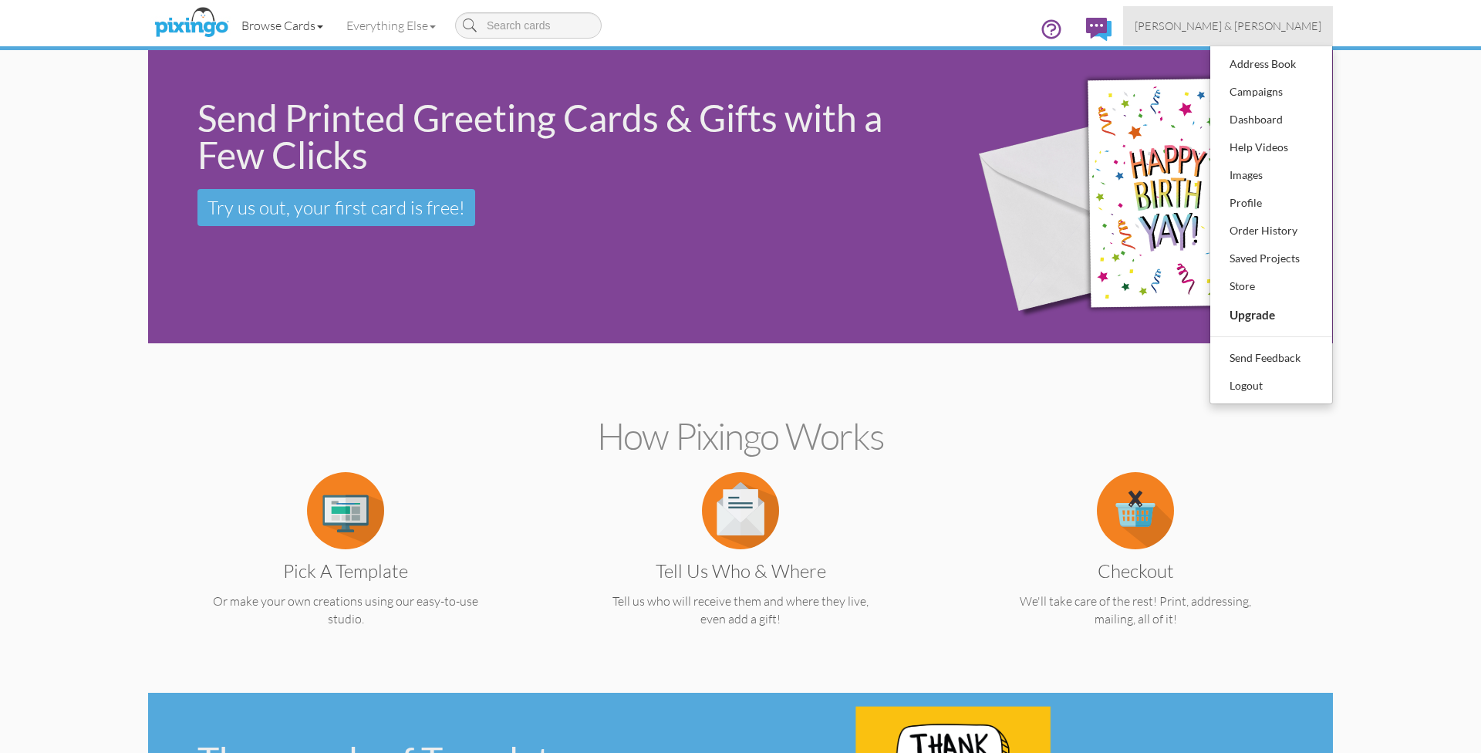
click at [310, 24] on link "Browse Cards" at bounding box center [282, 25] width 105 height 39
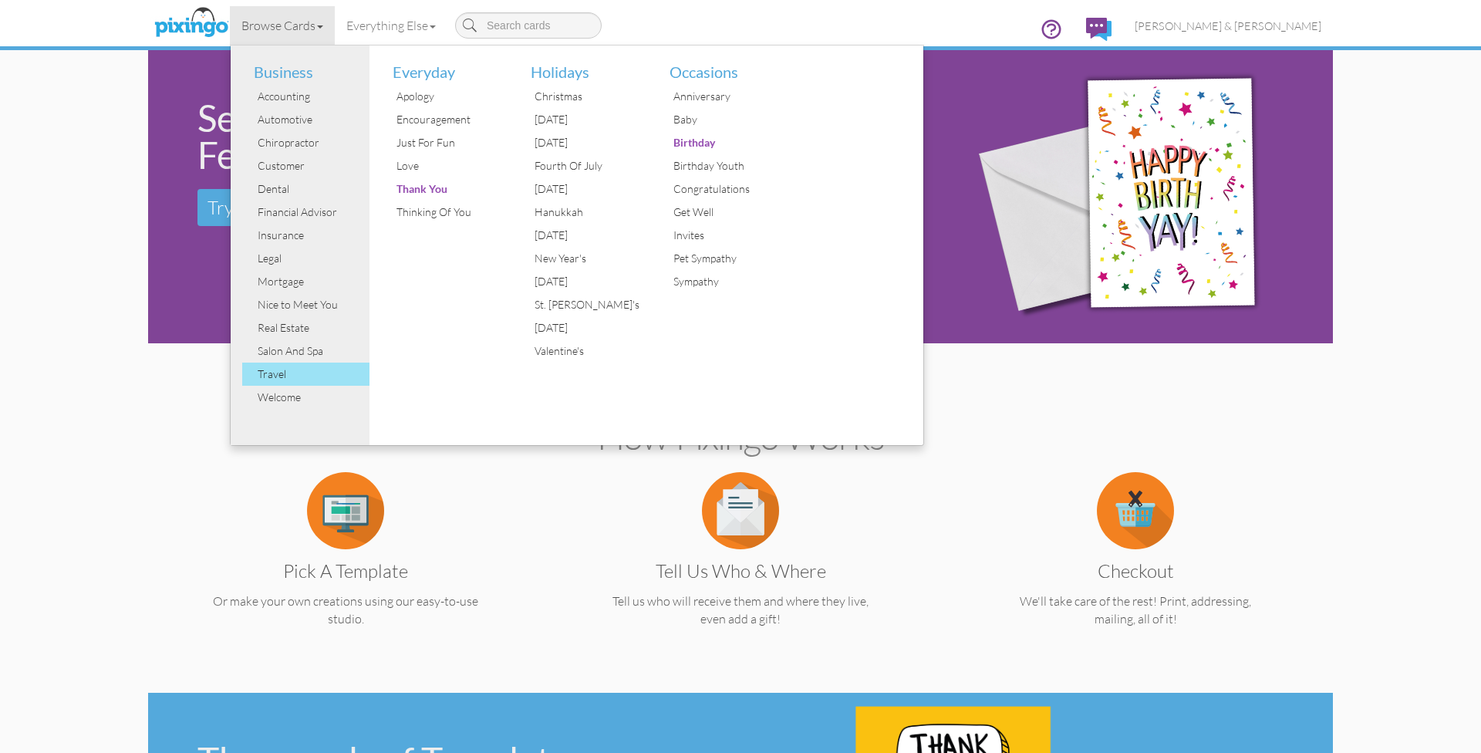
click at [276, 374] on div "Travel" at bounding box center [312, 374] width 116 height 23
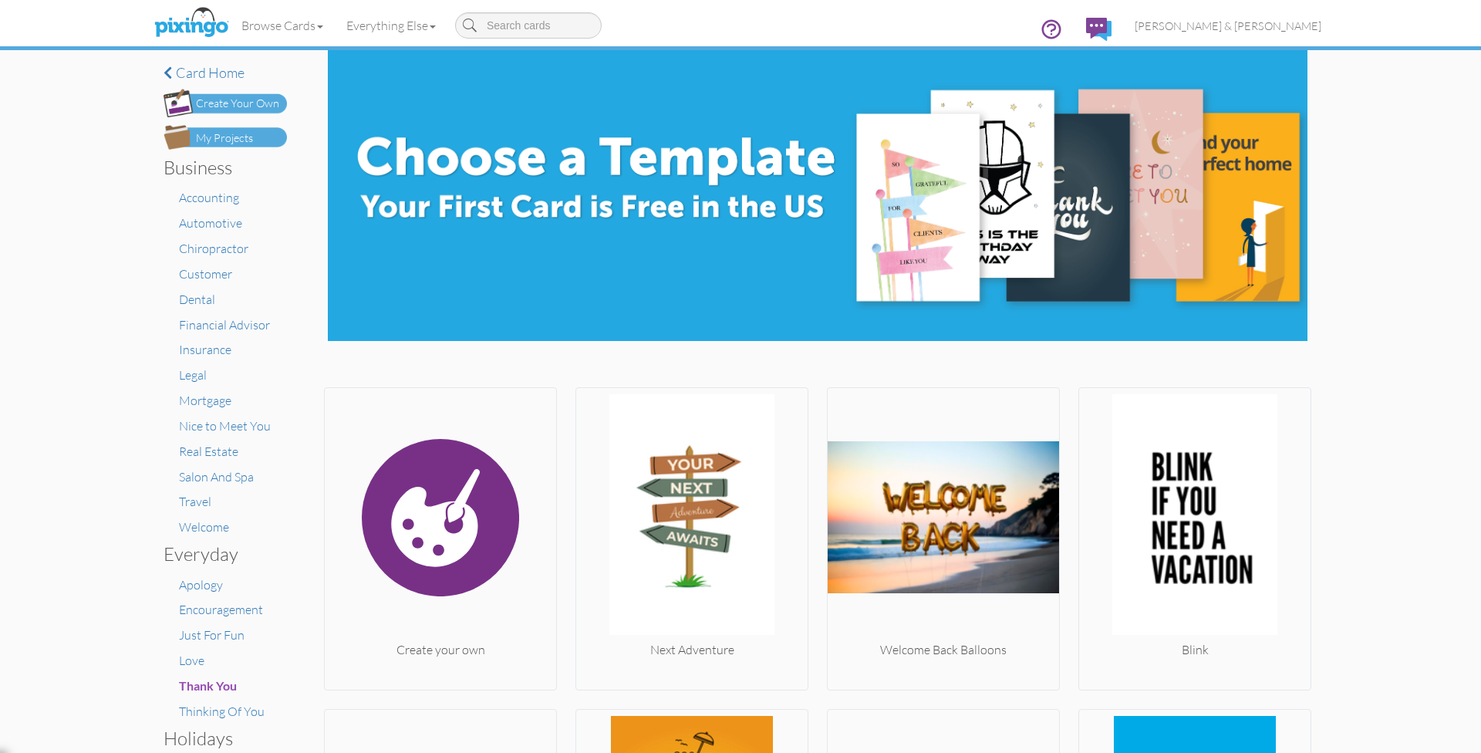
scroll to position [333, 0]
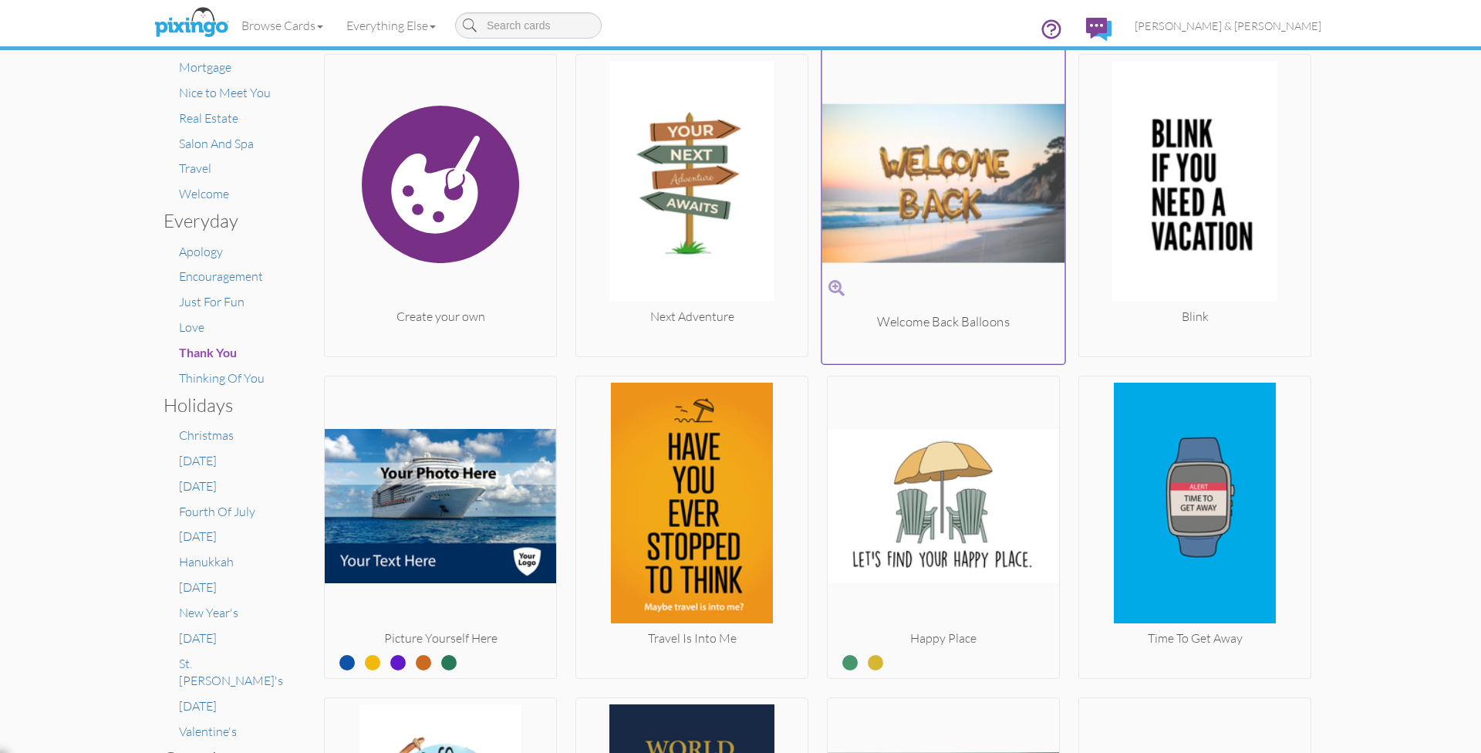
click at [876, 190] on img at bounding box center [943, 183] width 243 height 259
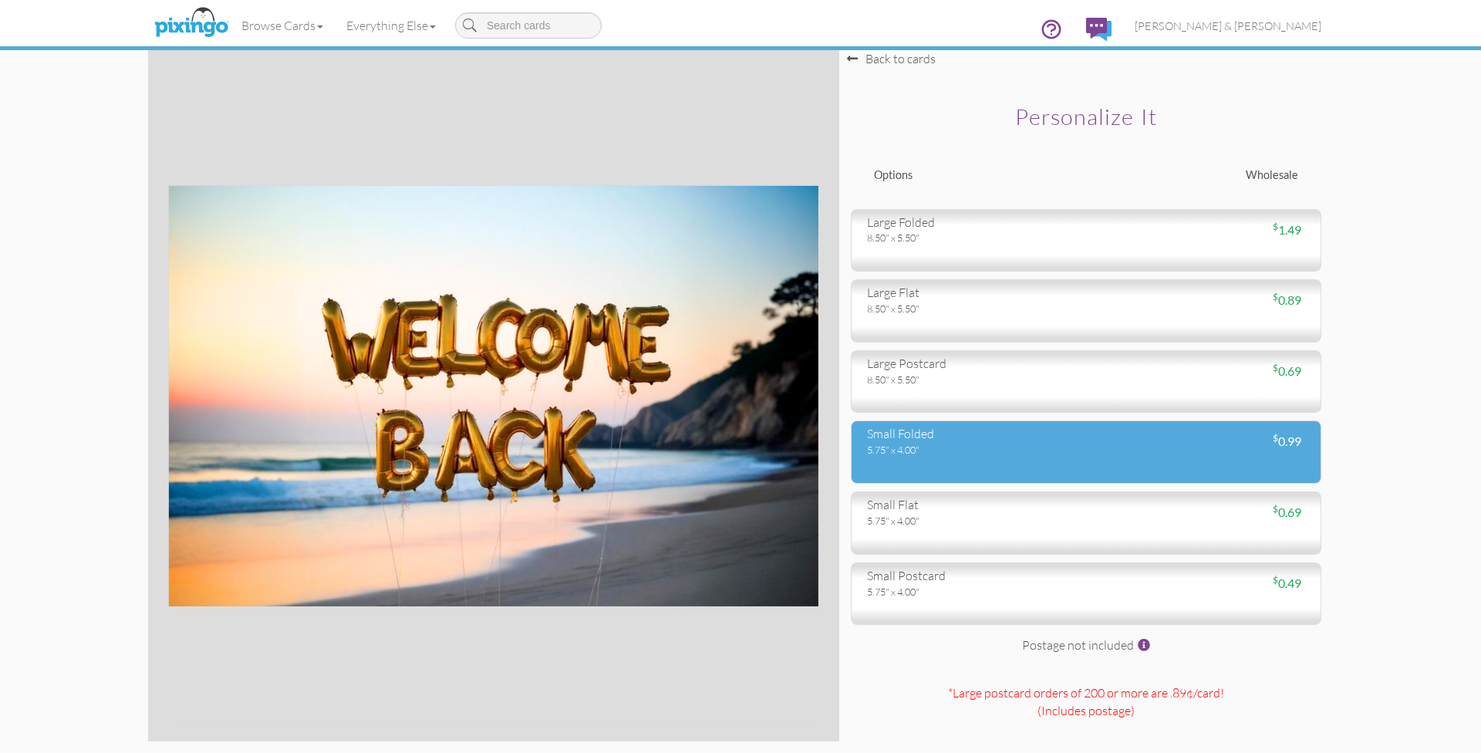
click at [900, 463] on div "small folded 5.75" x 4.00" $ 0.99" at bounding box center [1086, 451] width 471 height 63
